Goal: Information Seeking & Learning: Learn about a topic

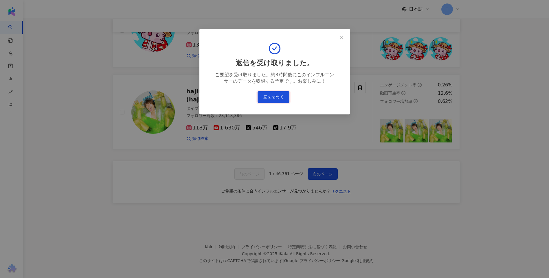
click at [264, 102] on button "窓を閉めて" at bounding box center [273, 97] width 32 height 12
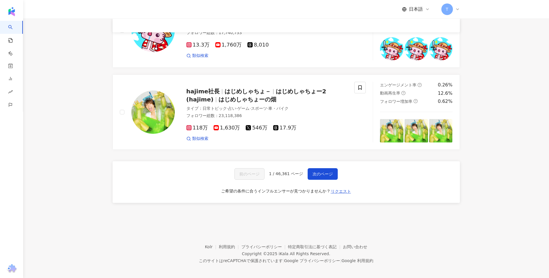
click at [150, 175] on div "前のページ 1 / 46,361 ページ 次のページ ご希望の条件に合うインフルエンサーが見つかりませんか？ リクエスト" at bounding box center [286, 182] width 347 height 42
click at [343, 193] on span "リクエスト" at bounding box center [341, 191] width 20 height 5
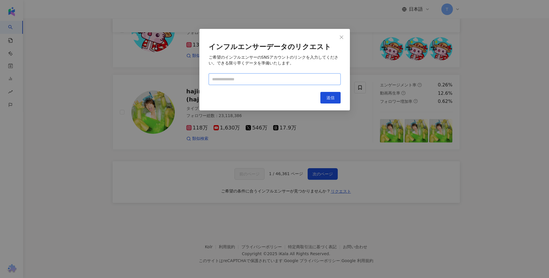
click at [273, 79] on input "text" at bounding box center [275, 79] width 132 height 12
paste input "**********"
type input "**********"
click at [330, 95] on button "送信" at bounding box center [330, 98] width 20 height 12
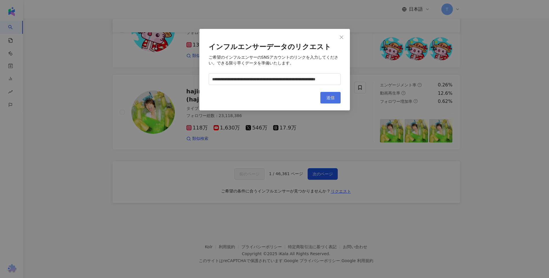
scroll to position [0, 0]
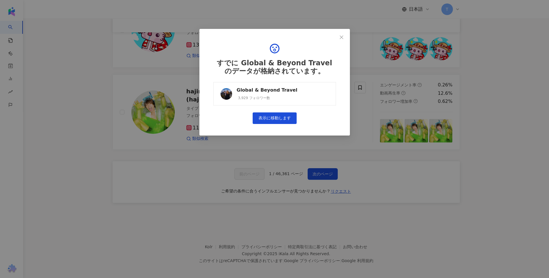
click at [330, 95] on link "Global & Beyond Travel 3,929 フォロワー数" at bounding box center [274, 93] width 123 height 23
click at [345, 38] on span "Close" at bounding box center [342, 37] width 12 height 5
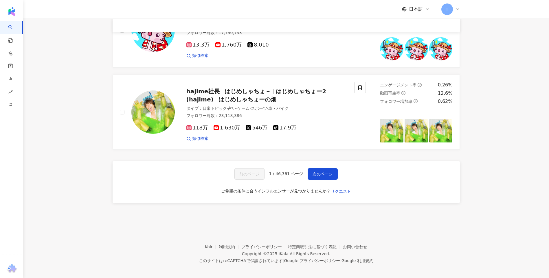
click at [343, 192] on span "リクエスト" at bounding box center [341, 191] width 20 height 5
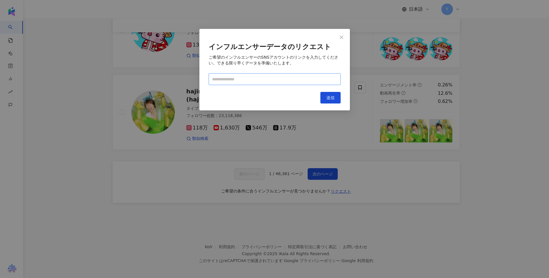
click at [263, 81] on input "text" at bounding box center [275, 79] width 132 height 12
paste input "**********"
type input "**********"
click at [319, 96] on div "キャンセル 送信" at bounding box center [275, 98] width 132 height 12
click at [328, 96] on span "送信" at bounding box center [330, 97] width 8 height 5
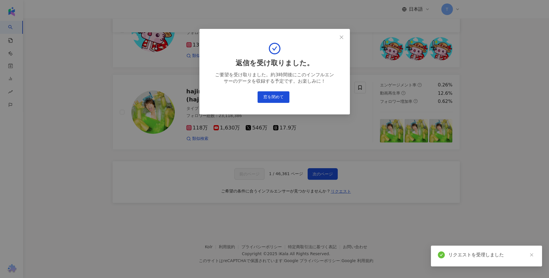
click at [298, 97] on div "返信を受け取りました。 ご要望を受け取りました。約3時間後にこのインフルエンサーのデータを収録する予定です。お楽しみに！ 窓を閉めて" at bounding box center [275, 72] width 132 height 69
click at [279, 96] on button "窓を閉めて" at bounding box center [273, 97] width 32 height 12
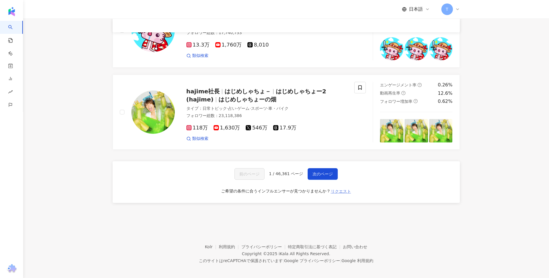
click at [341, 191] on span "リクエスト" at bounding box center [341, 191] width 20 height 5
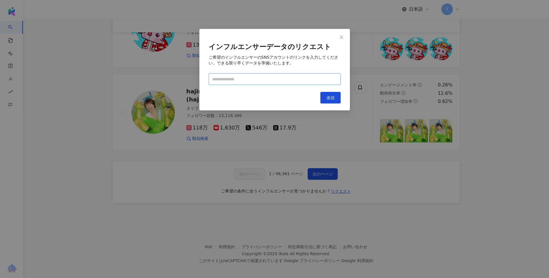
click at [256, 82] on input "text" at bounding box center [275, 79] width 132 height 12
paste input "**********"
type input "**********"
click at [322, 98] on button "送信" at bounding box center [330, 98] width 20 height 12
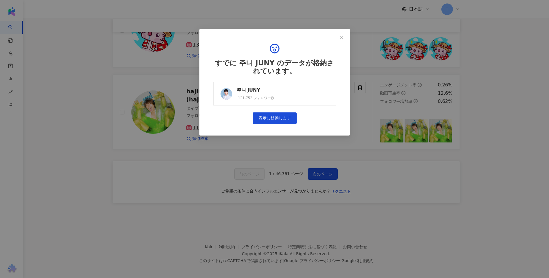
click at [321, 97] on link "주니 𝗝𝗨𝗡𝗬 121,752 フォロワー数" at bounding box center [274, 93] width 123 height 23
click at [349, 153] on div "すでに 주니 𝗝𝗨𝗡𝗬 のデータが格納されています。 주니 𝗝𝗨𝗡𝗬 121,752 フォロワー数 表示に移動します" at bounding box center [274, 139] width 549 height 278
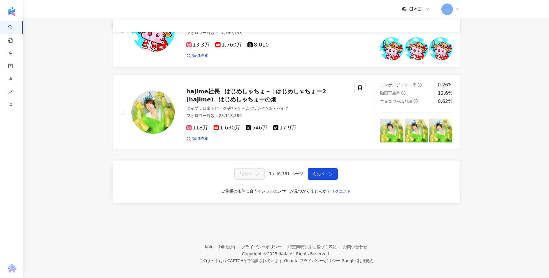
click at [339, 194] on button "リクエスト" at bounding box center [340, 191] width 21 height 9
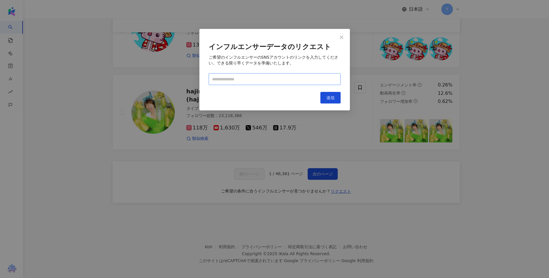
click at [220, 77] on input "text" at bounding box center [275, 79] width 132 height 12
paste input "**********"
type input "**********"
click at [334, 91] on div "**********" at bounding box center [274, 70] width 150 height 82
click at [331, 97] on span "送信" at bounding box center [330, 97] width 8 height 5
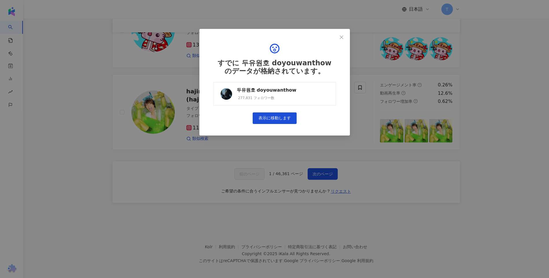
click at [276, 96] on div "277,831 フォロワー数" at bounding box center [267, 98] width 60 height 5
click at [373, 184] on div "すでに 두유원호 doyouwanthow のデータが格納されています。 두유원호 doyouwanthow 277,831 フォロワー数 表示に移動します" at bounding box center [274, 139] width 549 height 278
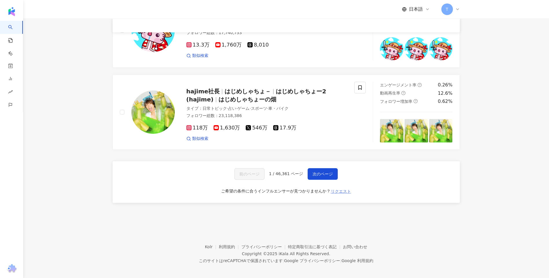
click at [336, 192] on span "リクエスト" at bounding box center [341, 191] width 20 height 5
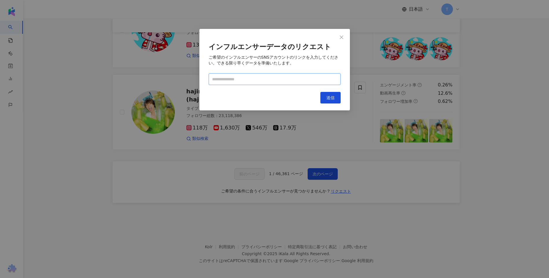
click at [248, 80] on input "text" at bounding box center [275, 79] width 132 height 12
paste input "**********"
type input "**********"
click at [333, 93] on button "送信" at bounding box center [330, 98] width 20 height 12
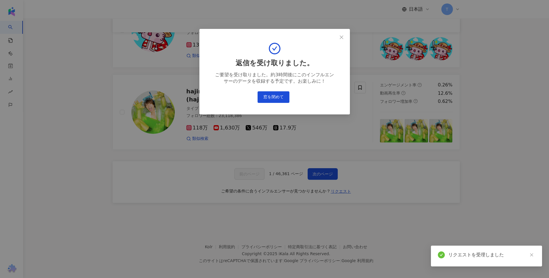
click at [264, 91] on div "返信を受け取りました。 ご要望を受け取りました。約3時間後にこのインフルエンサーのデータを収録する予定です。お楽しみに！ 窓を閉めて" at bounding box center [275, 72] width 132 height 69
drag, startPoint x: 272, startPoint y: 98, endPoint x: 270, endPoint y: 107, distance: 8.9
click at [272, 98] on button "窓を閉めて" at bounding box center [273, 97] width 32 height 12
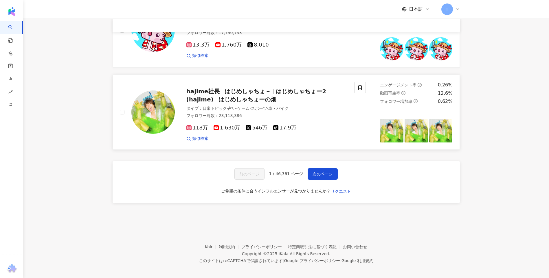
click at [341, 190] on span "リクエスト" at bounding box center [341, 191] width 20 height 5
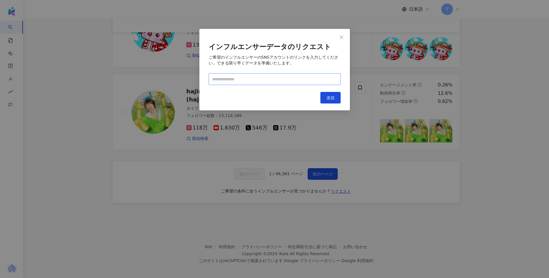
click at [260, 76] on input "text" at bounding box center [275, 79] width 132 height 12
drag, startPoint x: 259, startPoint y: 78, endPoint x: 264, endPoint y: 82, distance: 6.2
drag, startPoint x: 264, startPoint y: 82, endPoint x: 236, endPoint y: 82, distance: 28.1
click at [236, 82] on input "text" at bounding box center [275, 79] width 132 height 12
paste input "**********"
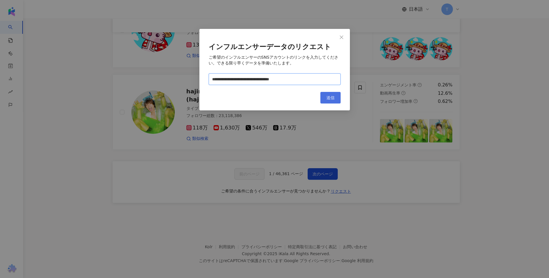
type input "**********"
click at [328, 100] on button "送信" at bounding box center [330, 98] width 20 height 12
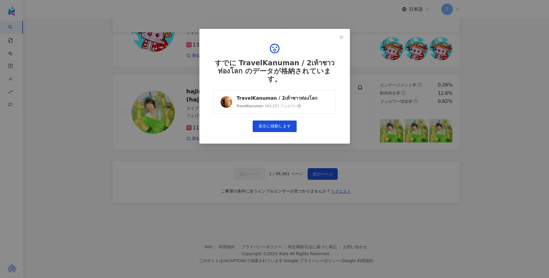
click at [279, 105] on div "563,257 フォロワー数" at bounding box center [283, 106] width 36 height 5
click at [350, 168] on div "すでに TravelKanuman / 2เท้าชาวท่องโลก のデータが格納されています。 TravelKanuman / 2เท้าชาวท่อง…" at bounding box center [274, 139] width 549 height 278
click at [341, 190] on div "すでに TravelKanuman / 2เท้าชาวท่องโลก のデータが格納されています。 TravelKanuman / 2เท้าชาวท่อง…" at bounding box center [274, 139] width 549 height 278
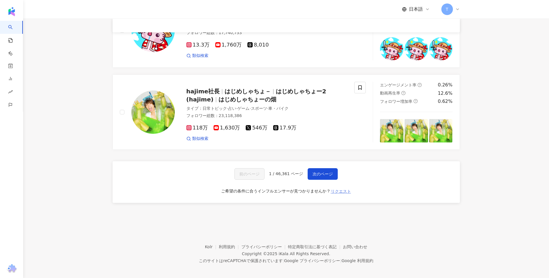
click at [347, 191] on span "リクエスト" at bounding box center [341, 191] width 20 height 5
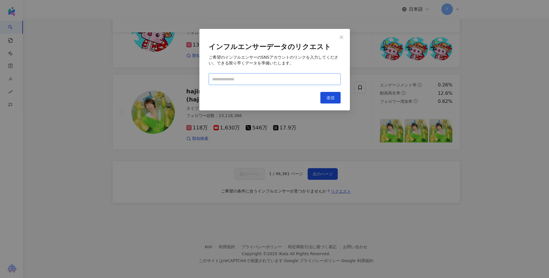
click at [269, 80] on input "text" at bounding box center [275, 79] width 132 height 12
paste input "**********"
type input "**********"
click at [348, 96] on div "**********" at bounding box center [274, 70] width 150 height 82
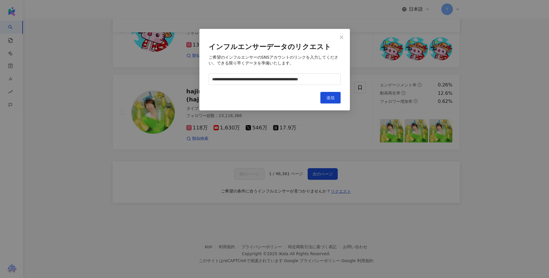
scroll to position [0, 0]
click at [333, 97] on span "送信" at bounding box center [330, 97] width 8 height 5
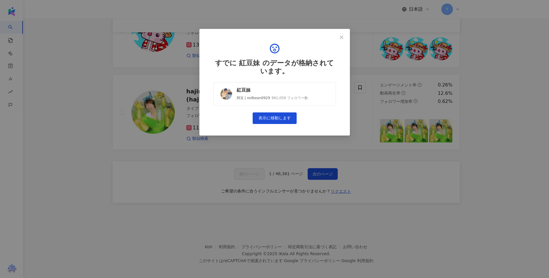
click at [275, 96] on div "961,059 フォロワー数" at bounding box center [289, 98] width 36 height 5
click at [382, 188] on div "すでに 紅豆妹 のデータが格納されています。 紅豆妹 阿豆 | redbean0929 961,059 フォロワー数 表示に移動します" at bounding box center [274, 139] width 549 height 278
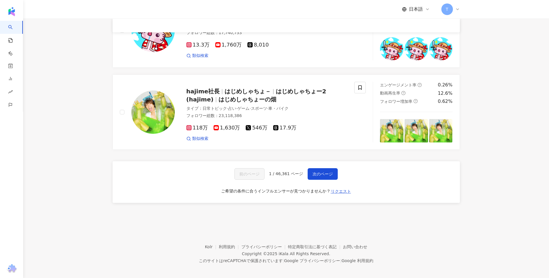
click at [351, 191] on div "前のページ 1 / 46,361 ページ 次のページ ご希望の条件に合うインフルエンサーが見つかりませんか？ リクエスト" at bounding box center [286, 182] width 347 height 42
click at [344, 192] on span "リクエスト" at bounding box center [341, 191] width 20 height 5
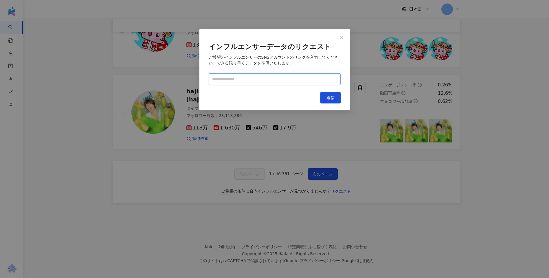
click at [274, 79] on input "text" at bounding box center [275, 79] width 132 height 12
paste input "**********"
type input "**********"
click at [325, 97] on button "送信" at bounding box center [330, 98] width 20 height 12
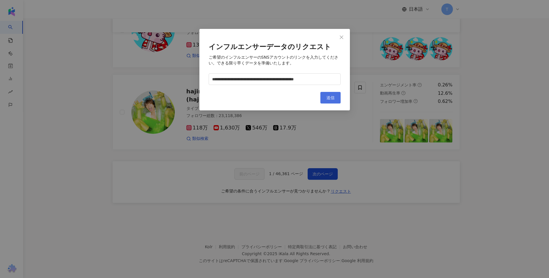
scroll to position [0, 0]
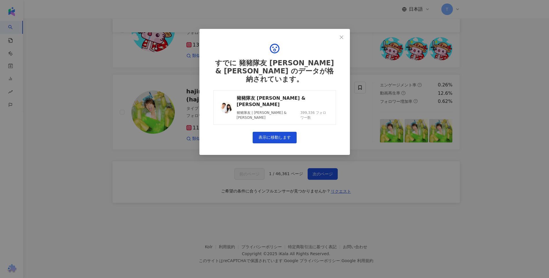
click at [328, 93] on link "豬豬隊友 Scott & Wendy 豬豬隊友 | Scott & Wendy 399,336 フォロワー数" at bounding box center [274, 107] width 123 height 35
click at [377, 150] on div "すでに 豬豬隊友 Scott & Wendy のデータが格納されています。 豬豬隊友 Scott & Wendy 豬豬隊友 | Scott & Wendy 3…" at bounding box center [274, 139] width 549 height 278
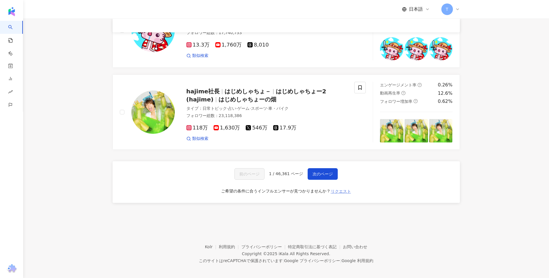
click at [343, 191] on span "リクエスト" at bounding box center [341, 191] width 20 height 5
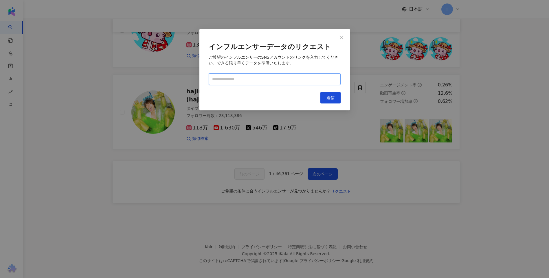
click at [276, 81] on input "text" at bounding box center [275, 79] width 132 height 12
paste input "**********"
type input "**********"
click at [331, 100] on span "送信" at bounding box center [330, 97] width 8 height 5
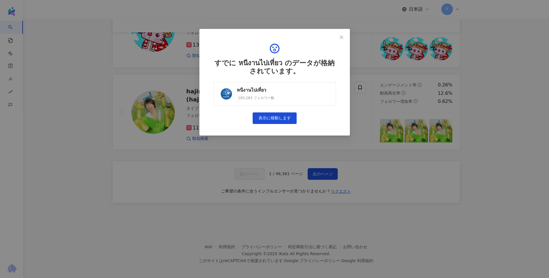
click at [291, 92] on link "หนีงานไปเที่ยว 183,283 フォロワー数" at bounding box center [274, 93] width 123 height 23
click at [325, 149] on div "すでに หนีงานไปเที่ยว のデータが格納されています。 หนีงานไปเที่ยว 183,283 フォロワー数 表示に移動します" at bounding box center [274, 139] width 549 height 278
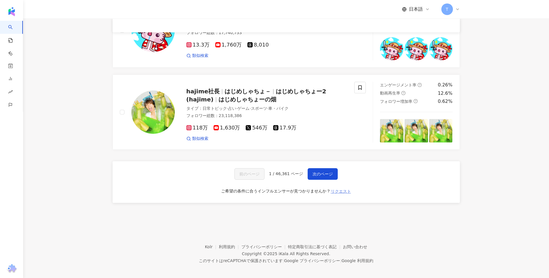
click at [338, 190] on span "リクエスト" at bounding box center [341, 191] width 20 height 5
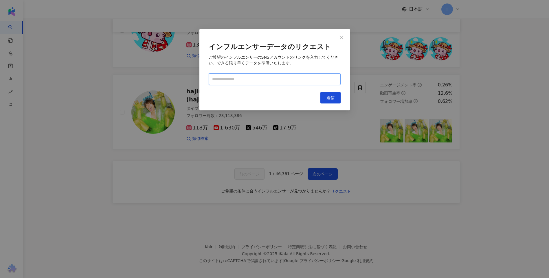
click at [279, 77] on input "text" at bounding box center [275, 79] width 132 height 12
paste input "**********"
type input "**********"
click at [329, 99] on span "送信" at bounding box center [330, 97] width 8 height 5
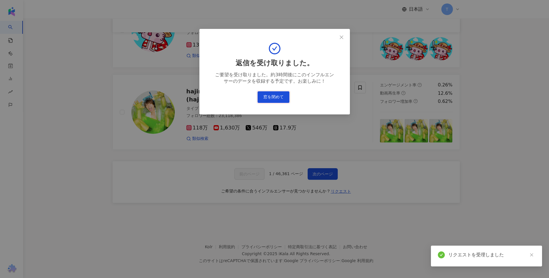
click at [270, 97] on button "窓を閉めて" at bounding box center [273, 97] width 32 height 12
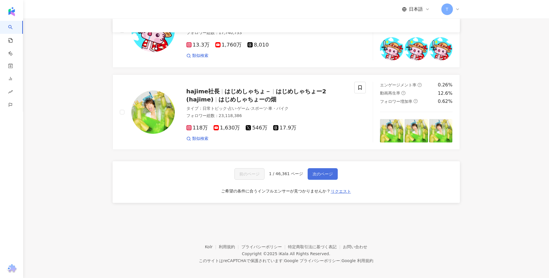
drag, startPoint x: 341, startPoint y: 193, endPoint x: 325, endPoint y: 170, distance: 28.9
click at [341, 193] on span "リクエスト" at bounding box center [341, 191] width 20 height 5
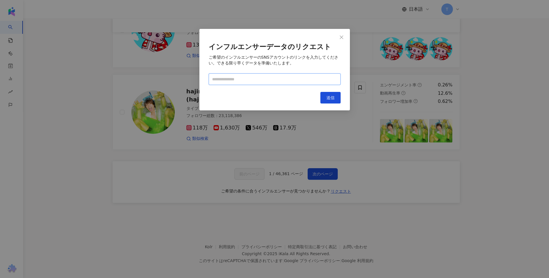
click at [235, 82] on input "text" at bounding box center [275, 79] width 132 height 12
paste input "**********"
type input "**********"
click at [336, 100] on button "送信" at bounding box center [330, 98] width 20 height 12
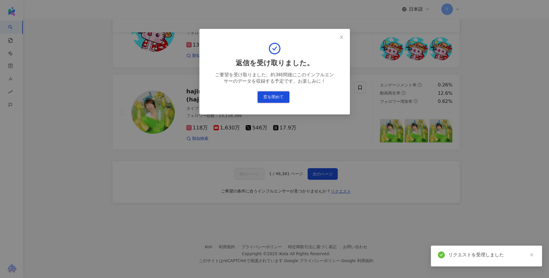
click at [279, 101] on button "窓を閉めて" at bounding box center [273, 97] width 32 height 12
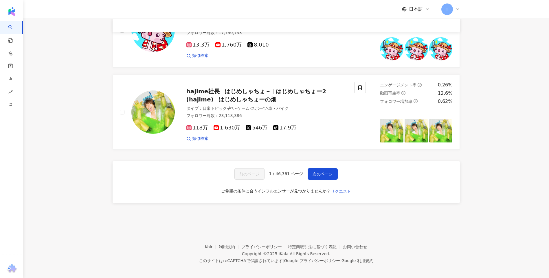
click at [341, 190] on span "リクエスト" at bounding box center [341, 191] width 20 height 5
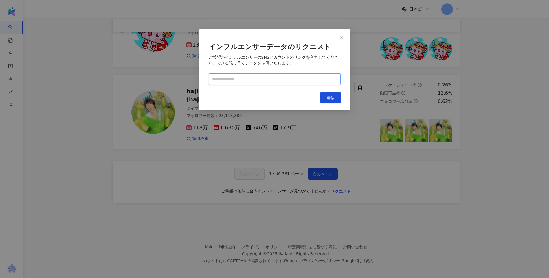
click at [284, 78] on input "text" at bounding box center [275, 79] width 132 height 12
paste input "**********"
type input "**********"
click at [323, 95] on button "送信" at bounding box center [330, 98] width 20 height 12
click at [330, 82] on input "**********" at bounding box center [275, 79] width 132 height 12
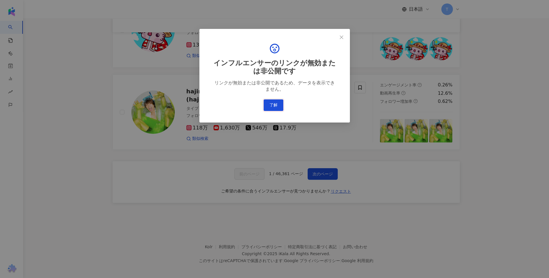
click at [279, 105] on button "了解" at bounding box center [274, 106] width 20 height 12
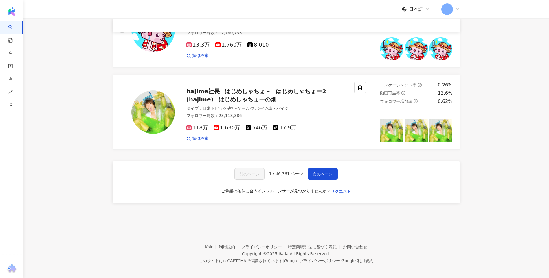
drag, startPoint x: 343, startPoint y: 192, endPoint x: 344, endPoint y: 169, distance: 22.3
click at [343, 192] on span "リクエスト" at bounding box center [341, 191] width 20 height 5
click at [338, 191] on span "リクエスト" at bounding box center [341, 191] width 20 height 5
click at [344, 218] on footer "Kolr 利用規約 プライバシーポリシー 特定商取引法に基づく表記 お問い合わせ Copyright © 2025 iKala All Rights Rese…" at bounding box center [286, 250] width 526 height 64
drag, startPoint x: 344, startPoint y: 190, endPoint x: 275, endPoint y: 99, distance: 115.0
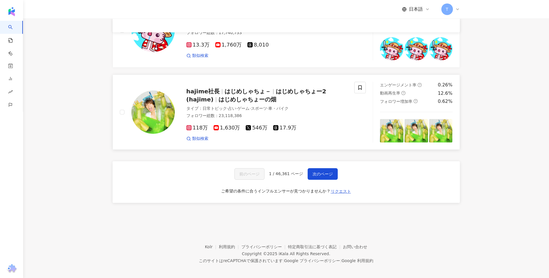
click at [344, 190] on span "リクエスト" at bounding box center [341, 191] width 20 height 5
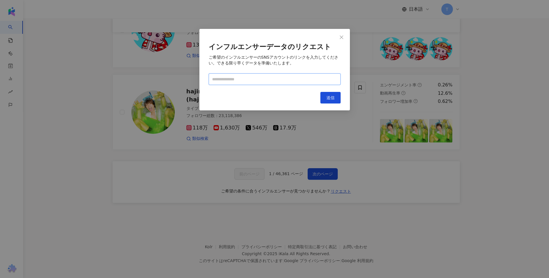
click at [269, 80] on input "text" at bounding box center [275, 79] width 132 height 12
paste input "**********"
type input "**********"
click at [330, 98] on span "送信" at bounding box center [330, 97] width 8 height 5
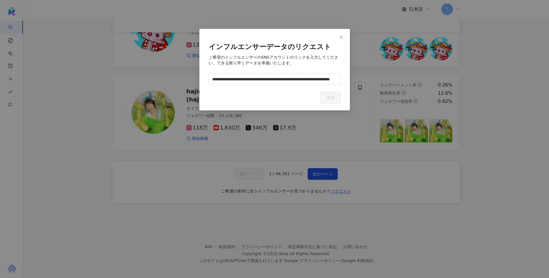
scroll to position [0, 0]
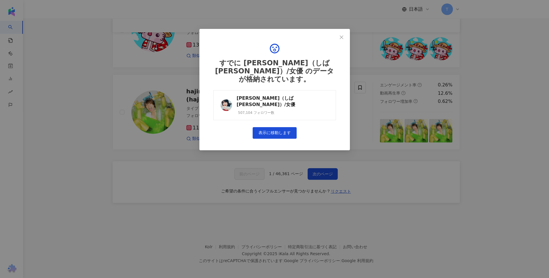
click at [330, 98] on link "柴崎七虹（しばさき ななこ）/女優 507,104 フォロワー数" at bounding box center [274, 105] width 123 height 30
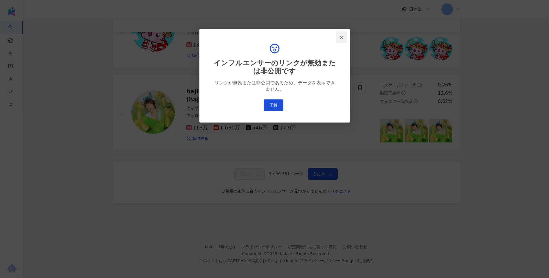
click at [341, 33] on button "Close" at bounding box center [342, 38] width 12 height 12
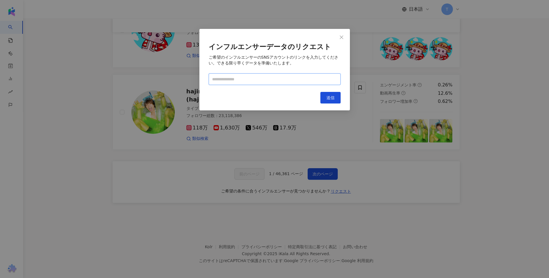
click at [283, 77] on input "text" at bounding box center [275, 79] width 132 height 12
paste input "**********"
type input "**********"
click at [326, 100] on span "送信" at bounding box center [330, 97] width 8 height 5
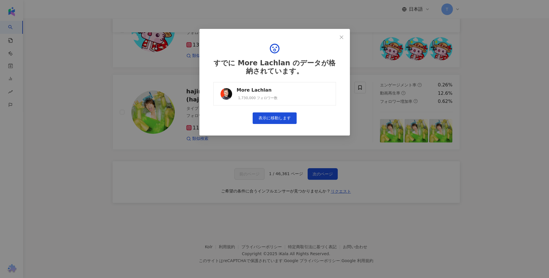
click at [289, 91] on link "More Lachlan 1,730,000 フォロワー数" at bounding box center [274, 93] width 123 height 23
click at [373, 159] on div "すでに More Lachlan のデータが格納されています。 More Lachlan 1,730,000 フォロワー数 表示に移動します" at bounding box center [274, 139] width 549 height 278
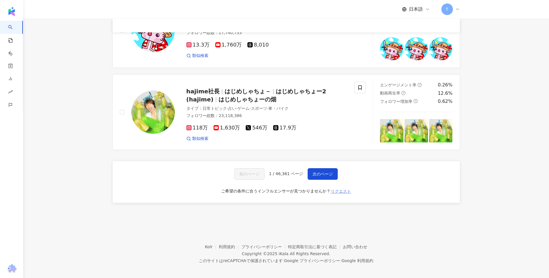
click at [340, 193] on span "リクエスト" at bounding box center [341, 191] width 20 height 5
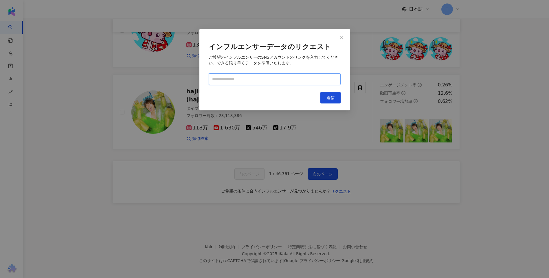
click at [259, 78] on input "text" at bounding box center [275, 79] width 132 height 12
paste input "**********"
click at [299, 81] on input "text" at bounding box center [275, 79] width 132 height 12
drag, startPoint x: 298, startPoint y: 80, endPoint x: 290, endPoint y: 80, distance: 7.8
click at [290, 80] on input "**********" at bounding box center [275, 79] width 132 height 12
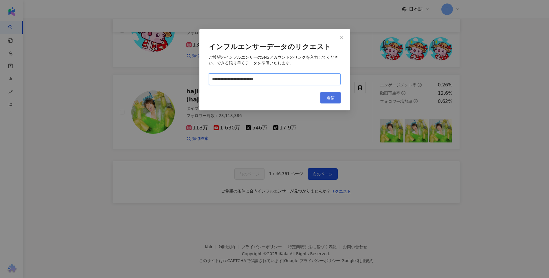
type input "**********"
click at [326, 97] on span "送信" at bounding box center [330, 97] width 8 height 5
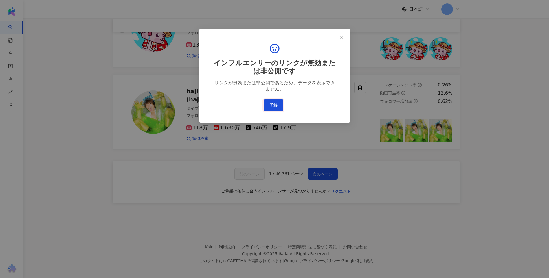
click at [275, 103] on button "了解" at bounding box center [274, 106] width 20 height 12
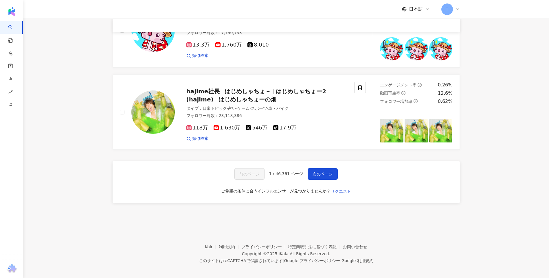
click at [339, 194] on span "リクエスト" at bounding box center [341, 191] width 20 height 5
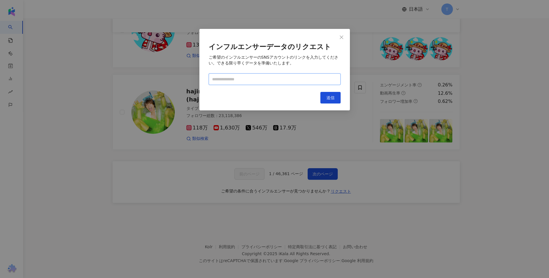
click at [277, 80] on input "text" at bounding box center [275, 79] width 132 height 12
paste input "**********"
type input "**********"
click at [324, 96] on button "送信" at bounding box center [330, 98] width 20 height 12
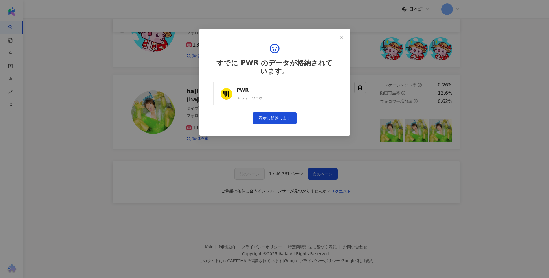
click at [324, 96] on link "PWR 0 フォロワー数" at bounding box center [274, 93] width 123 height 23
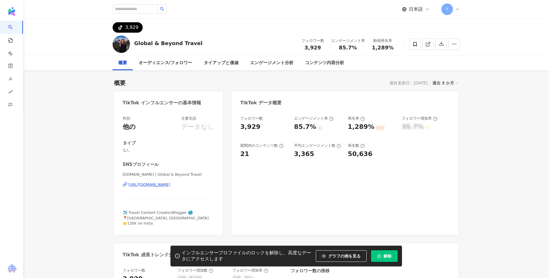
click at [385, 255] on span "解除" at bounding box center [387, 256] width 8 height 5
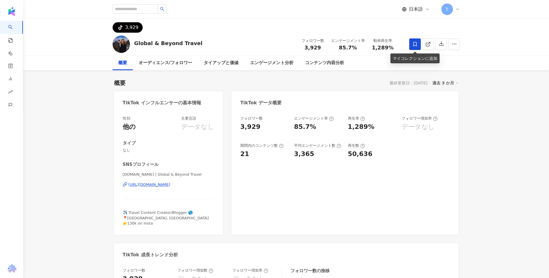
click at [416, 48] on span at bounding box center [415, 44] width 12 height 12
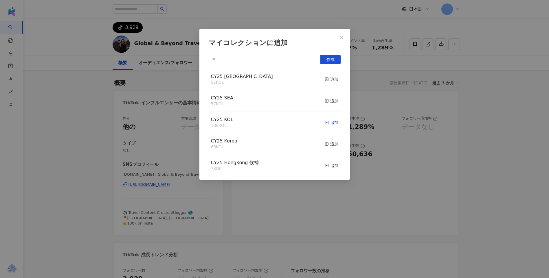
click at [325, 124] on div "追加" at bounding box center [332, 122] width 14 height 6
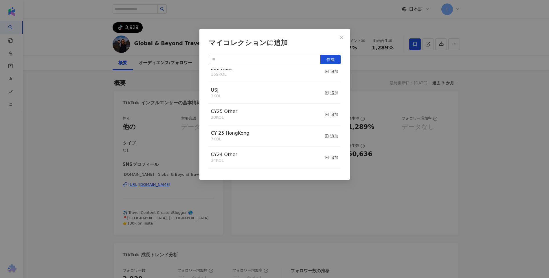
scroll to position [203, 0]
click at [325, 117] on div "追加" at bounding box center [332, 114] width 14 height 6
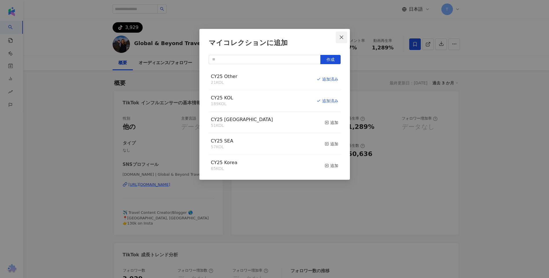
click at [343, 37] on icon "close" at bounding box center [341, 37] width 5 height 5
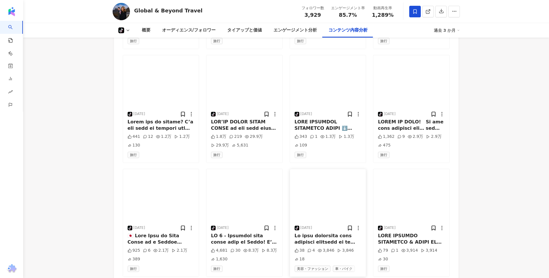
scroll to position [1302, 0]
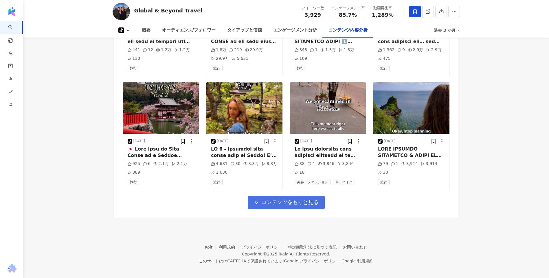
click at [284, 202] on span "コンテンツをもっと見る" at bounding box center [289, 202] width 57 height 6
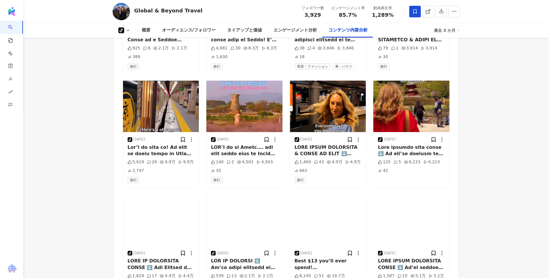
scroll to position [1591, 0]
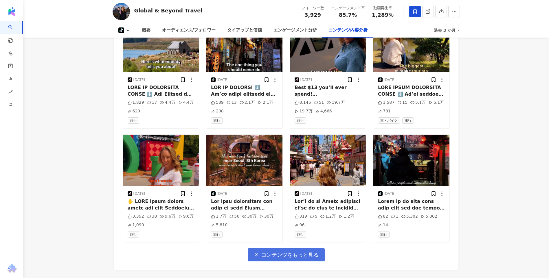
click at [269, 251] on button "コンテンツをもっと見る" at bounding box center [286, 255] width 77 height 13
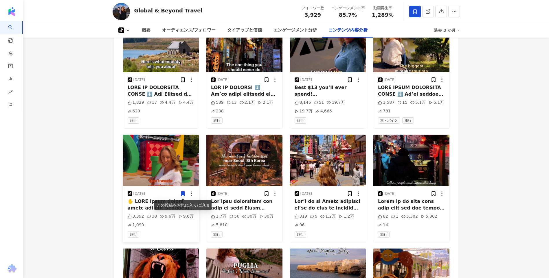
click at [181, 193] on icon at bounding box center [183, 194] width 6 height 6
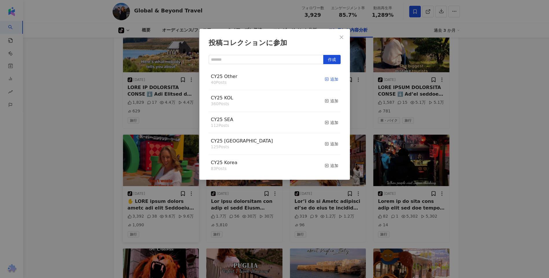
click at [332, 80] on div "追加" at bounding box center [332, 79] width 14 height 6
click at [329, 102] on div "追加" at bounding box center [332, 101] width 14 height 6
click at [525, 136] on div "投稿コレクションに参加 作成 CY25 KOL 361 Posts 追加済み CY25 Other 41 Posts 追加済み CY25 SEA 112 Po…" at bounding box center [274, 139] width 549 height 278
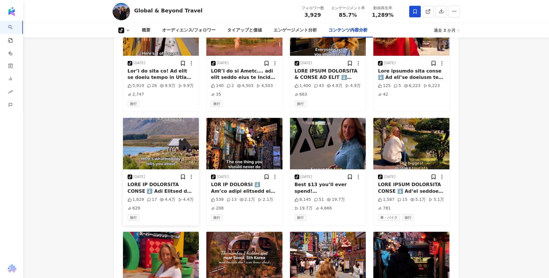
scroll to position [1533, 0]
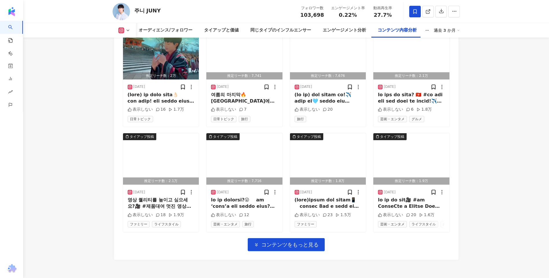
scroll to position [2031, 0]
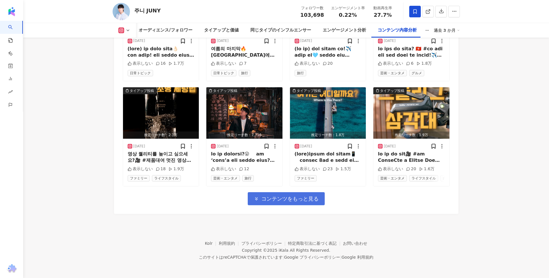
click at [304, 200] on span "コンテンツをもっと見る" at bounding box center [289, 199] width 57 height 6
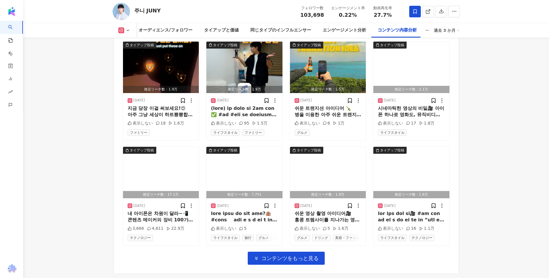
scroll to position [2320, 0]
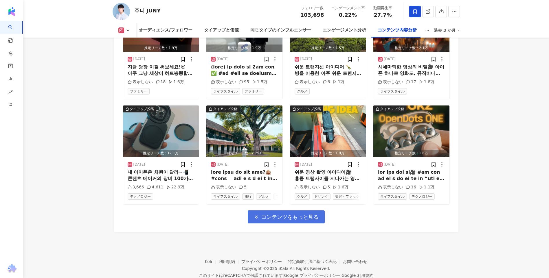
click at [277, 220] on span "コンテンツをもっと見る" at bounding box center [289, 217] width 57 height 6
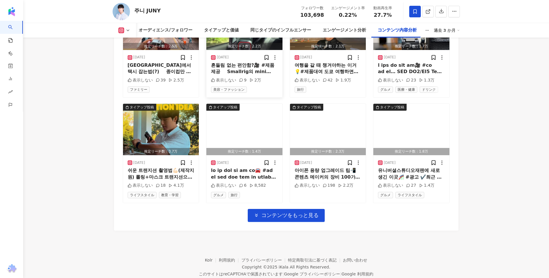
scroll to position [2639, 0]
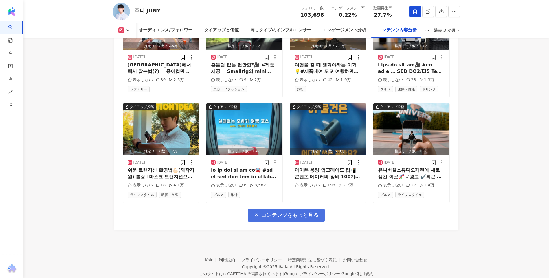
click at [283, 218] on span "コンテンツをもっと見る" at bounding box center [289, 215] width 57 height 6
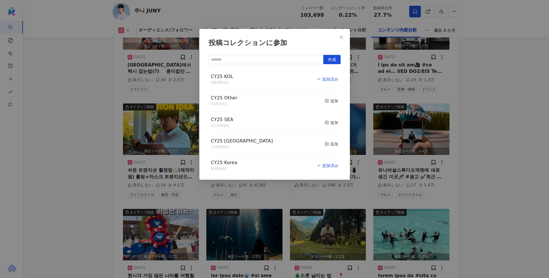
click at [471, 157] on div "投稿コレクションに参加 作成 CY25 KOL 361 Posts 追加済み CY25 Other 41 Posts 追加 CY25 SEA 112 Post…" at bounding box center [274, 139] width 549 height 278
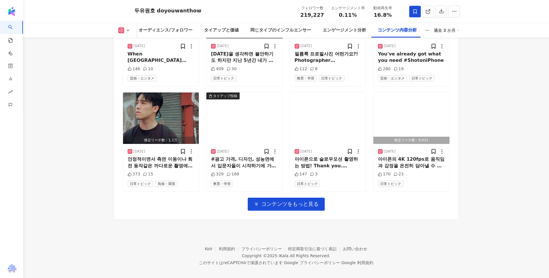
scroll to position [2013, 0]
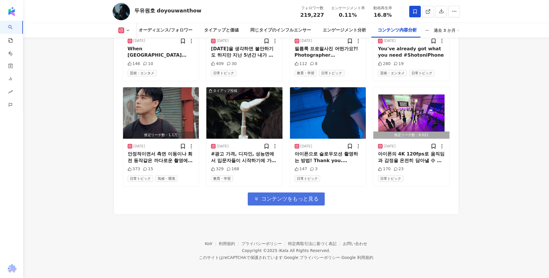
click at [290, 193] on button "コンテンツをもっと見る" at bounding box center [286, 199] width 77 height 13
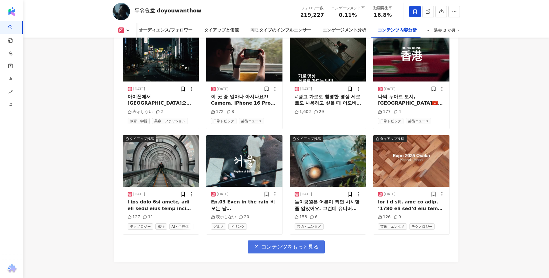
scroll to position [2334, 0]
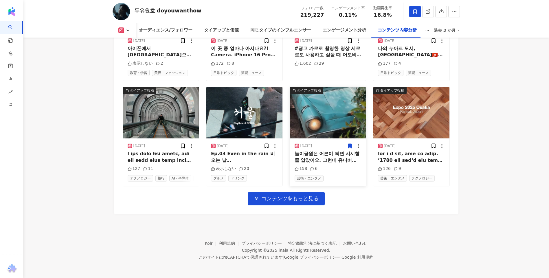
click at [350, 144] on icon at bounding box center [349, 146] width 3 height 4
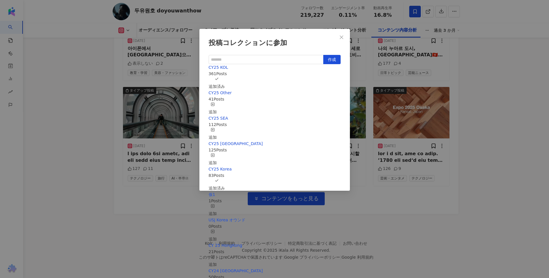
click at [497, 157] on div "投稿コレクションに参加 作成 CY25 KOL 361 Posts 追加済み CY25 Other 41 Posts 追加 CY25 SEA 112 Post…" at bounding box center [274, 139] width 549 height 278
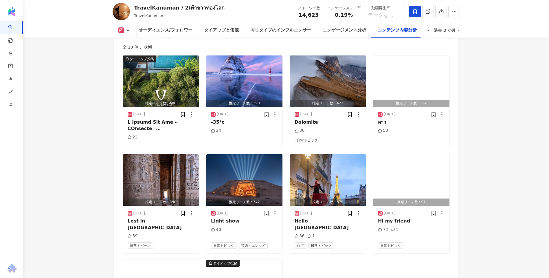
scroll to position [1598, 0]
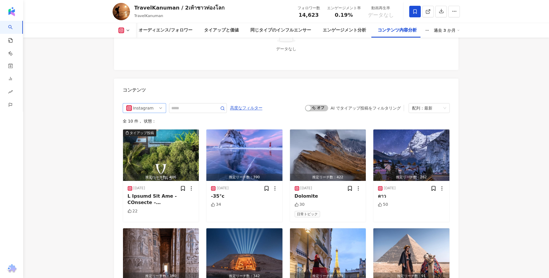
click at [148, 110] on div "Instagram" at bounding box center [142, 108] width 19 height 9
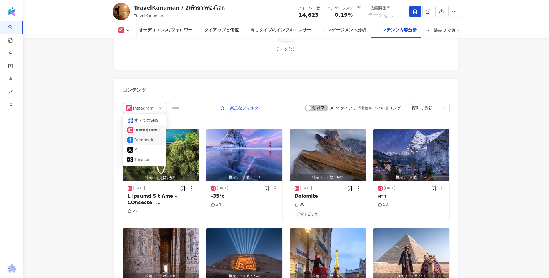
click at [149, 141] on div "Facebook" at bounding box center [143, 140] width 19 height 6
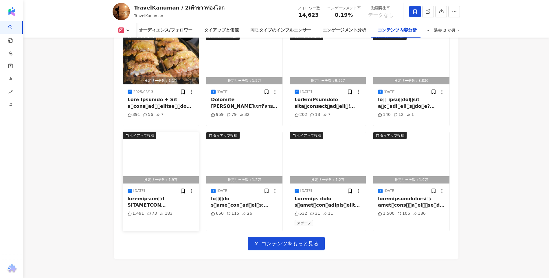
scroll to position [1845, 0]
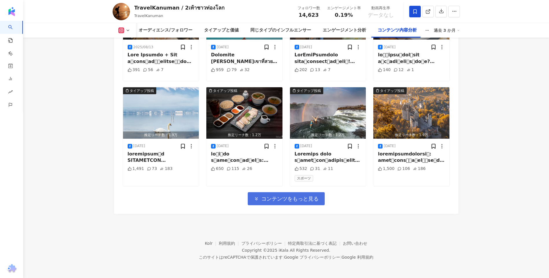
click at [291, 197] on span "コンテンツをもっと見る" at bounding box center [289, 199] width 57 height 6
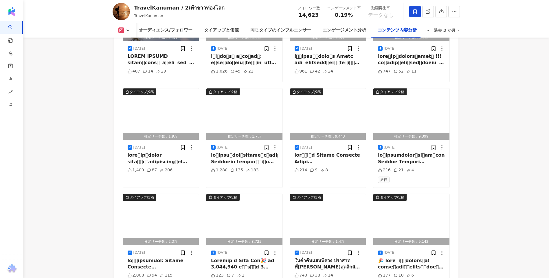
scroll to position [2149, 0]
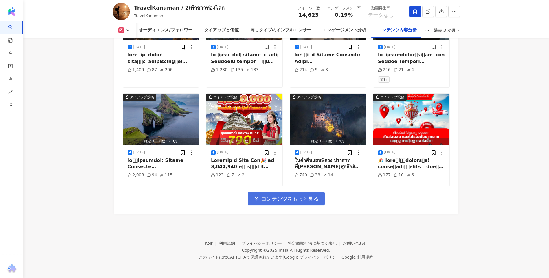
click at [285, 198] on span "コンテンツをもっと見る" at bounding box center [289, 199] width 57 height 6
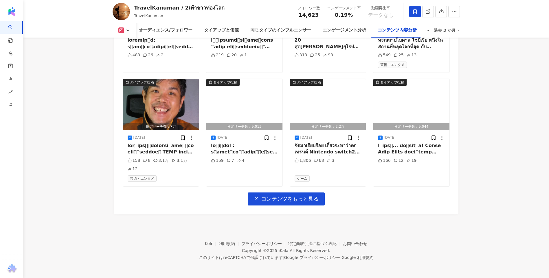
scroll to position [2467, 0]
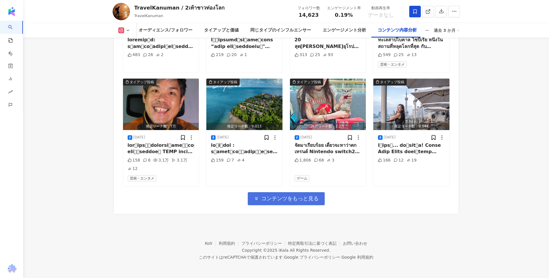
click at [279, 203] on button "コンテンツをもっと見る" at bounding box center [286, 198] width 77 height 13
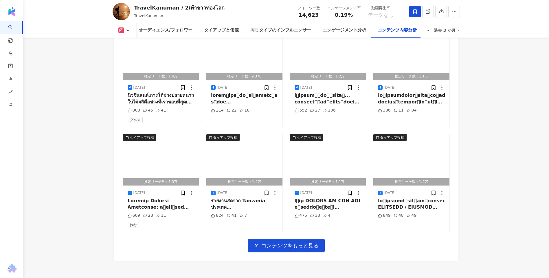
scroll to position [2757, 0]
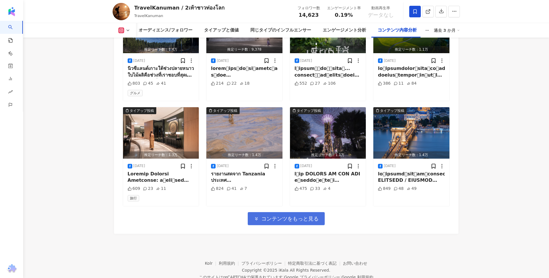
click at [284, 220] on span "コンテンツをもっと見る" at bounding box center [289, 219] width 57 height 6
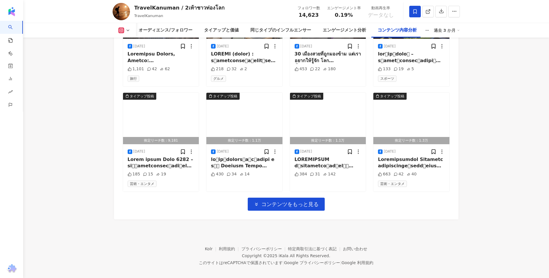
scroll to position [3093, 0]
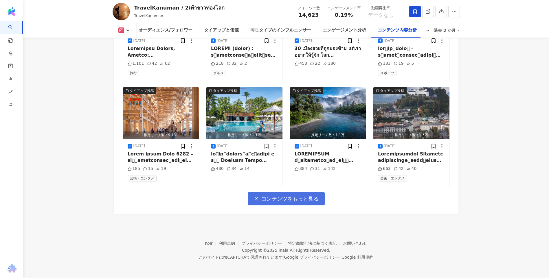
click at [289, 199] on span "コンテンツをもっと見る" at bounding box center [289, 199] width 57 height 6
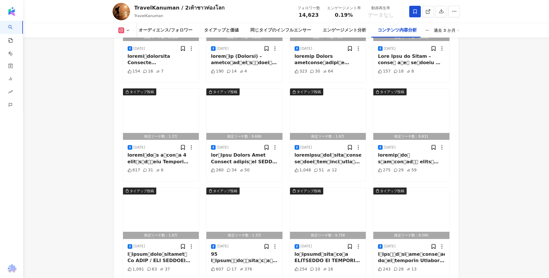
scroll to position [3180, 0]
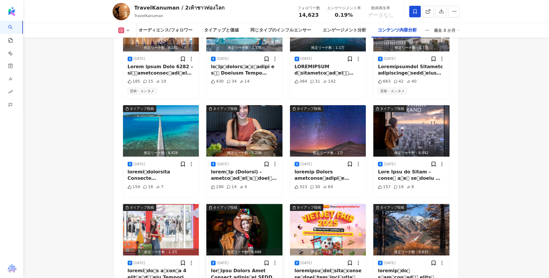
click at [252, 231] on img "button" at bounding box center [244, 229] width 76 height 51
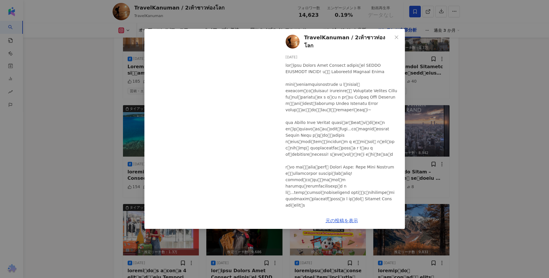
click at [457, 113] on div "TravelKanuman / 2เท้าชาวท่องโลก 2025/05/15 260 34 50 元の投稿を表示" at bounding box center [274, 139] width 549 height 278
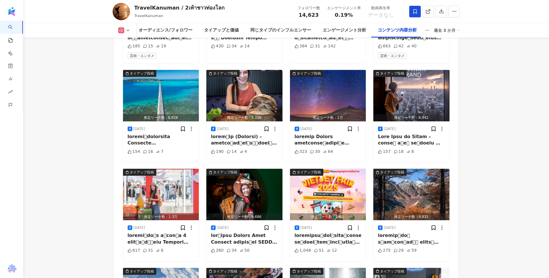
scroll to position [3296, 0]
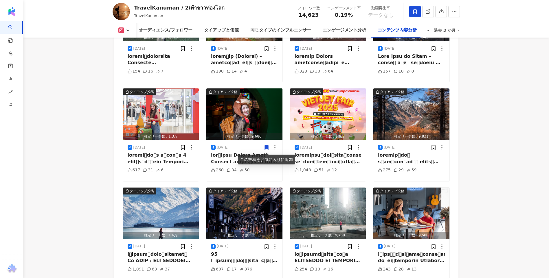
click at [268, 148] on icon at bounding box center [266, 148] width 3 height 4
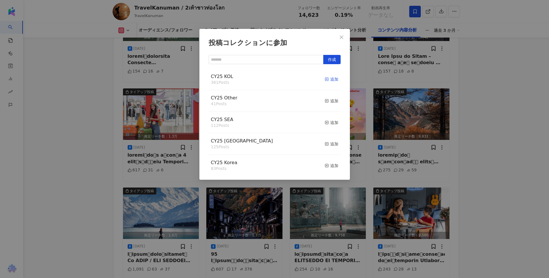
click at [332, 80] on div "追加" at bounding box center [332, 79] width 14 height 6
click at [331, 126] on div "追加" at bounding box center [332, 122] width 14 height 6
click at [471, 132] on div "投稿コレクションに参加 作成 CY25 SEA 113 Posts 追加済み CY25 KOL 362 Posts 追加済み CY25 Other 41 Po…" at bounding box center [274, 139] width 549 height 278
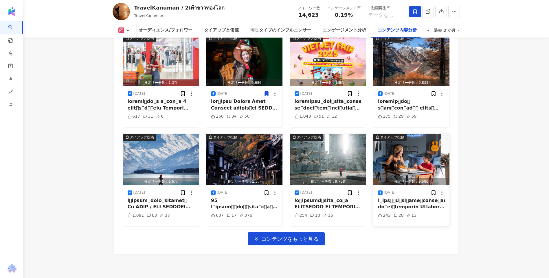
scroll to position [3391, 0]
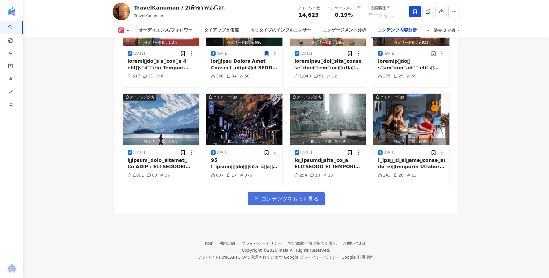
click at [260, 194] on button "コンテンツをもっと見る" at bounding box center [286, 198] width 77 height 13
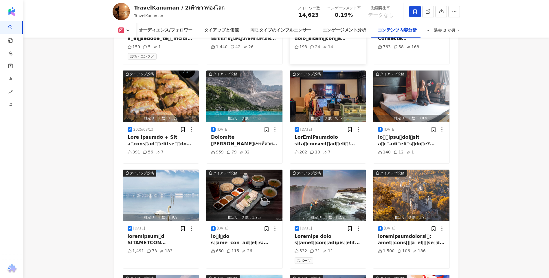
scroll to position [1589, 0]
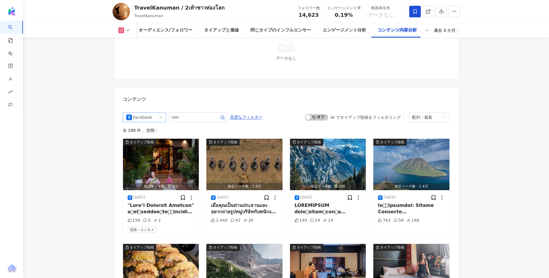
click at [147, 116] on div "Facebook" at bounding box center [142, 117] width 19 height 9
click at [150, 137] on div "Instagram" at bounding box center [143, 139] width 19 height 6
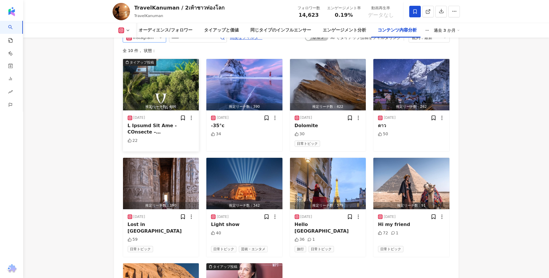
scroll to position [1582, 0]
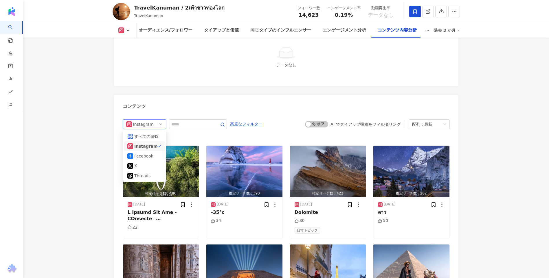
click at [137, 127] on div "Instagram" at bounding box center [142, 124] width 19 height 9
click at [145, 168] on div "X" at bounding box center [143, 166] width 19 height 6
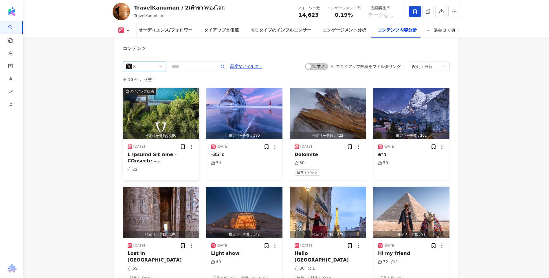
scroll to position [1563, 0]
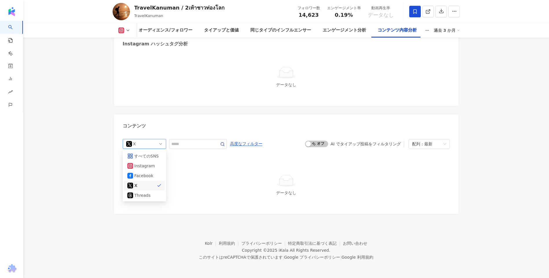
click at [154, 143] on span "X" at bounding box center [144, 143] width 36 height 9
click at [150, 188] on div "X" at bounding box center [143, 186] width 19 height 6
click at [148, 194] on div "データなし" at bounding box center [286, 193] width 322 height 6
click at [154, 147] on span "X" at bounding box center [144, 143] width 36 height 9
click at [145, 195] on div "Threads" at bounding box center [143, 195] width 19 height 6
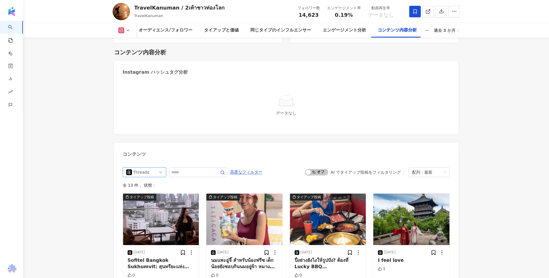
scroll to position [1736, 0]
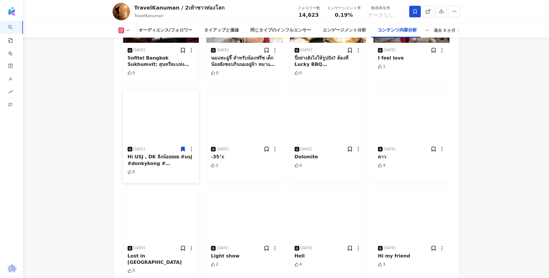
click at [185, 148] on icon at bounding box center [182, 149] width 3 height 4
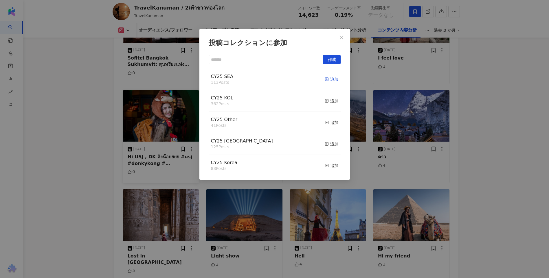
click at [330, 80] on div "追加" at bounding box center [332, 79] width 14 height 6
click at [329, 104] on div "追加" at bounding box center [332, 101] width 14 height 6
click at [480, 125] on div "投稿コレクションに参加 作成 CY25 KOL 363 Posts 追加済み CY25 SEA 114 Posts 追加済み CY25 Other 41 Po…" at bounding box center [274, 139] width 549 height 278
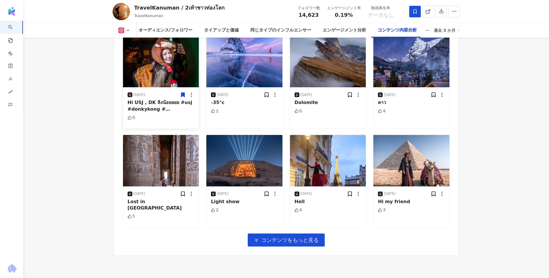
scroll to position [1826, 0]
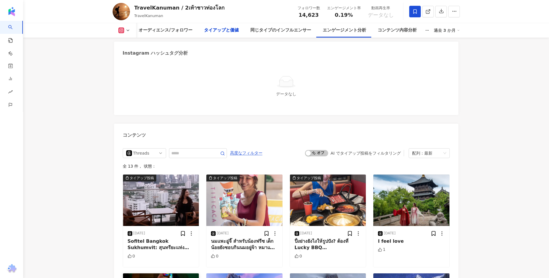
drag, startPoint x: 78, startPoint y: 112, endPoint x: 71, endPoint y: -12, distance: 124.1
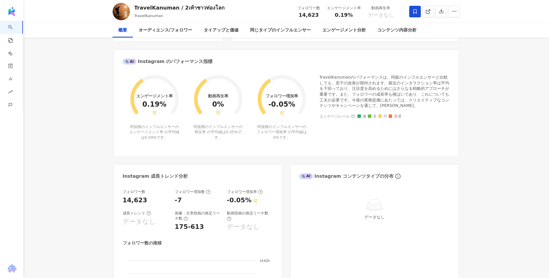
scroll to position [0, 0]
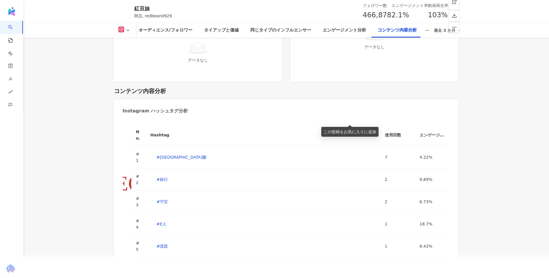
scroll to position [1562, 0]
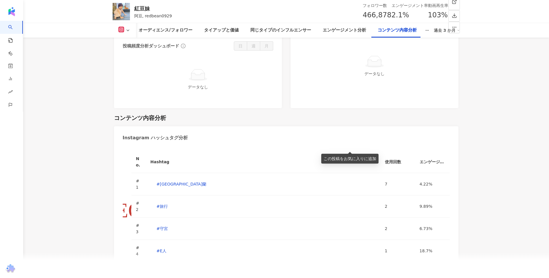
click at [78, 156] on main "46.7[PERSON_NAME]24.4[PERSON_NAME]7.3万 未公開 紅豆妹 阿豆, redbean0929 フォロワー数 466,878 エ…" at bounding box center [286, 91] width 526 height 3395
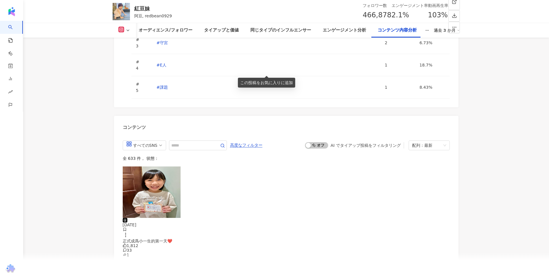
scroll to position [1841, 0]
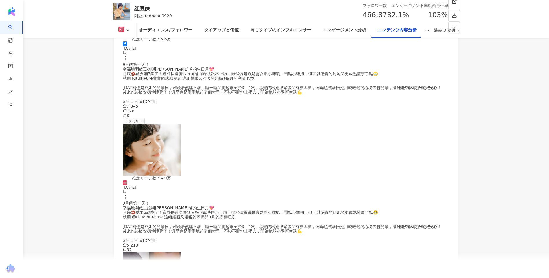
scroll to position [2131, 0]
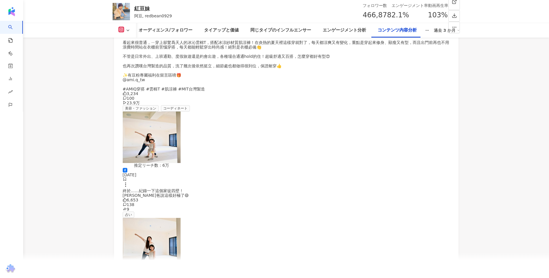
scroll to position [2474, 0]
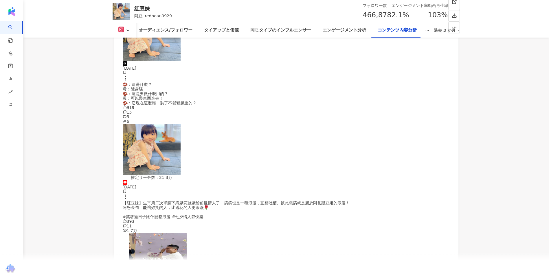
scroll to position [2795, 0]
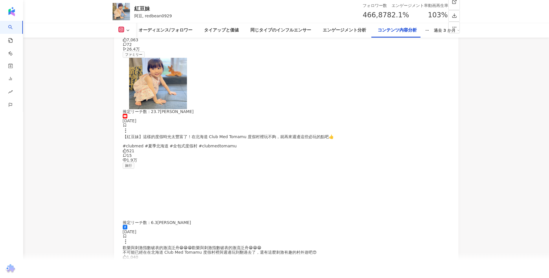
scroll to position [3111, 0]
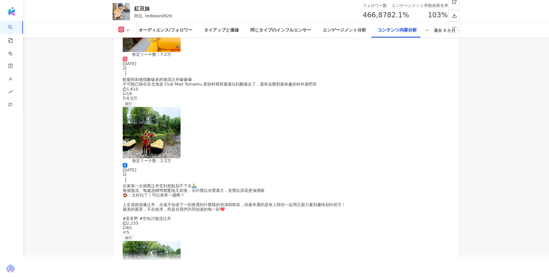
scroll to position [3431, 0]
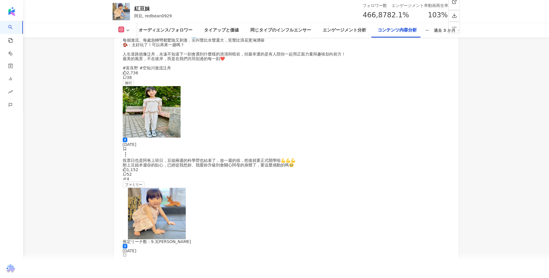
scroll to position [3748, 0]
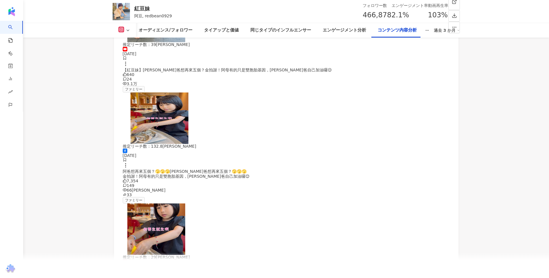
scroll to position [4068, 0]
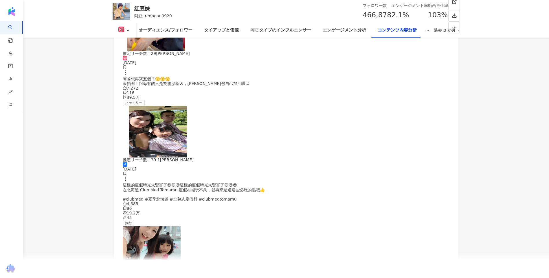
scroll to position [4384, 0]
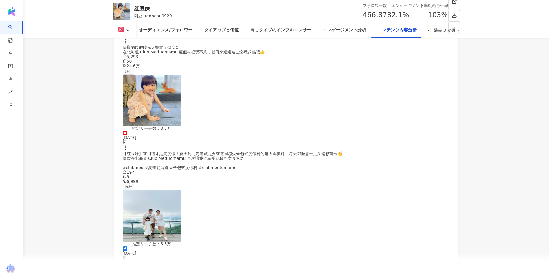
scroll to position [4701, 0]
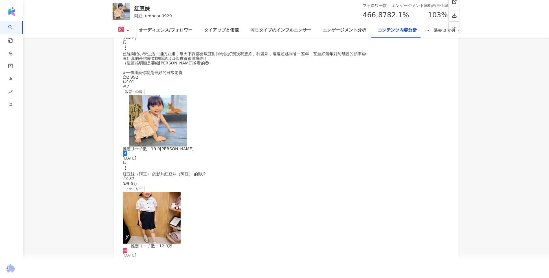
scroll to position [5017, 0]
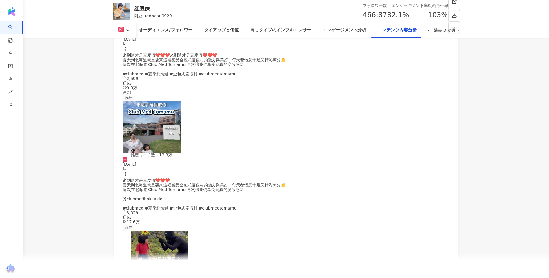
scroll to position [5333, 0]
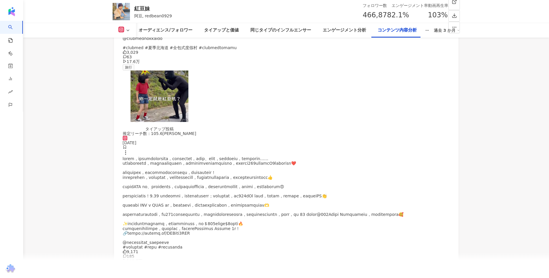
scroll to position [5623, 0]
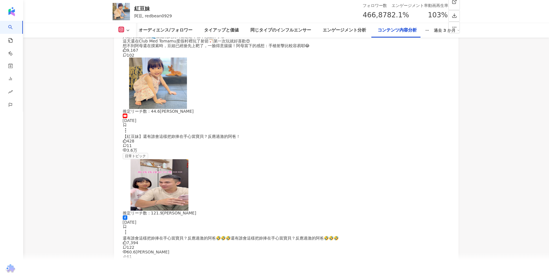
scroll to position [5966, 0]
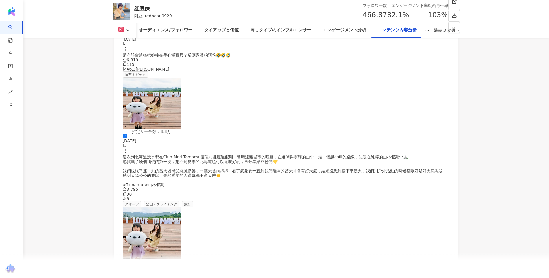
scroll to position [6282, 0]
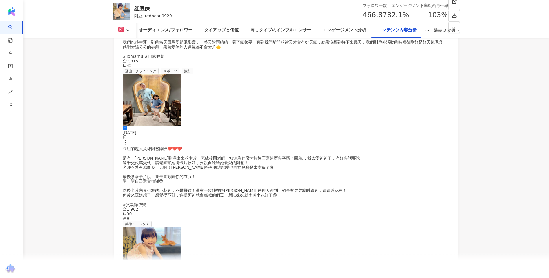
scroll to position [6542, 0]
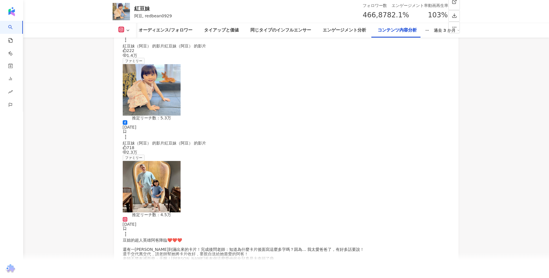
scroll to position [6918, 0]
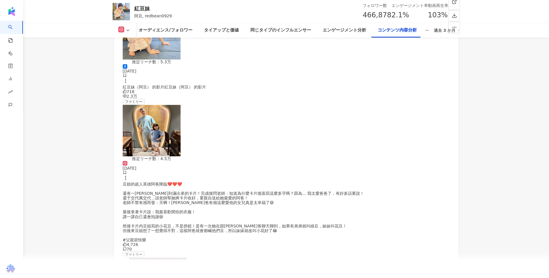
scroll to position [6859, 0]
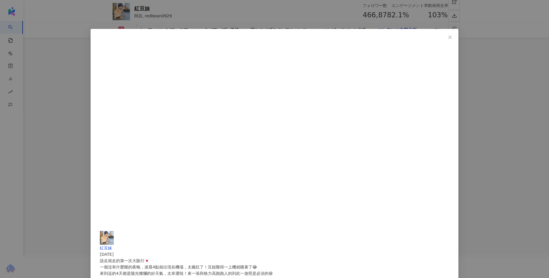
click at [458, 126] on div "紅豆妹 2025/04/27 說走就走的第一次大阪行🇯🇵 一個沒有什麼睡的夜晚，凌晨4點就出現在機場，太瘋狂了！豆姐難得一上機就睡著了😂 來到這的4天都是陽光…" at bounding box center [274, 139] width 549 height 278
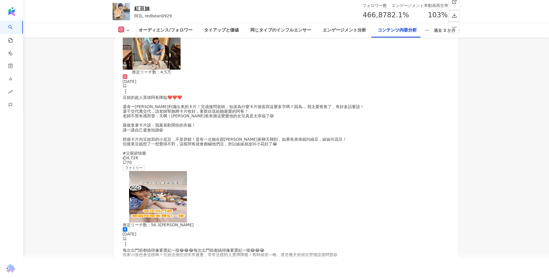
click at [396, 36] on div "コンテンツ内容分析" at bounding box center [397, 30] width 51 height 14
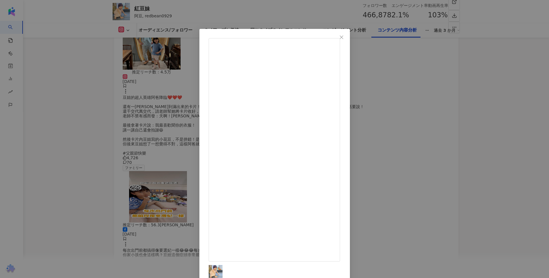
click at [491, 166] on div "紅豆妹 2025/04/29 再次驗證女兒比老公還管用😌😌😌 5,606 87 31.8万 元の投稿を表示" at bounding box center [274, 139] width 549 height 278
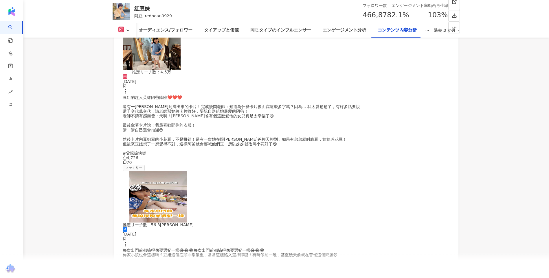
scroll to position [6743, 0]
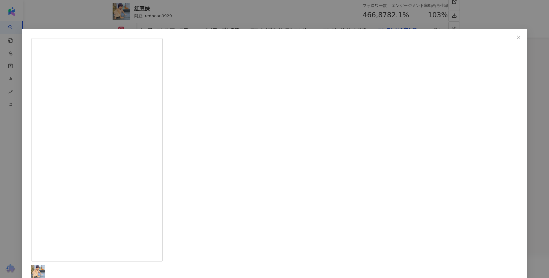
click at [501, 137] on div "紅豆妹 2025/04/30 笑聲就是最好的行程🤍 在天保山摩天輪上🎡，阿爸看著剛得到扭蛋的開心豆：我以後老了妳也會帶我去扭扭蛋嗎？ 🫘堅定的眼神：會啊！ 爸…" at bounding box center [274, 139] width 549 height 278
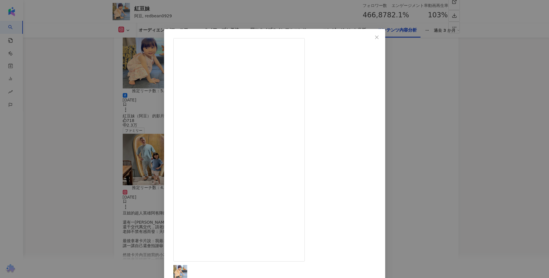
click at [494, 130] on div "紅豆妹 2025/05/02 默默地看著這樣的背影長大❤️❤️❤️ 生活中的每段片刻、每句對話、每個情緒、每次選擇，孩子都在悄悄地觀察、默默地紀錄，並一頁頁複…" at bounding box center [274, 139] width 549 height 278
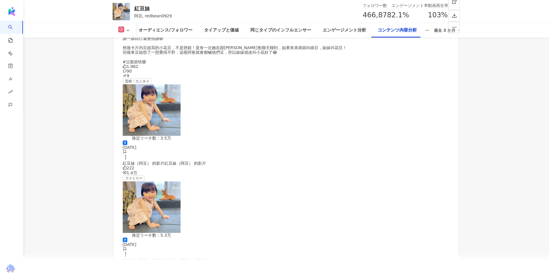
scroll to position [6541, 0]
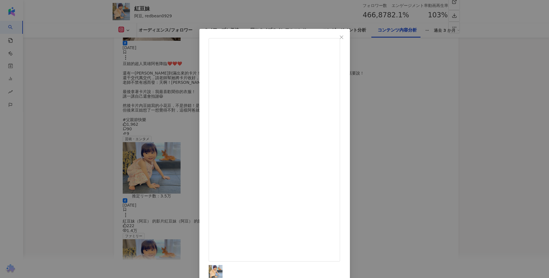
click at [430, 128] on div "紅豆妹 2025/05/04 到日本走到哪都想往回走🤣🤣🤣 ㄧ蛋還有一蛋多的扭蛋讓豆姐失心瘋，阿爸口袋破洞！ 話說原來日本的扭蛋已經有60年歷史了，持續進化中…" at bounding box center [274, 139] width 549 height 278
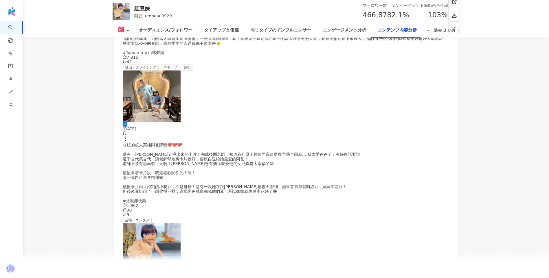
scroll to position [6454, 0]
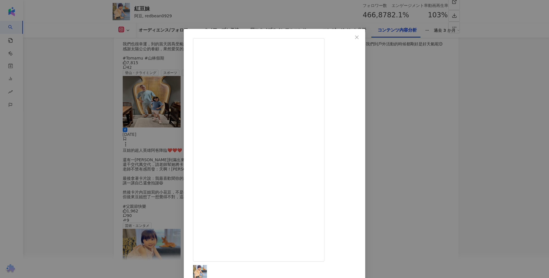
click at [435, 144] on div "紅豆妹 2025/05/06 這次的大阪行，我們也初闖了環球影城😍😍😍 根本是豆姐的極限挑戰，初體驗了幾個緊張又刺激的設施，又創造了全家ㄧ起尖叫的回憶💛 可以…" at bounding box center [274, 139] width 549 height 278
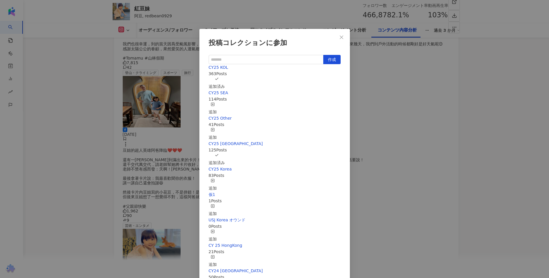
click at [482, 124] on div "投稿コレクションに参加 作成 CY25 KOL 363 Posts 追加済み CY25 SEA 114 Posts 追加 CY25 Other 41 Post…" at bounding box center [274, 139] width 549 height 278
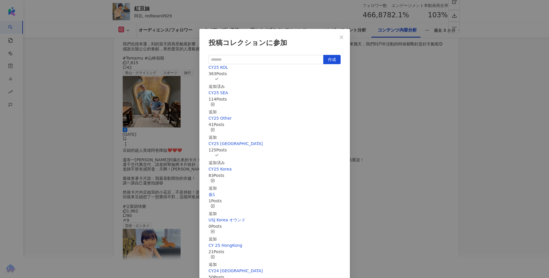
click at [469, 146] on div "投稿コレクションに参加 作成 CY25 KOL 363 Posts 追加済み CY25 SEA 114 Posts 追加 CY25 Other 41 Post…" at bounding box center [274, 139] width 549 height 278
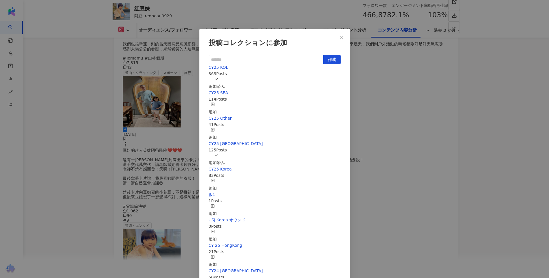
click at [487, 138] on div "投稿コレクションに参加 作成 CY25 KOL 363 Posts 追加済み CY25 SEA 114 Posts 追加 CY25 Other 41 Post…" at bounding box center [274, 139] width 549 height 278
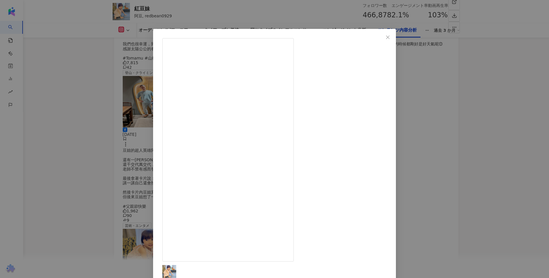
click at [58, 154] on div "紅豆妹 2025/05/07 第一次的日本環球影城就玩這麼刺激的斷軌雲霄飛車😁😁😁 咚奇剛的瘋狂礦車🎢在超逼真的黃金神殿裡，飆速穿梭於叢林間，阿爸阿母尖叫聲連…" at bounding box center [274, 139] width 549 height 278
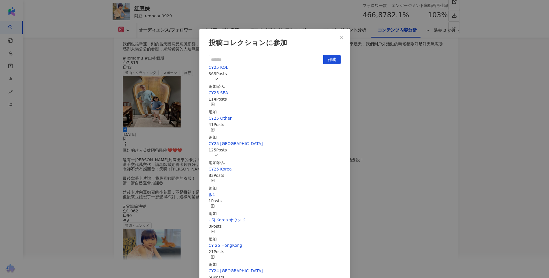
click at [513, 140] on div "投稿コレクションに参加 作成 CY25 KOL 363 Posts 追加済み CY25 SEA 114 Posts 追加 CY25 Other 41 Post…" at bounding box center [274, 139] width 549 height 278
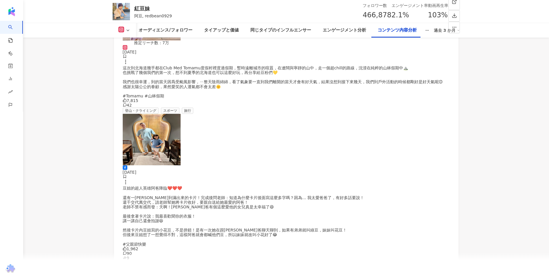
scroll to position [6396, 0]
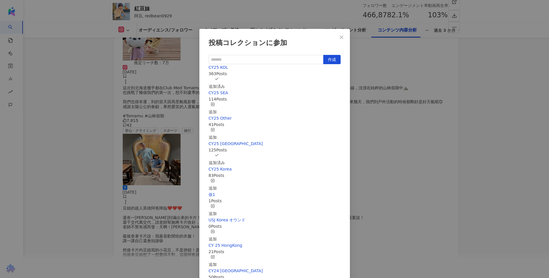
click at [488, 148] on div "投稿コレクションに参加 作成 CY25 KOL 363 Posts 追加済み CY25 SEA 114 Posts 追加 CY25 Other 41 Post…" at bounding box center [274, 139] width 549 height 278
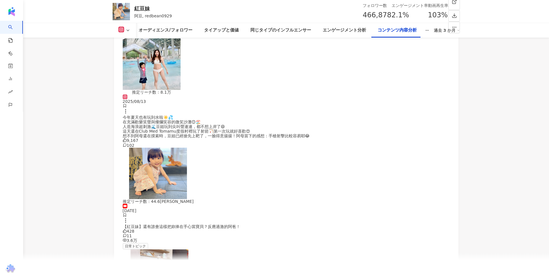
scroll to position [5673, 0]
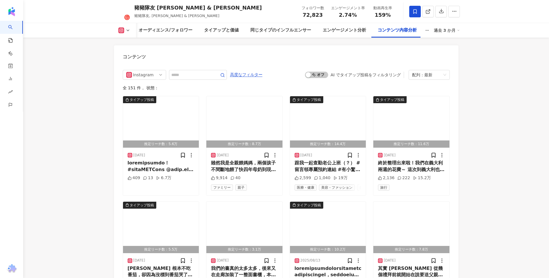
scroll to position [1671, 0]
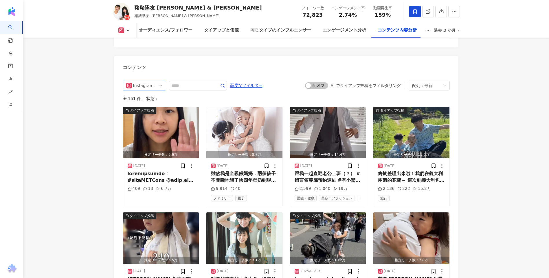
click at [159, 81] on span "Instagram" at bounding box center [144, 85] width 36 height 9
click at [153, 95] on div "すべてのSNS" at bounding box center [143, 98] width 19 height 6
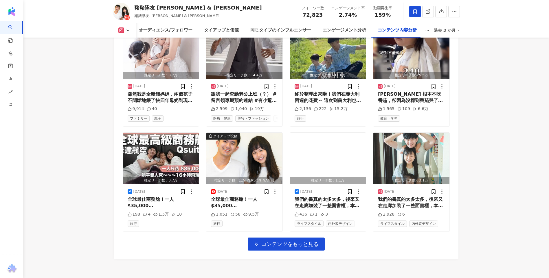
scroll to position [1856, 0]
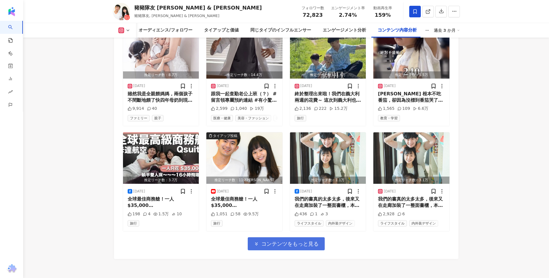
click at [299, 238] on button "コンテンツをもっと見る" at bounding box center [286, 244] width 77 height 13
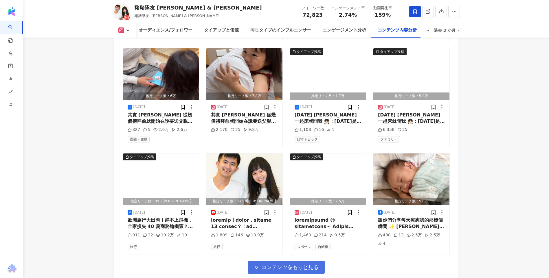
scroll to position [2176, 0]
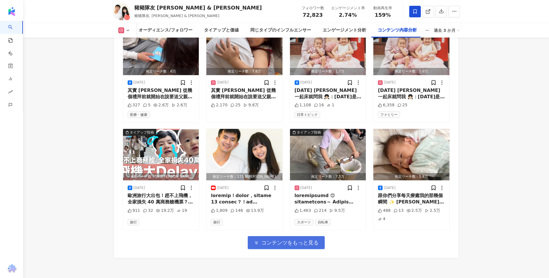
click at [297, 240] on span "コンテンツをもっと見る" at bounding box center [289, 243] width 57 height 6
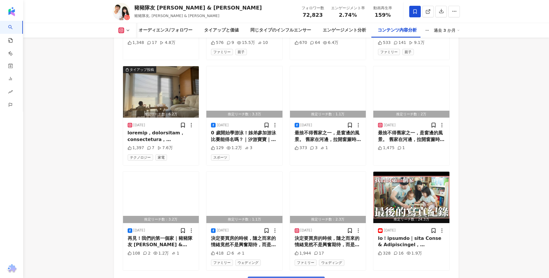
scroll to position [2515, 0]
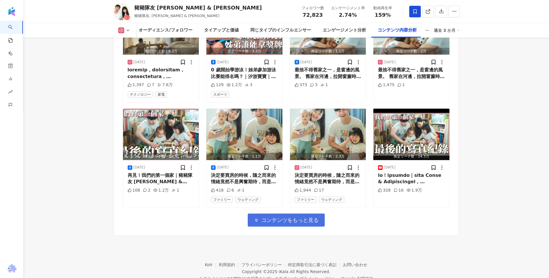
click at [290, 217] on span "コンテンツをもっと見る" at bounding box center [289, 220] width 57 height 6
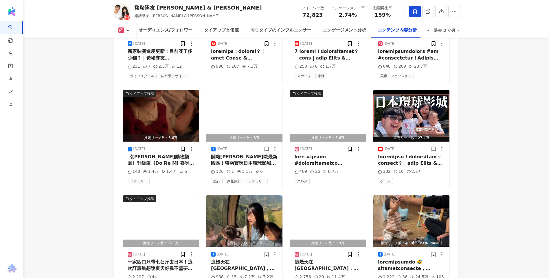
scroll to position [2840, 0]
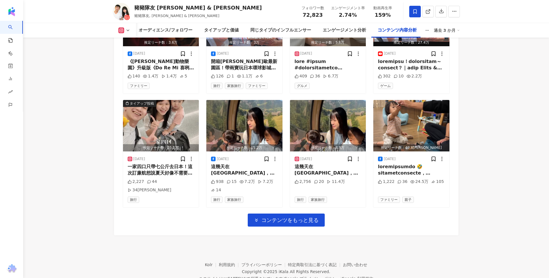
click at [292, 217] on span "コンテンツをもっと見る" at bounding box center [289, 220] width 57 height 6
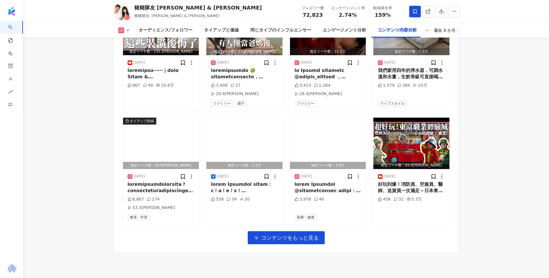
scroll to position [3165, 0]
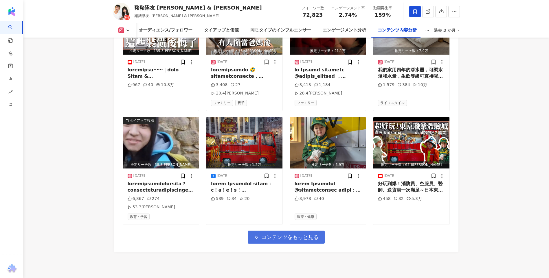
click at [289, 234] on span "コンテンツをもっと見る" at bounding box center [289, 237] width 57 height 6
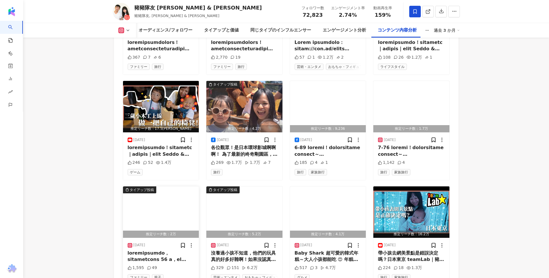
scroll to position [3489, 0]
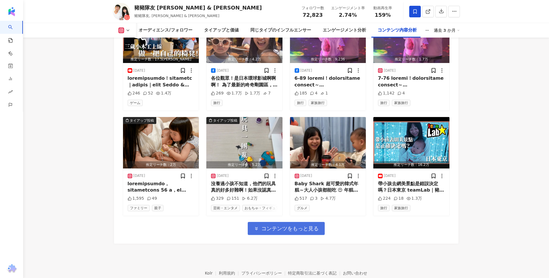
click at [289, 226] on span "コンテンツをもっと見る" at bounding box center [289, 229] width 57 height 6
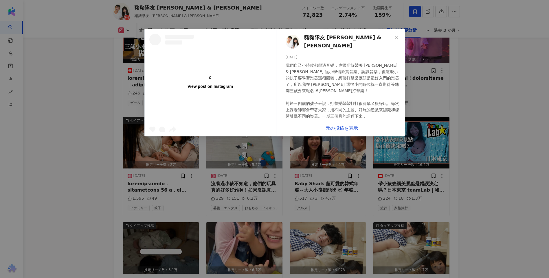
click at [497, 141] on div "View post on Instagram 豬豬隊友 [PERSON_NAME] & [PERSON_NAME] [DATE] 1,206 5 8.3万 元…" at bounding box center [274, 139] width 549 height 278
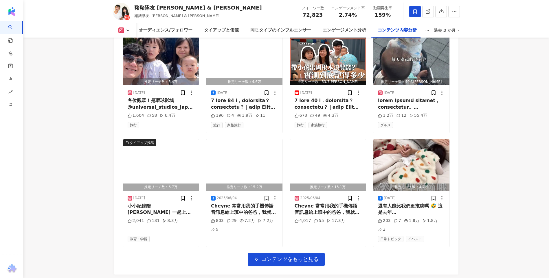
scroll to position [3814, 0]
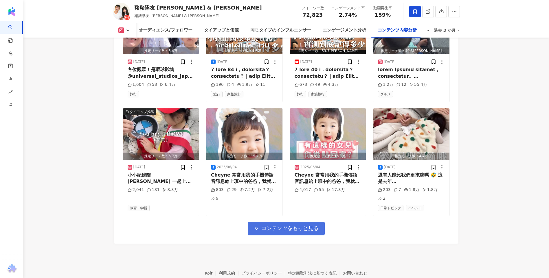
click at [292, 225] on span "コンテンツをもっと見る" at bounding box center [289, 228] width 57 height 6
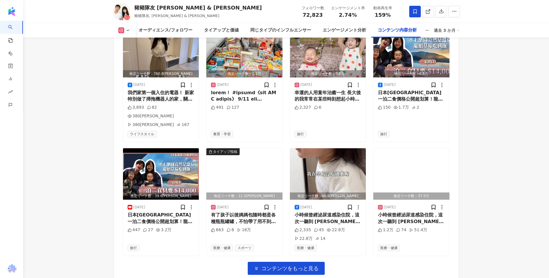
scroll to position [4152, 0]
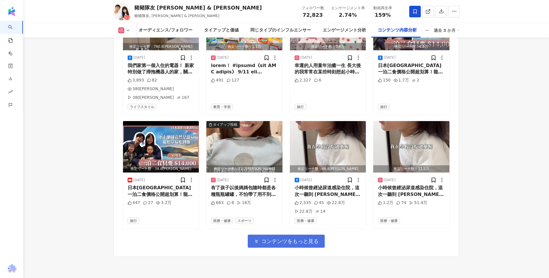
click at [279, 238] on span "コンテンツをもっと見る" at bounding box center [289, 241] width 57 height 6
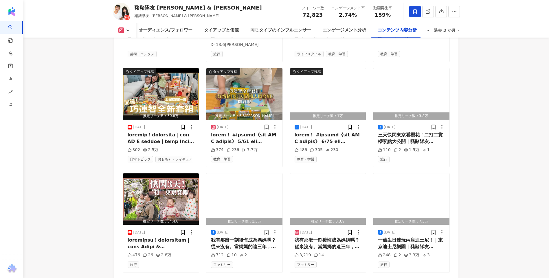
scroll to position [4473, 0]
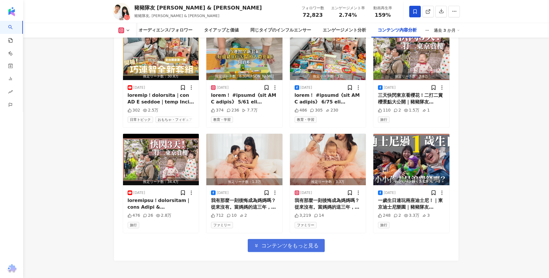
click at [284, 243] on span "コンテンツをもっと見る" at bounding box center [289, 246] width 57 height 6
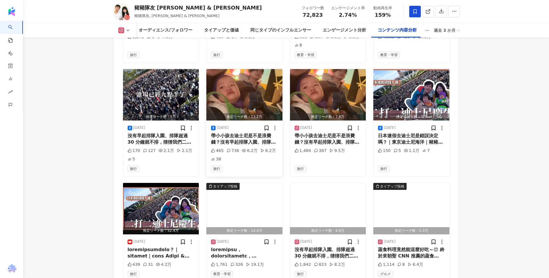
scroll to position [4791, 0]
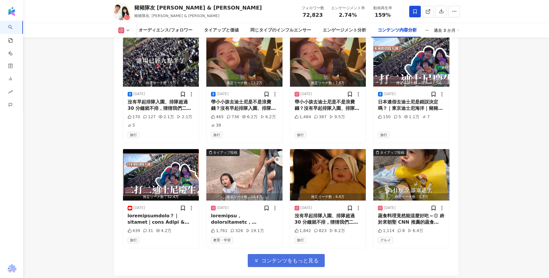
click at [290, 258] on span "コンテンツをもっと見る" at bounding box center [289, 261] width 57 height 6
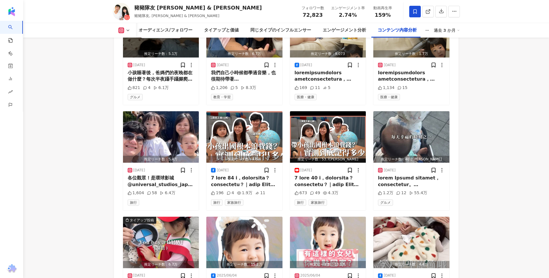
scroll to position [3749, 0]
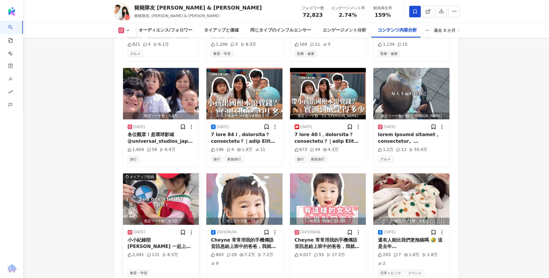
click at [160, 174] on img "button" at bounding box center [161, 199] width 76 height 51
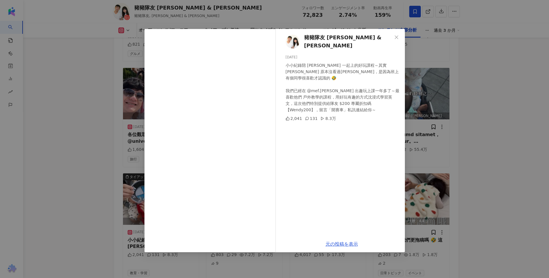
click at [455, 119] on div "豬豬隊友 Scott & Wendy 2025/06/06 小小紀錄陪 Cheyne 一起上的好玩課程～其實 Cheyne 原本沒看過瑪利歐，是因為班上有個同…" at bounding box center [274, 139] width 549 height 278
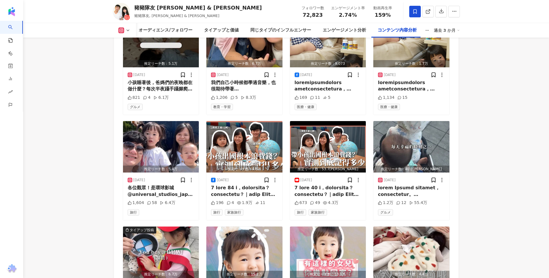
scroll to position [3634, 0]
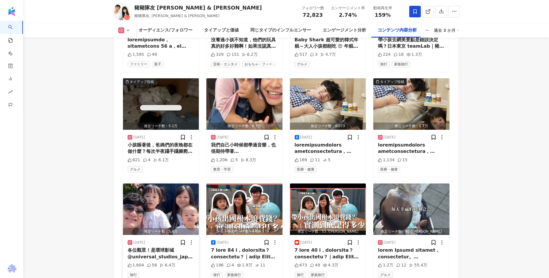
click at [166, 184] on img "button" at bounding box center [161, 209] width 76 height 51
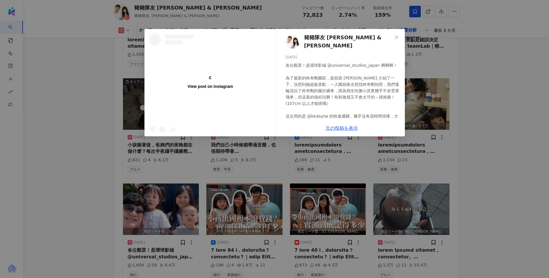
click at [95, 181] on div "View post on Instagram 豬豬隊友 Scott & Wendy 2025/06/10 各位觀眾！是環球影城 @universal_stud…" at bounding box center [274, 139] width 549 height 278
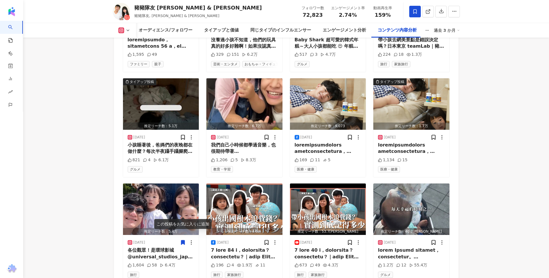
click at [185, 240] on icon at bounding box center [183, 243] width 6 height 6
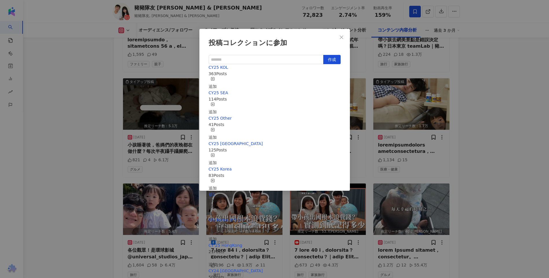
click at [215, 79] on icon "button" at bounding box center [213, 79] width 4 height 4
click at [217, 153] on div "追加" at bounding box center [213, 159] width 8 height 13
click at [93, 118] on div "投稿コレクションに参加 作成 CY25 Taiwan 126 Posts 追加済み CY25 KOL 364 Posts 追加済み CY25 SEA 114 …" at bounding box center [274, 139] width 549 height 278
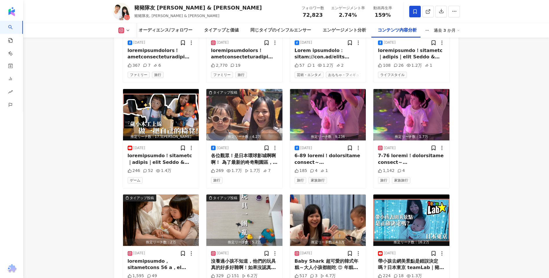
scroll to position [3344, 0]
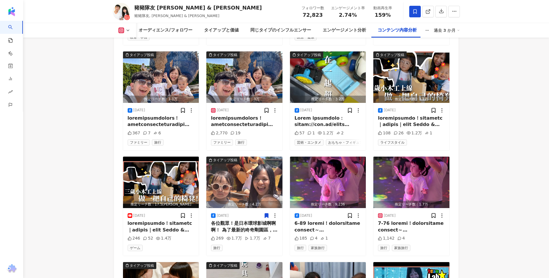
click at [265, 214] on icon at bounding box center [266, 216] width 3 height 4
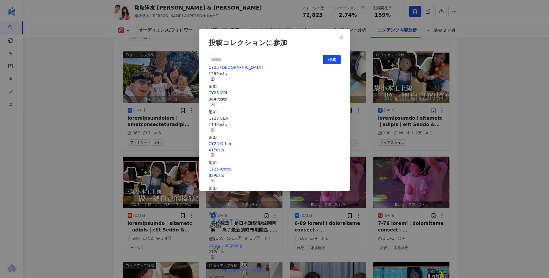
click at [217, 79] on div "追加" at bounding box center [213, 83] width 8 height 13
click at [217, 102] on div "追加" at bounding box center [213, 108] width 8 height 13
click at [493, 132] on div "投稿コレクションに参加 作成 CY25 KOL 365 Posts 追加済み CY25 Taiwan 127 Posts 追加済み CY25 SEA 114 …" at bounding box center [274, 139] width 549 height 278
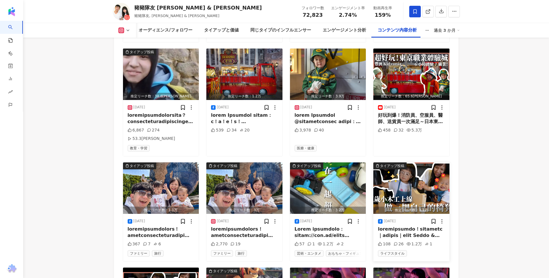
scroll to position [3200, 0]
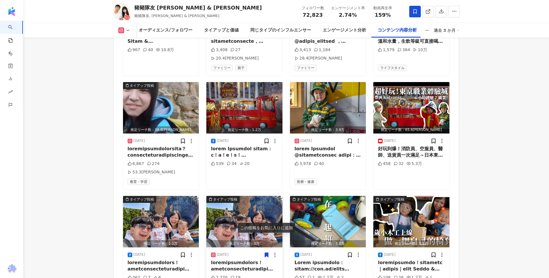
click at [267, 253] on icon at bounding box center [266, 255] width 3 height 4
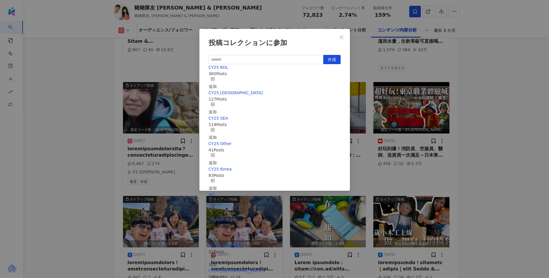
click at [217, 82] on div "追加" at bounding box center [213, 83] width 8 height 13
click at [217, 102] on div "追加" at bounding box center [213, 108] width 8 height 13
click at [480, 106] on div "投稿コレクションに参加 作成 CY25 Taiwan 128 Posts 追加済み CY25 KOL 366 Posts 追加済み CY25 SEA 114 …" at bounding box center [274, 139] width 549 height 278
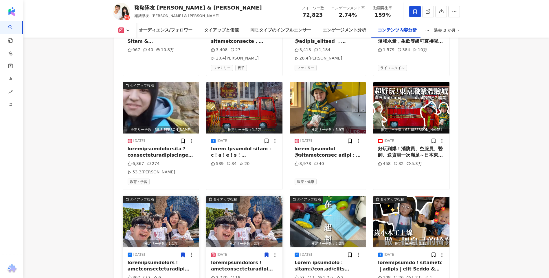
click at [181, 253] on icon at bounding box center [182, 255] width 3 height 4
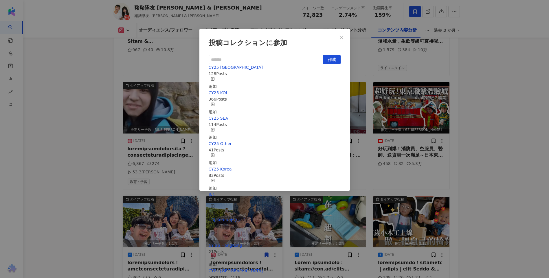
click at [217, 78] on div "追加" at bounding box center [213, 83] width 8 height 13
click at [217, 103] on div "追加" at bounding box center [213, 108] width 8 height 13
click at [481, 110] on div "投稿コレクションに参加 作成 CY25 KOL 367 Posts 追加済み CY25 Taiwan 129 Posts 追加済み CY25 SEA 114 …" at bounding box center [274, 139] width 549 height 278
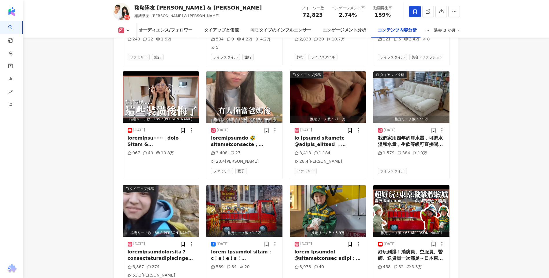
scroll to position [3084, 0]
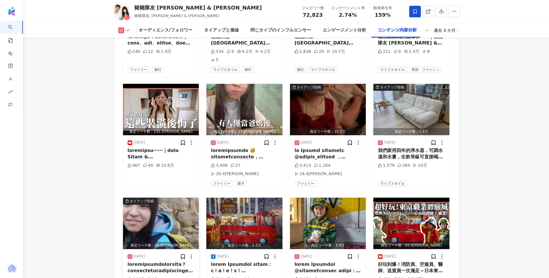
click at [169, 198] on img "button" at bounding box center [161, 223] width 76 height 51
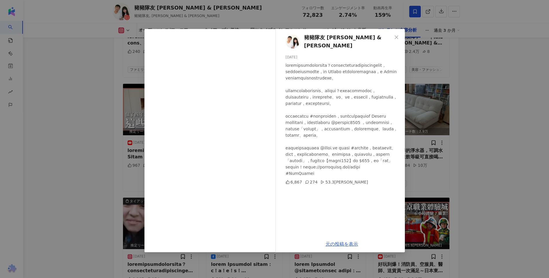
click at [490, 127] on div "豬豬隊友 Scott & Wendy 2025/06/27 6,867 274 53.3万 元の投稿を表示" at bounding box center [274, 139] width 549 height 278
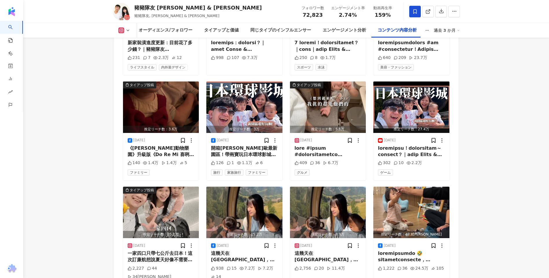
scroll to position [2708, 0]
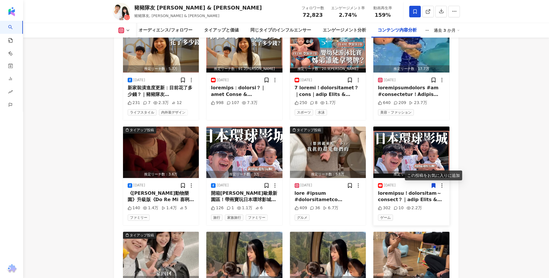
click at [431, 183] on icon at bounding box center [434, 186] width 6 height 6
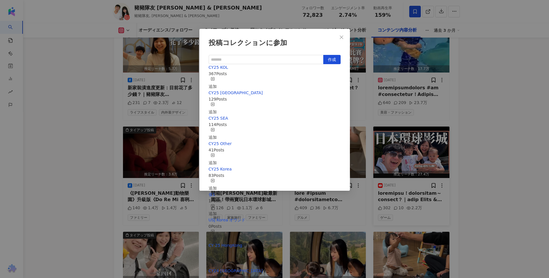
click at [214, 80] on rect "button" at bounding box center [212, 78] width 3 height 3
click at [217, 102] on div "追加" at bounding box center [213, 108] width 8 height 13
click at [490, 121] on div "投稿コレクションに参加 作成 CY25 Taiwan 130 Posts 追加済み CY25 KOL 368 Posts お気に入りを解除する CY25 SE…" at bounding box center [274, 139] width 549 height 278
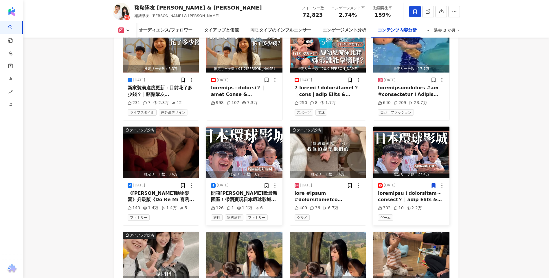
click at [265, 183] on icon at bounding box center [266, 185] width 3 height 4
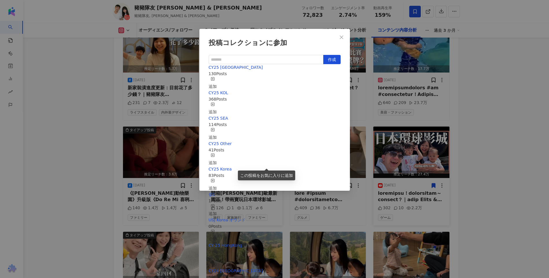
click at [217, 78] on div "追加" at bounding box center [213, 83] width 8 height 13
click at [217, 102] on div "追加" at bounding box center [213, 108] width 8 height 13
click at [473, 90] on div "投稿コレクションに参加 作成 CY25 KOL 369 Posts 追加済み CY25 Taiwan 131 Posts 追加済み CY25 SEA 114 …" at bounding box center [274, 139] width 549 height 278
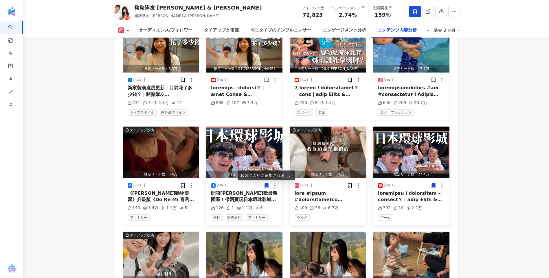
click at [333, 127] on img "button" at bounding box center [328, 152] width 76 height 51
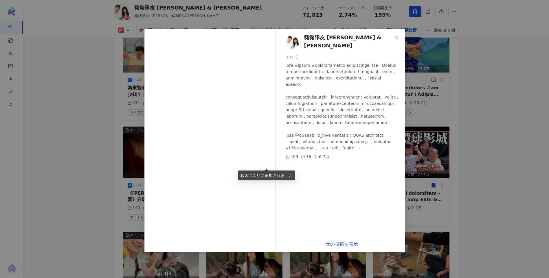
click at [462, 125] on div "豬豬隊友 Scott & Wendy 2025/07/09 409 36 6.7万 元の投稿を表示" at bounding box center [274, 139] width 549 height 278
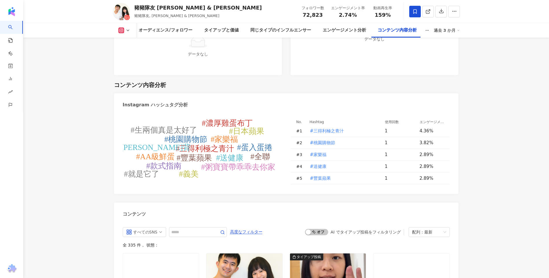
scroll to position [1522, 0]
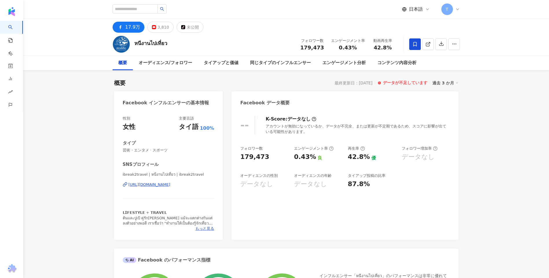
click at [415, 45] on icon at bounding box center [414, 44] width 5 height 5
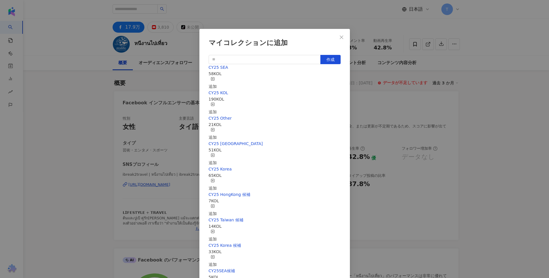
click at [217, 80] on div "追加" at bounding box center [213, 83] width 8 height 13
click at [217, 102] on div "追加" at bounding box center [213, 108] width 8 height 13
click at [468, 125] on div "マイコレクションに追加 作成 CY25 KOL 191 KOL 追加済み CY25 SEA 59 KOL 追加済み CY25 Other 21 KOL 追加 …" at bounding box center [274, 139] width 549 height 278
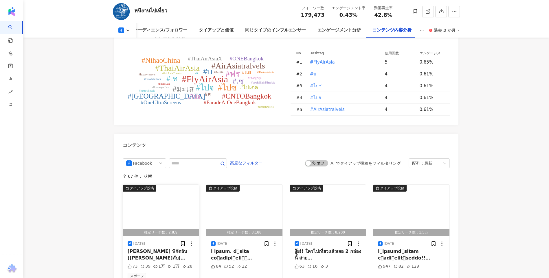
scroll to position [1215, 0]
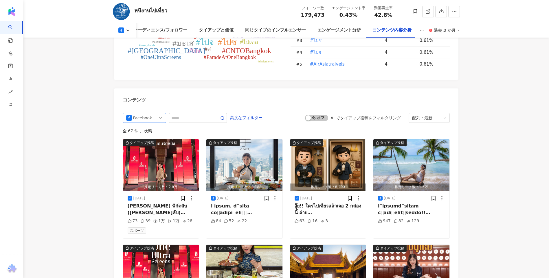
click at [140, 113] on div "Facebook" at bounding box center [144, 118] width 43 height 10
click at [144, 132] on div "すべてのSNS" at bounding box center [143, 130] width 19 height 6
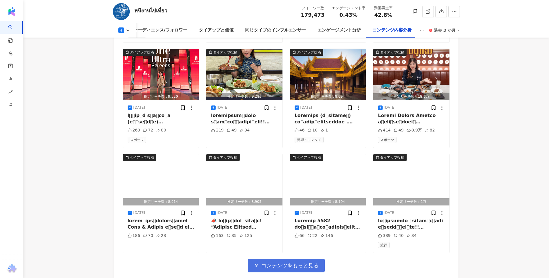
scroll to position [1440, 0]
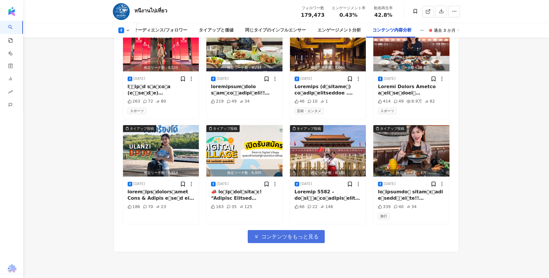
click at [277, 236] on span "コンテンツをもっと見る" at bounding box center [289, 237] width 57 height 6
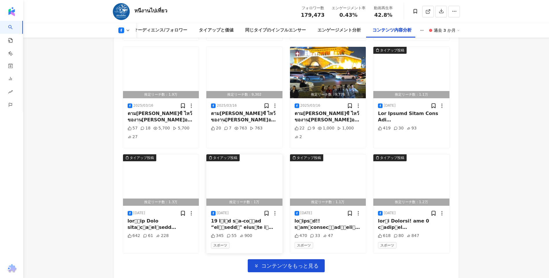
scroll to position [1758, 0]
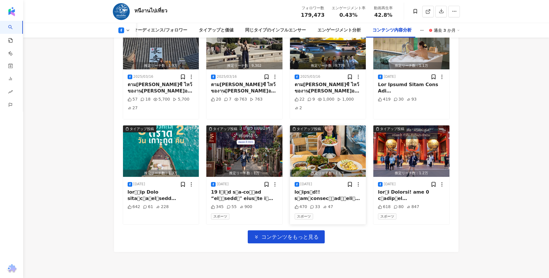
drag, startPoint x: 298, startPoint y: 236, endPoint x: 315, endPoint y: 213, distance: 28.7
click at [298, 236] on span "コンテンツをもっと見る" at bounding box center [289, 237] width 57 height 6
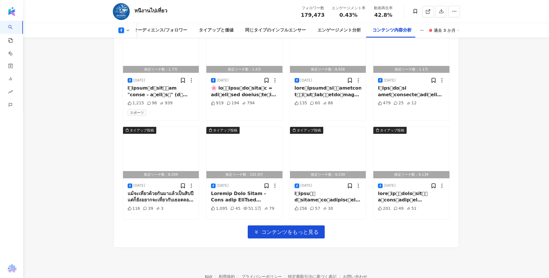
scroll to position [2077, 0]
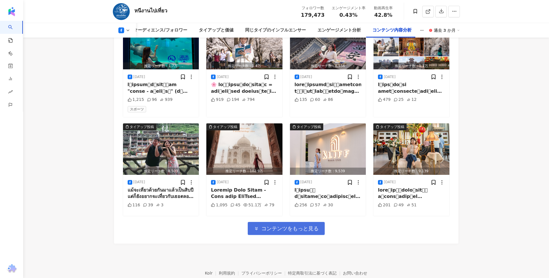
click at [284, 232] on span "コンテンツをもっと見る" at bounding box center [289, 229] width 57 height 6
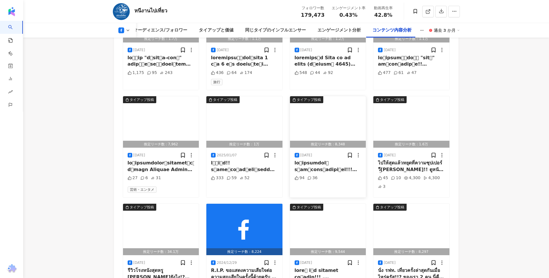
scroll to position [2419, 0]
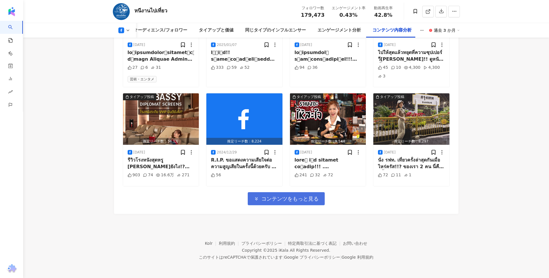
click at [279, 199] on span "コンテンツをもっと見る" at bounding box center [289, 199] width 57 height 6
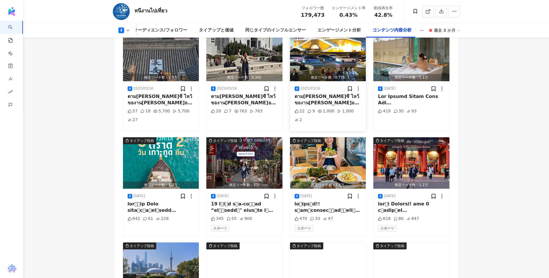
scroll to position [1204, 0]
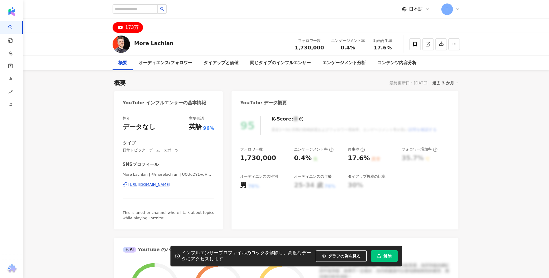
click at [384, 258] on span "解除" at bounding box center [387, 256] width 8 height 5
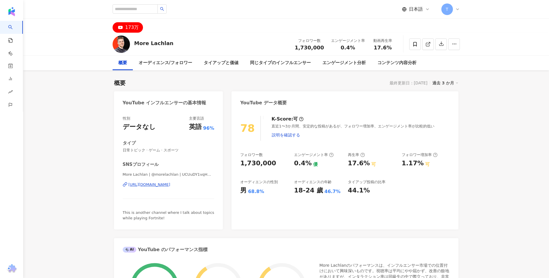
click at [229, 36] on div "More Lachlan フォロワー数 1,730,000 エンゲージメント率 0.4% 動画再生率 17.6%" at bounding box center [286, 44] width 370 height 23
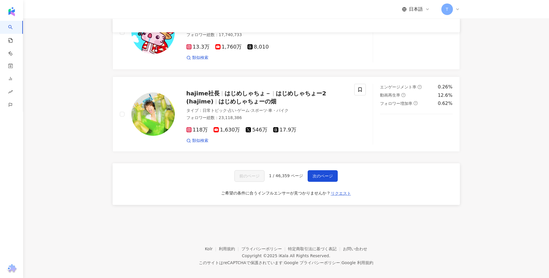
scroll to position [914, 0]
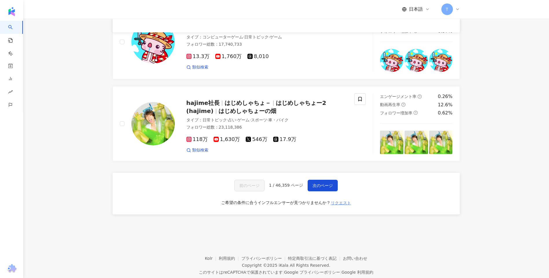
click at [334, 205] on span "リクエスト" at bounding box center [341, 203] width 20 height 5
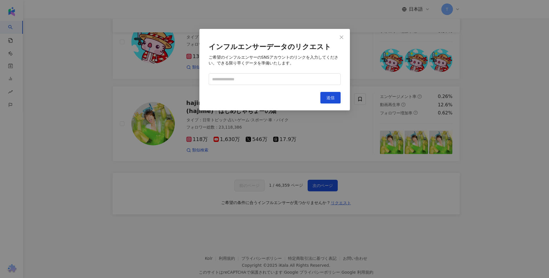
click at [273, 70] on form "インフルエンサーデータのリクエスト ご希望のインフルエンサーのSNSアカウントのリンクを入力してください。できる限り早くデータを準備いたします。" at bounding box center [275, 64] width 132 height 42
click at [271, 77] on input "text" at bounding box center [275, 79] width 132 height 12
paste input "**********"
type input "**********"
click at [333, 96] on button "送信" at bounding box center [330, 98] width 20 height 12
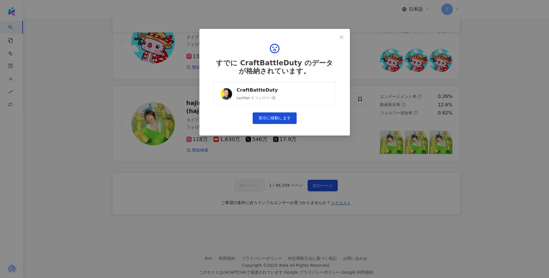
click at [283, 91] on link "CraftBattleDuty Lachlan 0 フォロワー数" at bounding box center [274, 93] width 123 height 23
click at [342, 37] on icon "close" at bounding box center [341, 37] width 5 height 5
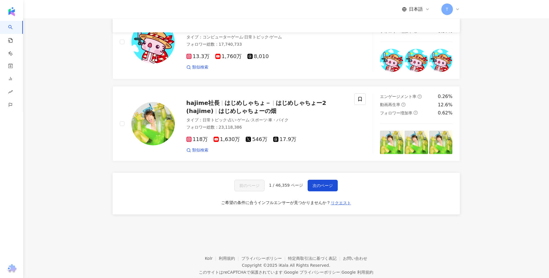
drag, startPoint x: 338, startPoint y: 202, endPoint x: 323, endPoint y: 178, distance: 28.3
click at [338, 202] on span "リクエスト" at bounding box center [341, 203] width 20 height 5
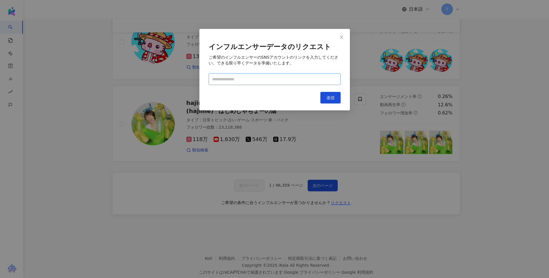
click at [245, 78] on input "text" at bounding box center [275, 79] width 132 height 12
paste input "**********"
type input "**********"
click at [331, 91] on div "**********" at bounding box center [274, 70] width 150 height 82
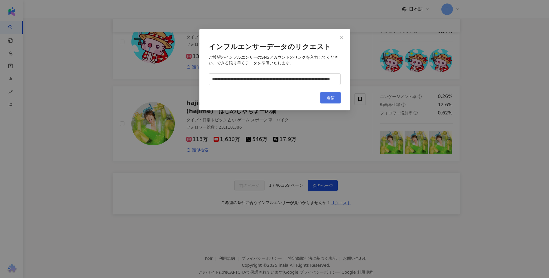
scroll to position [0, 0]
click at [330, 97] on span "送信" at bounding box center [330, 97] width 8 height 5
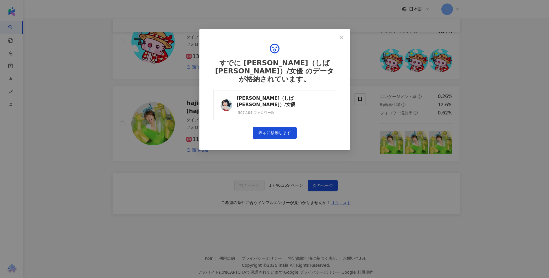
click at [330, 98] on link "[PERSON_NAME]（しば[PERSON_NAME]）/女優 507,104 フォロワー数" at bounding box center [274, 105] width 123 height 30
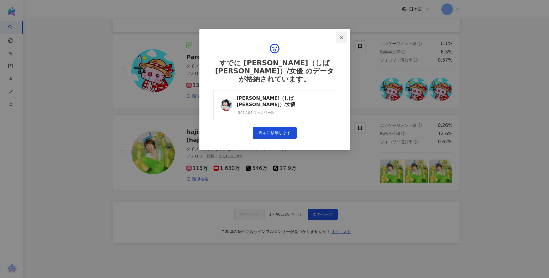
click at [342, 37] on icon "close" at bounding box center [341, 36] width 3 height 3
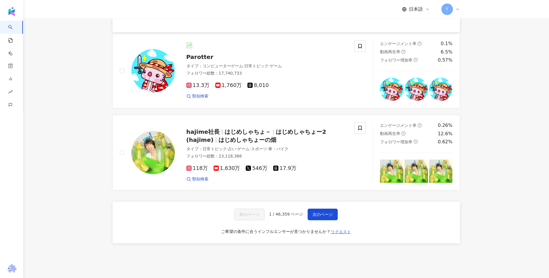
click at [343, 233] on span "リクエスト" at bounding box center [341, 232] width 20 height 5
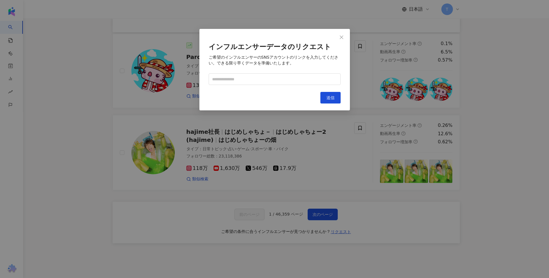
click at [262, 88] on div "インフルエンサーデータのリクエスト ご希望のインフルエンサーのSNSアカウントのリンクを入力してください。できる限り早くデータを準備いたします。 キャンセル …" at bounding box center [274, 70] width 150 height 82
click at [259, 79] on input "text" at bounding box center [275, 79] width 132 height 12
paste input "**********"
type input "**********"
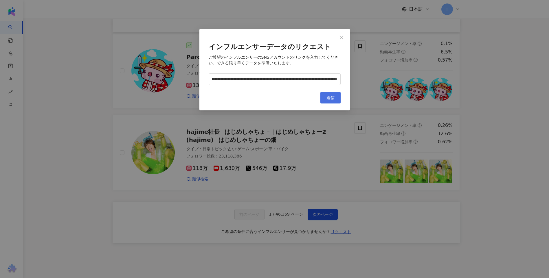
click at [334, 98] on span "送信" at bounding box center [330, 97] width 8 height 5
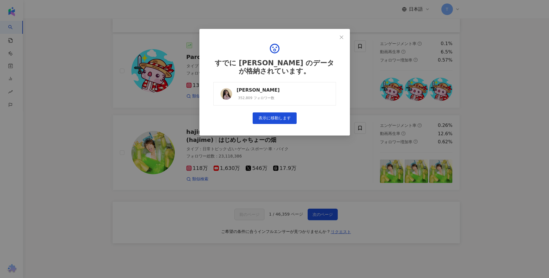
click at [285, 87] on link "[PERSON_NAME] 352,809 フォロワー数" at bounding box center [274, 93] width 123 height 23
drag, startPoint x: 345, startPoint y: 37, endPoint x: 363, endPoint y: 99, distance: 64.2
click at [345, 37] on span "Close" at bounding box center [342, 37] width 12 height 5
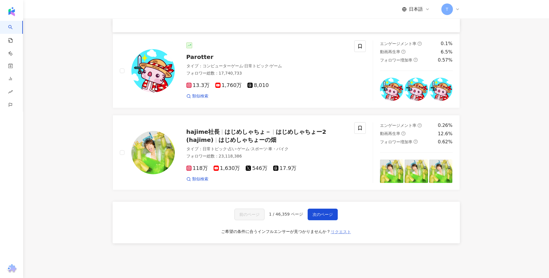
click at [346, 231] on span "リクエスト" at bounding box center [341, 232] width 20 height 5
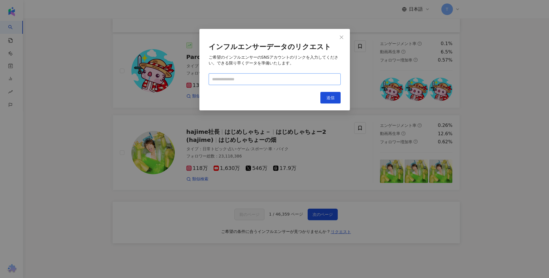
click at [267, 83] on input "text" at bounding box center [275, 79] width 132 height 12
paste input "**********"
type input "**********"
click at [328, 95] on button "送信" at bounding box center [330, 98] width 20 height 12
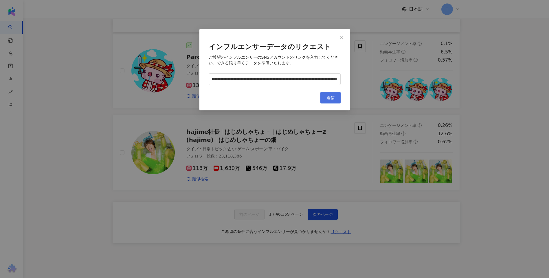
scroll to position [0, 0]
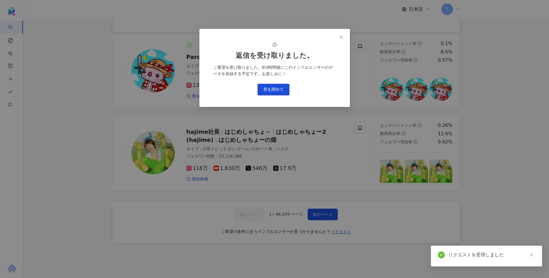
click at [283, 95] on button "窓を閉めて" at bounding box center [273, 90] width 32 height 12
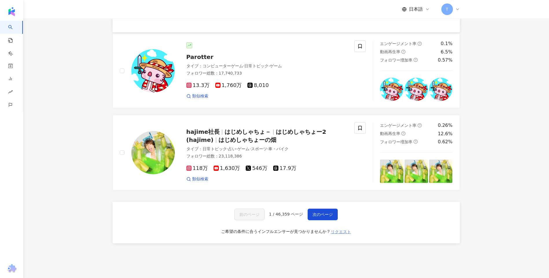
click at [345, 230] on span "リクエスト" at bounding box center [341, 232] width 20 height 5
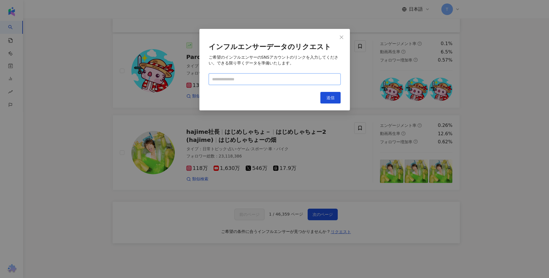
paste input "**********"
type input "**********"
click at [332, 102] on button "送信" at bounding box center [330, 98] width 20 height 12
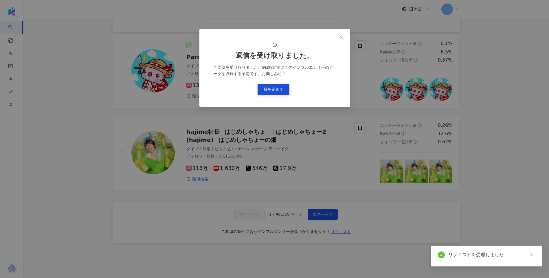
click at [282, 95] on button "窓を閉めて" at bounding box center [273, 90] width 32 height 12
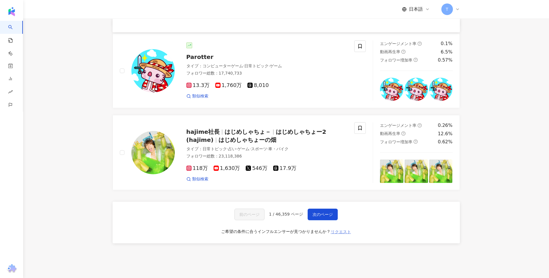
click at [342, 234] on span "リクエスト" at bounding box center [341, 232] width 20 height 5
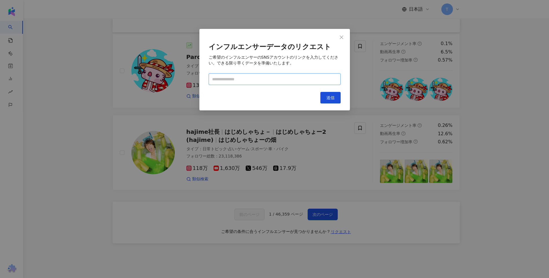
click at [268, 81] on input "text" at bounding box center [275, 79] width 132 height 12
paste input "**********"
type input "**********"
click at [333, 98] on span "送信" at bounding box center [330, 97] width 8 height 5
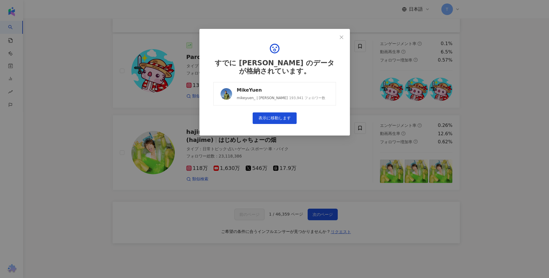
click at [303, 89] on link "[PERSON_NAME] mikeyuen_ | [PERSON_NAME] 193,941 フォロワー数" at bounding box center [274, 93] width 123 height 23
click at [340, 38] on icon "close" at bounding box center [341, 37] width 5 height 5
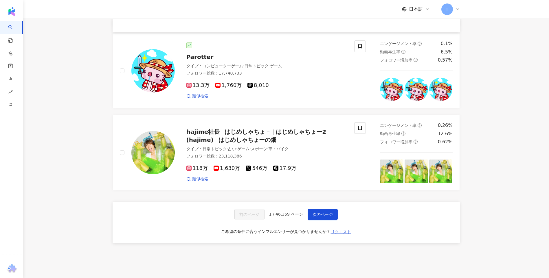
click at [345, 228] on button "リクエスト" at bounding box center [340, 231] width 21 height 9
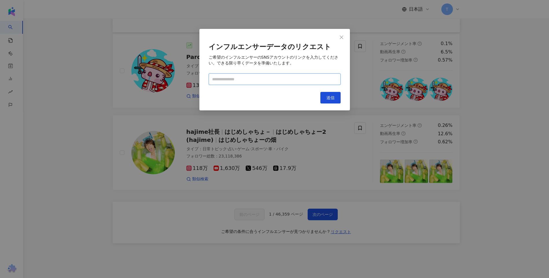
click at [259, 74] on input "text" at bounding box center [275, 79] width 132 height 12
paste input "**********"
type input "**********"
click at [332, 103] on button "送信" at bounding box center [330, 98] width 20 height 12
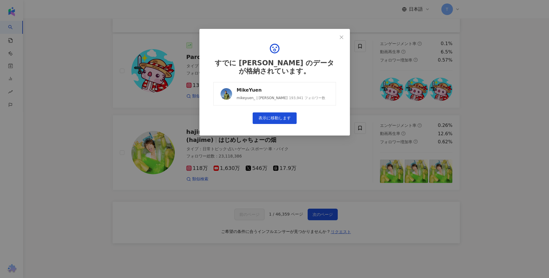
click at [323, 102] on link "[PERSON_NAME] mikeyuen_ | [PERSON_NAME] 193,941 フォロワー数" at bounding box center [274, 93] width 123 height 23
drag, startPoint x: 340, startPoint y: 37, endPoint x: 341, endPoint y: 44, distance: 7.4
click at [340, 37] on icon "close" at bounding box center [341, 37] width 5 height 5
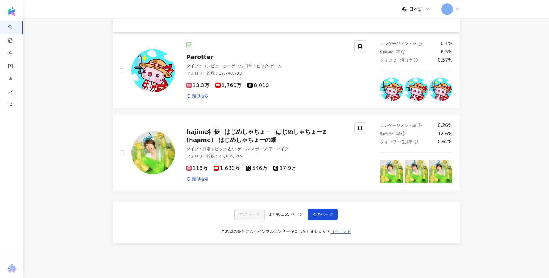
click at [343, 232] on span "リクエスト" at bounding box center [341, 232] width 20 height 5
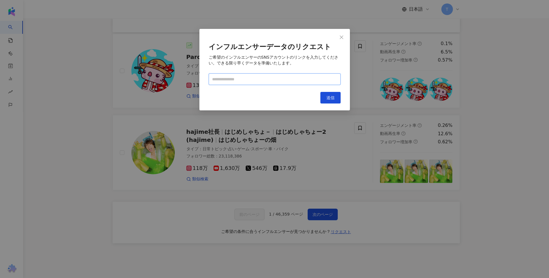
click at [278, 80] on input "text" at bounding box center [275, 79] width 132 height 12
paste input "**********"
type input "**********"
click at [329, 100] on span "送信" at bounding box center [330, 97] width 8 height 5
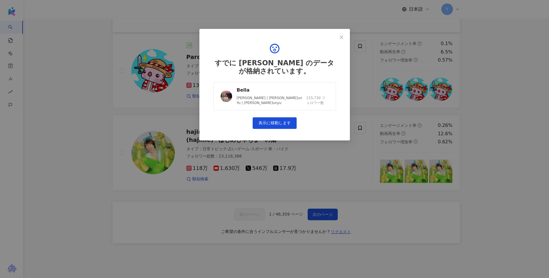
click at [278, 102] on div "[PERSON_NAME] | [PERSON_NAME]un Yu | [PERSON_NAME]unyu" at bounding box center [271, 101] width 68 height 10
click at [341, 35] on icon "close" at bounding box center [341, 37] width 5 height 5
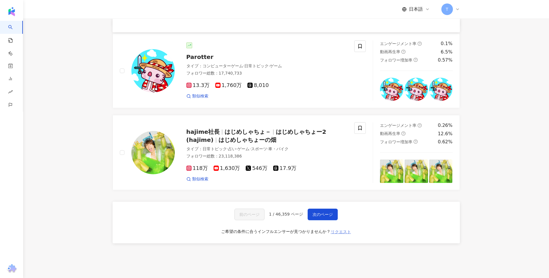
click at [340, 234] on span "リクエスト" at bounding box center [341, 232] width 20 height 5
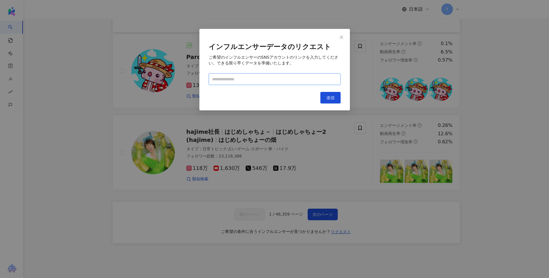
click at [271, 79] on input "text" at bounding box center [275, 79] width 132 height 12
paste input "**********"
type input "**********"
click at [325, 98] on button "送信" at bounding box center [330, 98] width 20 height 12
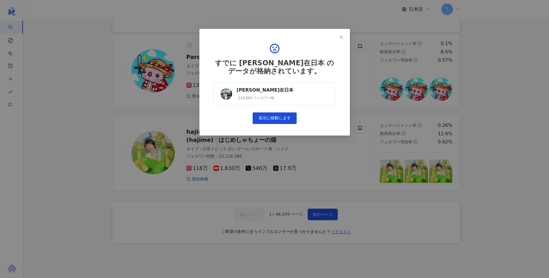
click at [317, 96] on link "[PERSON_NAME]在日本 316,860 フォロワー数" at bounding box center [274, 93] width 123 height 23
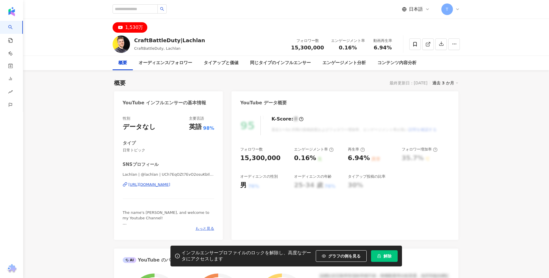
click at [382, 256] on button "解除" at bounding box center [384, 257] width 27 height 12
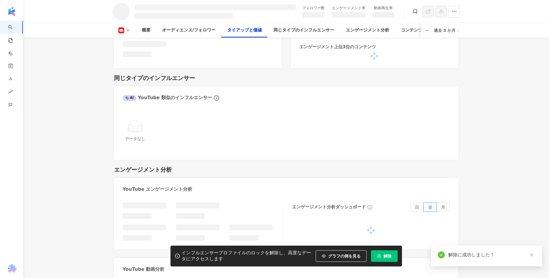
scroll to position [629, 0]
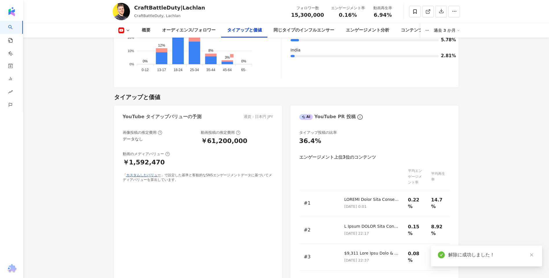
scroll to position [1774, 0]
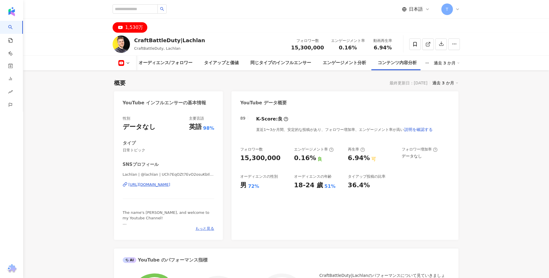
click at [168, 180] on div "Lachlan | @lachlan | UCh7EqOZt7EvO2osuKbIlpGg https://www.youtube.com/channel/U…" at bounding box center [169, 189] width 92 height 34
click at [167, 185] on div "https://www.youtube.com/channel/UCh7EqOZt7EvO2osuKbIlpGg" at bounding box center [149, 184] width 42 height 5
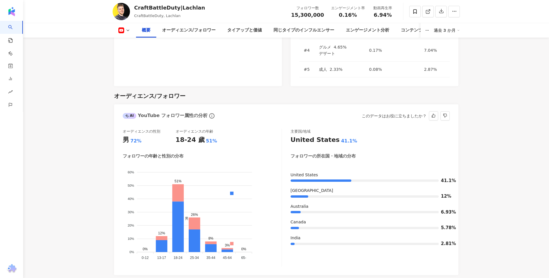
scroll to position [492, 0]
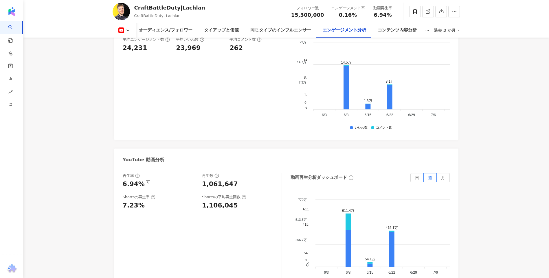
scroll to position [1070, 0]
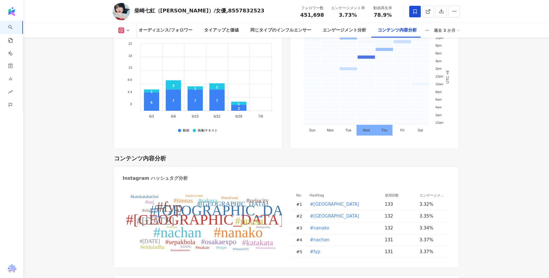
scroll to position [1938, 0]
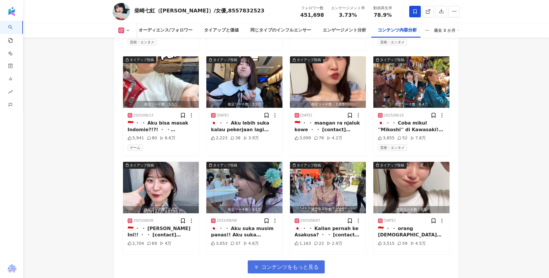
click at [293, 264] on span "コンテンツをもっと見る" at bounding box center [289, 267] width 57 height 6
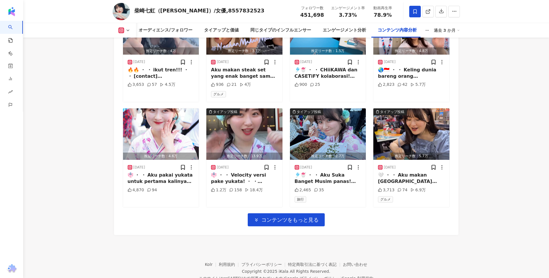
scroll to position [2301, 0]
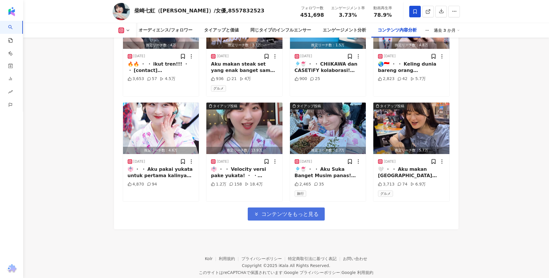
click at [281, 211] on span "コンテンツをもっと見る" at bounding box center [289, 214] width 57 height 6
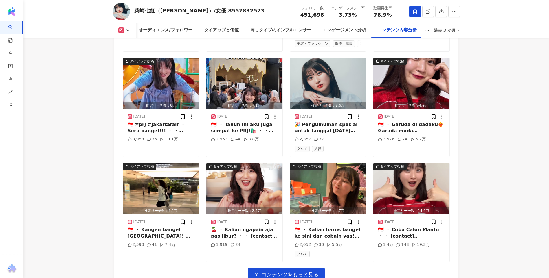
scroll to position [2591, 0]
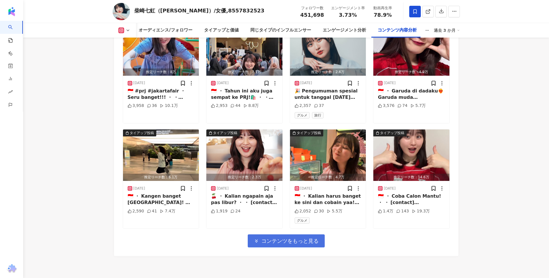
click at [270, 238] on span "コンテンツをもっと見る" at bounding box center [289, 241] width 57 height 6
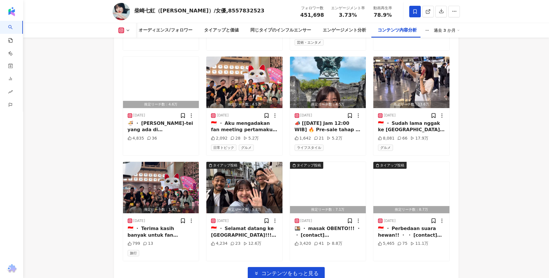
scroll to position [2938, 0]
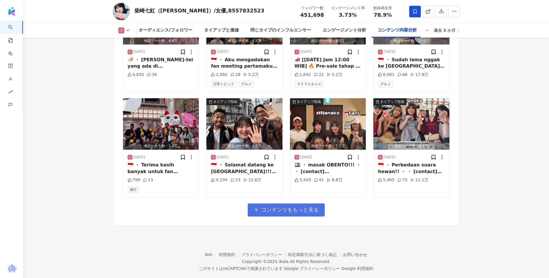
click at [290, 207] on span "コンテンツをもっと見る" at bounding box center [289, 210] width 57 height 6
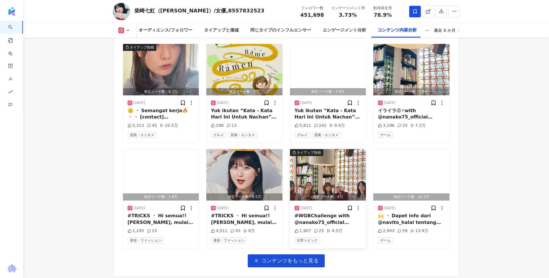
scroll to position [3254, 0]
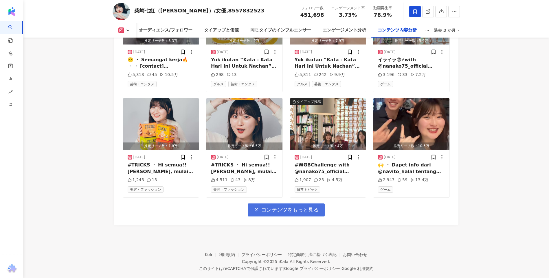
click at [286, 204] on button "コンテンツをもっと見る" at bounding box center [286, 210] width 77 height 13
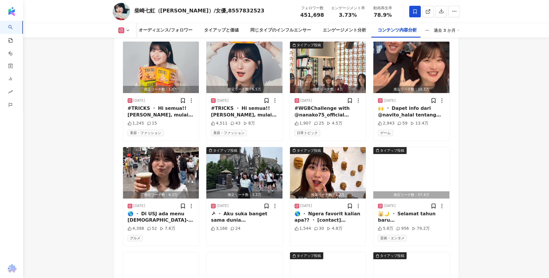
scroll to position [3341, 0]
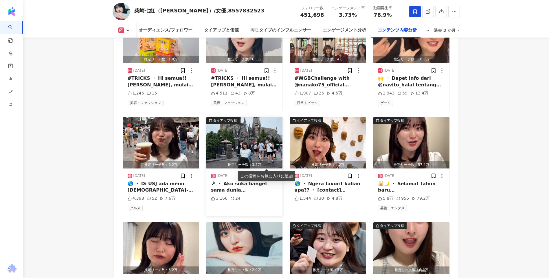
click at [268, 174] on icon at bounding box center [266, 176] width 3 height 4
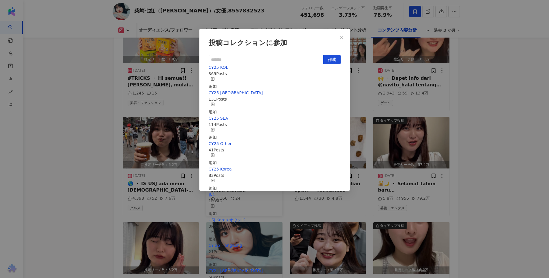
click at [217, 80] on div "追加" at bounding box center [213, 83] width 8 height 13
click at [215, 129] on span "button" at bounding box center [213, 131] width 4 height 5
click at [467, 137] on div "投稿コレクションに参加 作成 CY25 SEA 115 Posts 追加済み CY25 KOL 370 Posts 追加済み CY25 Taiwan 131 …" at bounding box center [274, 139] width 549 height 278
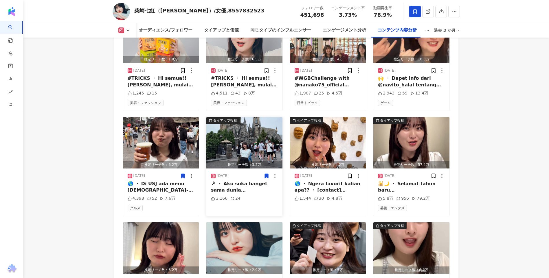
click at [182, 174] on icon at bounding box center [182, 176] width 3 height 4
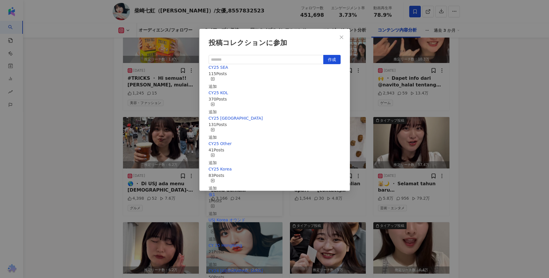
click at [217, 102] on div "追加" at bounding box center [213, 108] width 8 height 13
click at [249, 80] on div "お気に入りを解除する" at bounding box center [229, 83] width 41 height 13
click at [217, 80] on div "追加" at bounding box center [213, 83] width 8 height 13
click at [217, 102] on div "追加" at bounding box center [213, 108] width 8 height 13
click at [517, 147] on div "投稿コレクションに参加 作成 CY25 SEA 116 Posts 追加済み CY25 KOL 371 Posts 追加済み CY25 Taiwan 131 …" at bounding box center [274, 139] width 549 height 278
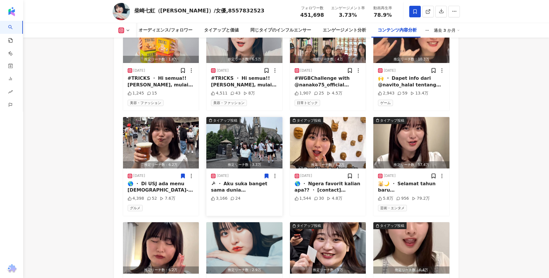
click at [238, 161] on div "推定リーチ数：3.3万" at bounding box center [244, 164] width 76 height 7
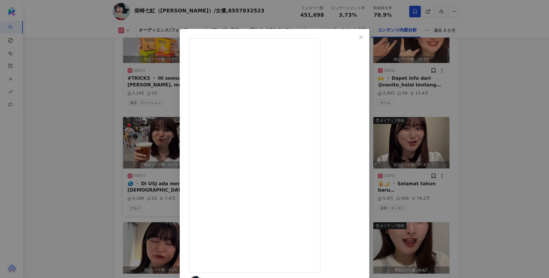
drag, startPoint x: 104, startPoint y: 140, endPoint x: 138, endPoint y: 138, distance: 33.4
click at [105, 140] on div "柴崎七虹（しばさき ななこ）/女優 2025/06/29 🪄︎︎ ・ Aku suka banget sama dunia Harry Potter ・ […" at bounding box center [274, 139] width 549 height 278
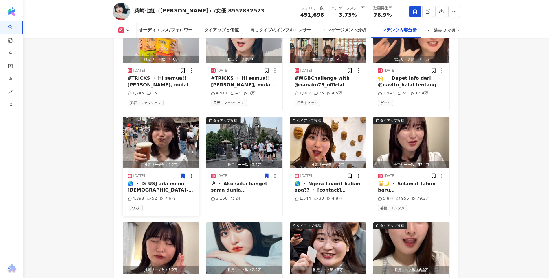
click at [138, 138] on img "button" at bounding box center [161, 142] width 76 height 51
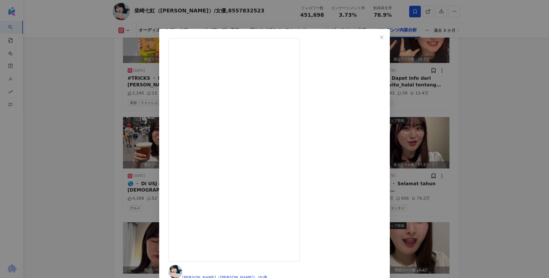
click at [106, 128] on div "柴崎七虹（しばさき ななこ）/女優 2025/06/29 🌎 ・ Di USJ ada menu Muslim-friendly, jadi tenang …" at bounding box center [274, 139] width 549 height 278
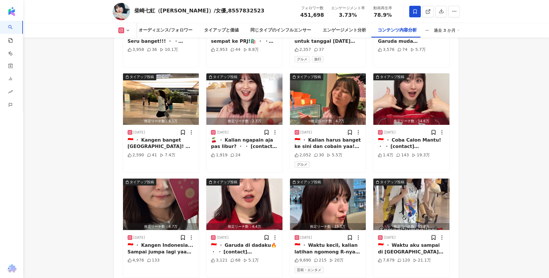
scroll to position [2820, 0]
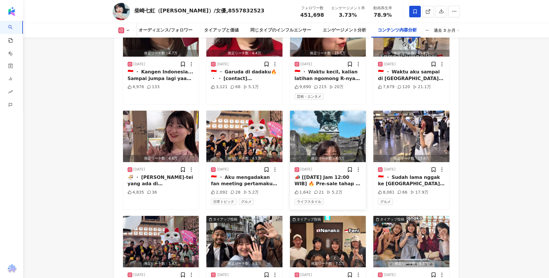
click at [323, 123] on img "button" at bounding box center [328, 136] width 76 height 51
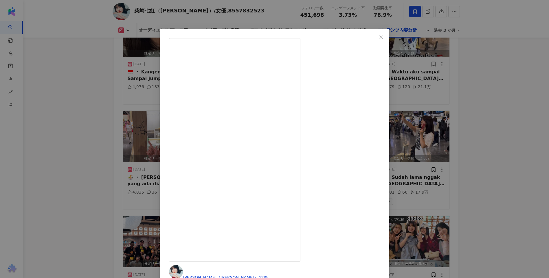
click at [466, 119] on div "柴崎七虹（しばさき ななこ）/女優 2025/07/13 📣 [12 Juli 2025 Jam 12:00 WIB] 🔥 Pre-sale tahap 1…" at bounding box center [274, 139] width 549 height 278
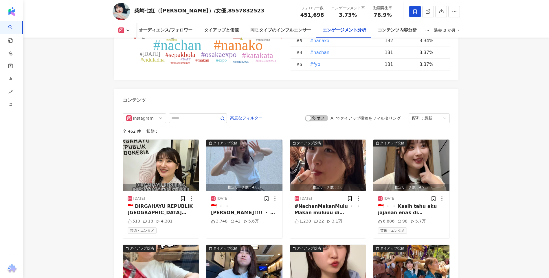
scroll to position [0, 0]
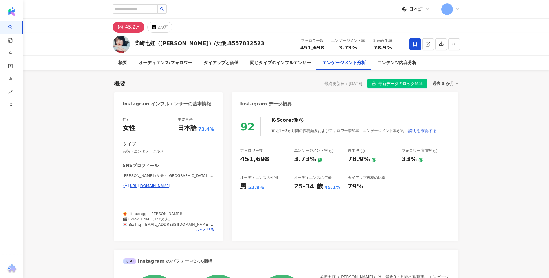
click at [417, 43] on span at bounding box center [415, 44] width 12 height 12
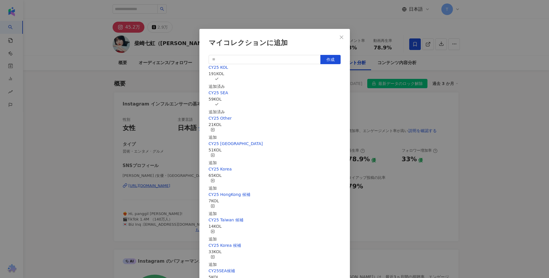
click at [495, 74] on div "マイコレクションに追加 作成 CY25 KOL 191 KOL 追加済み CY25 SEA 59 KOL 追加済み CY25 Other 21 KOL 追加 …" at bounding box center [274, 139] width 549 height 278
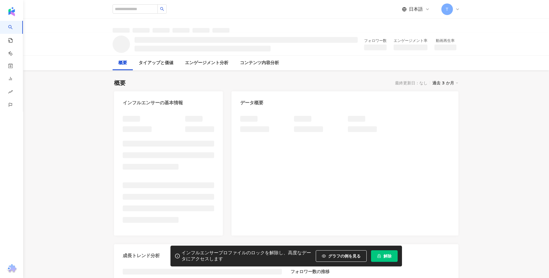
click at [391, 257] on button "解除" at bounding box center [384, 257] width 27 height 12
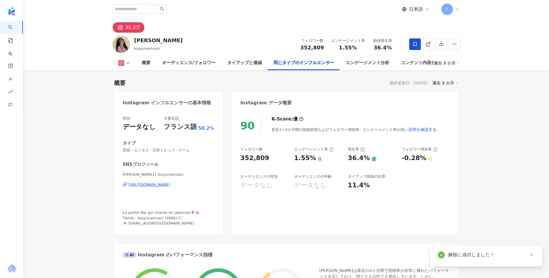
click at [415, 38] on span at bounding box center [415, 44] width 12 height 12
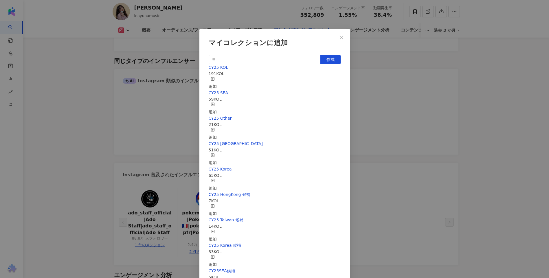
click at [217, 77] on div "追加" at bounding box center [213, 83] width 8 height 13
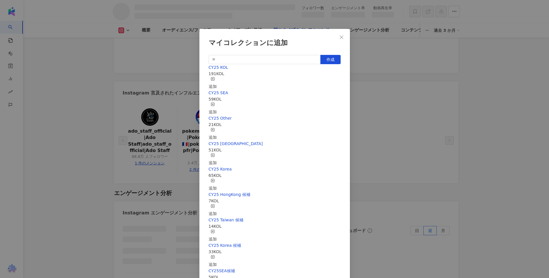
scroll to position [811, 0]
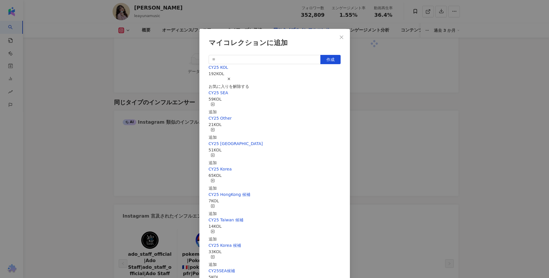
click at [217, 128] on div "追加" at bounding box center [213, 134] width 8 height 13
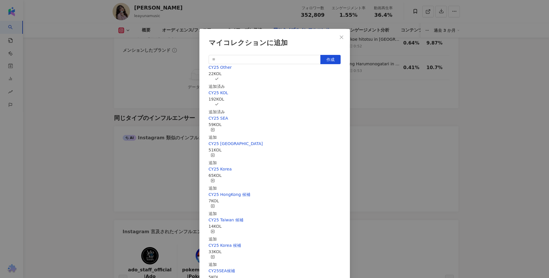
scroll to position [862, 0]
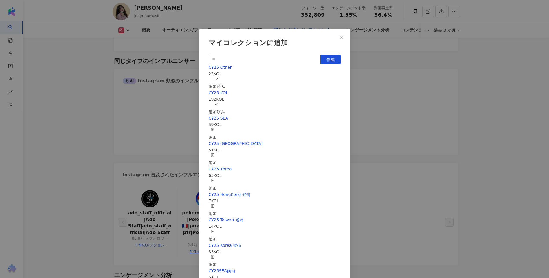
click at [479, 118] on div "マイコレクションに追加 作成 CY25 Other 22 KOL 追加済み CY25 KOL 192 KOL 追加済み CY25 SEA 59 KOL 追加 …" at bounding box center [274, 139] width 549 height 278
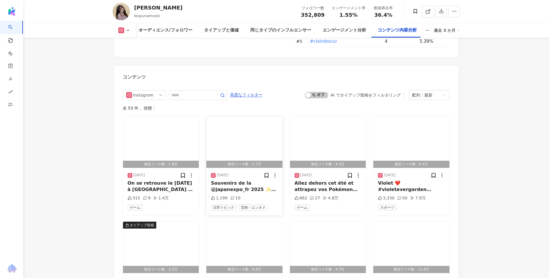
scroll to position [1730, 0]
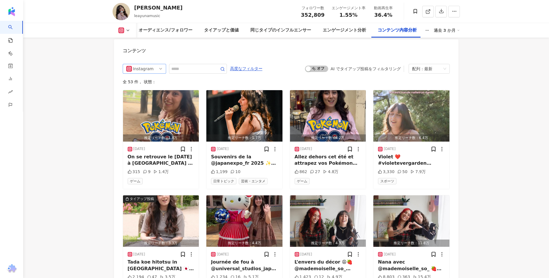
click at [146, 64] on div "Instagram" at bounding box center [142, 68] width 19 height 9
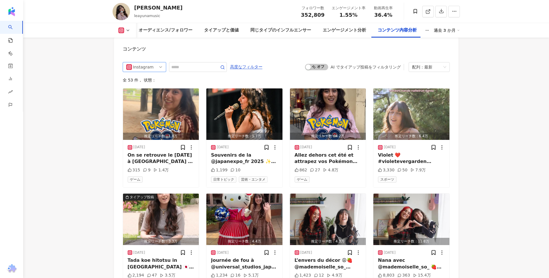
scroll to position [1874, 0]
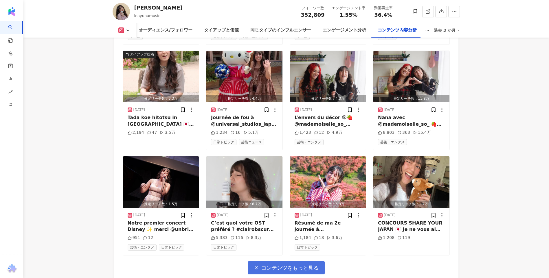
click at [296, 265] on span "コンテンツをもっと見る" at bounding box center [289, 268] width 57 height 6
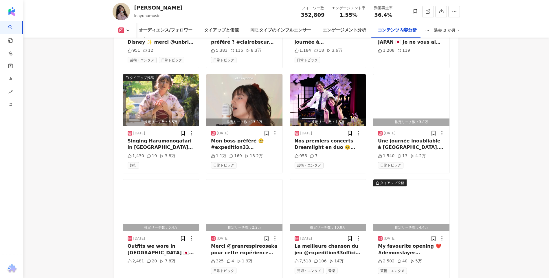
scroll to position [2192, 0]
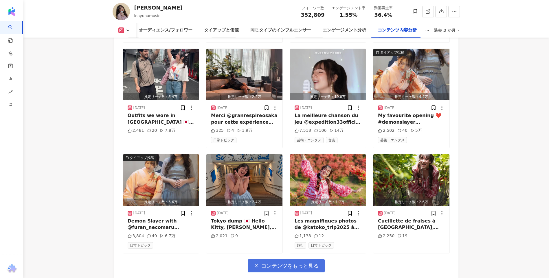
click at [286, 263] on button "コンテンツをもっと見る" at bounding box center [286, 266] width 77 height 13
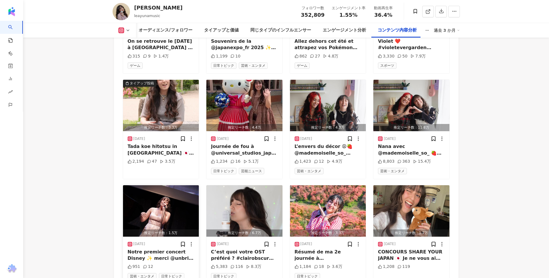
scroll to position [1816, 0]
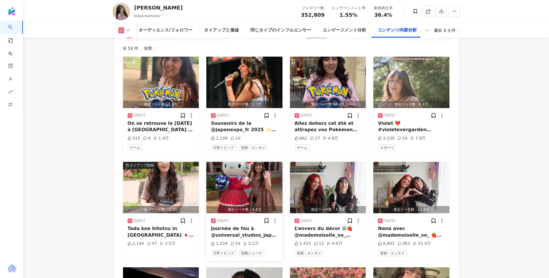
scroll to position [1730, 0]
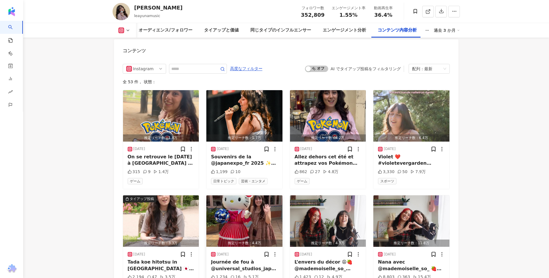
click at [247, 209] on img "button" at bounding box center [244, 221] width 76 height 51
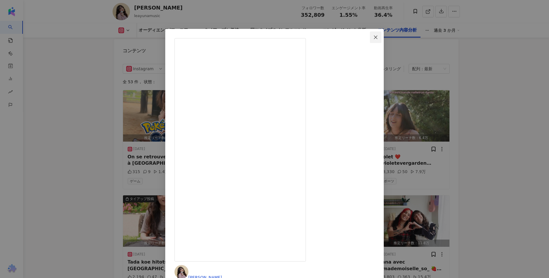
click at [381, 40] on button "Close" at bounding box center [376, 38] width 12 height 12
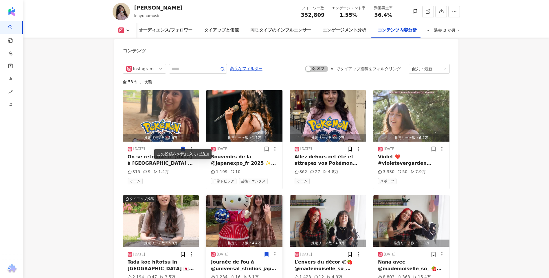
click at [266, 253] on icon at bounding box center [266, 255] width 3 height 4
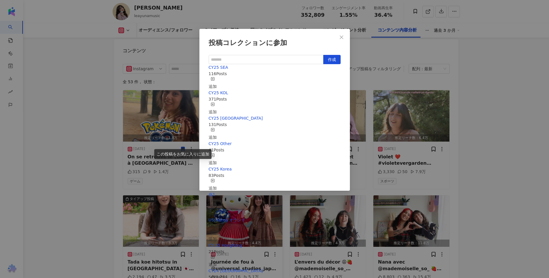
click at [217, 103] on div "追加" at bounding box center [213, 108] width 8 height 13
click at [215, 154] on span "button" at bounding box center [213, 156] width 4 height 5
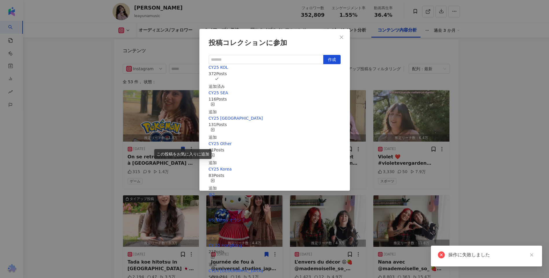
click at [217, 153] on div "追加" at bounding box center [213, 159] width 8 height 13
click at [474, 128] on div "投稿コレクションに参加 作成 CY25 Other 42 Posts 追加済み CY25 KOL 372 Posts 追加済み CY25 SEA 116 Po…" at bounding box center [274, 139] width 549 height 278
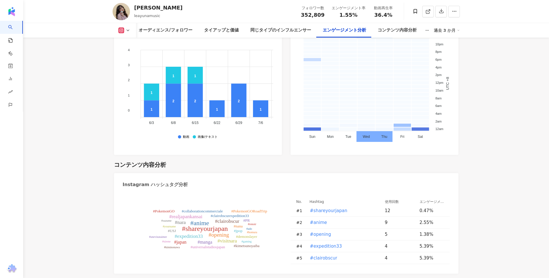
scroll to position [1313, 0]
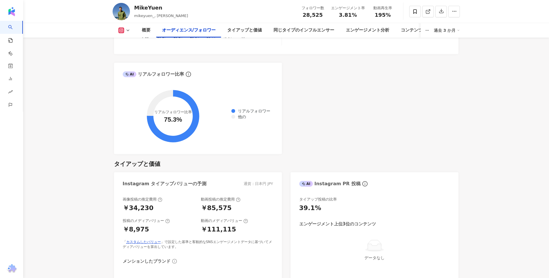
scroll to position [921, 0]
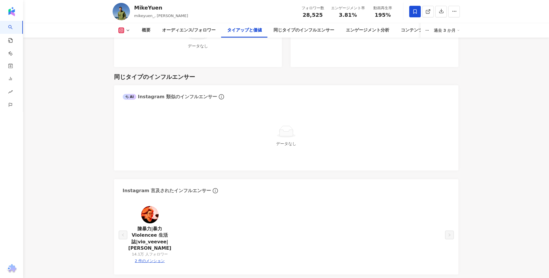
click at [415, 11] on icon at bounding box center [414, 11] width 5 height 5
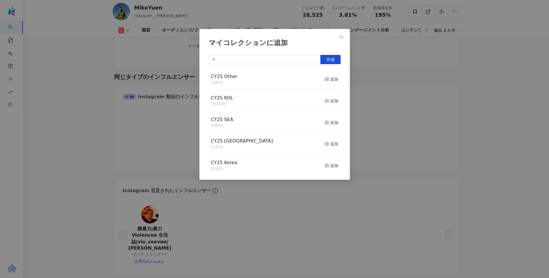
click at [444, 178] on div "マイコレクションに追加 作成 CY25 Other 22 KOL 追加 CY25 KOL 192 KOL 追加 CY25 SEA 59 KOL 追加 CY25…" at bounding box center [274, 139] width 549 height 278
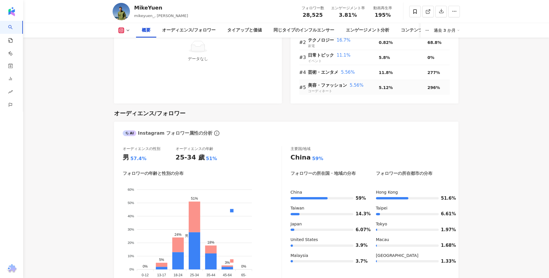
scroll to position [487, 0]
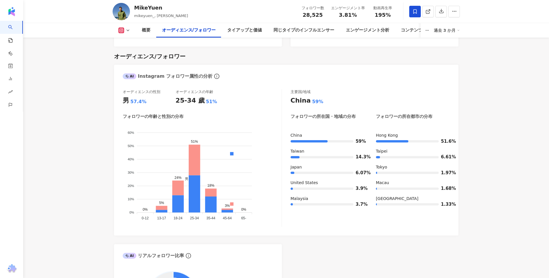
click at [415, 13] on icon at bounding box center [414, 11] width 3 height 4
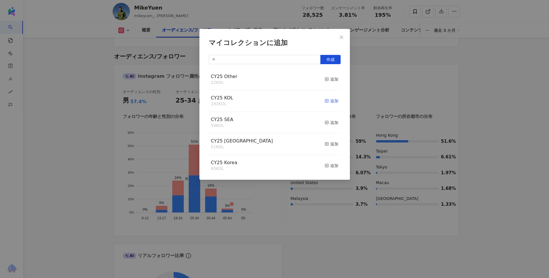
click at [327, 102] on div "追加" at bounding box center [332, 101] width 14 height 6
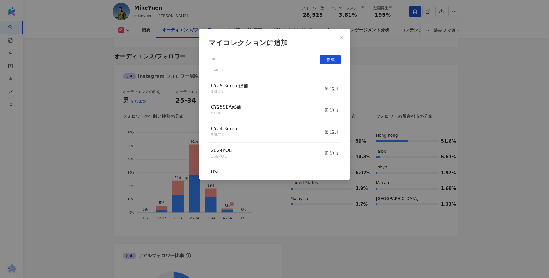
scroll to position [200, 0]
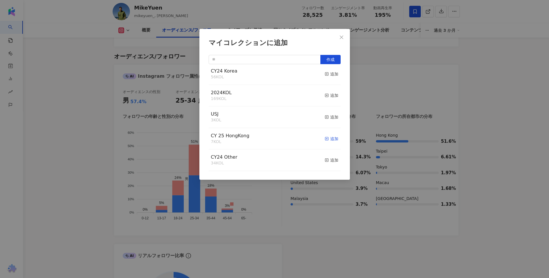
click at [333, 142] on div "追加" at bounding box center [332, 139] width 14 height 6
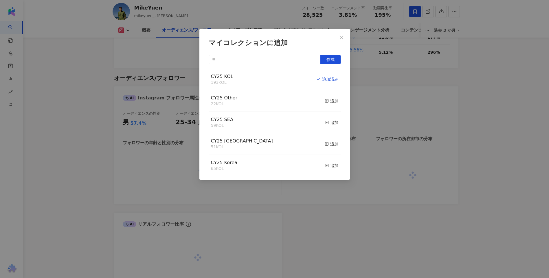
scroll to position [481, 0]
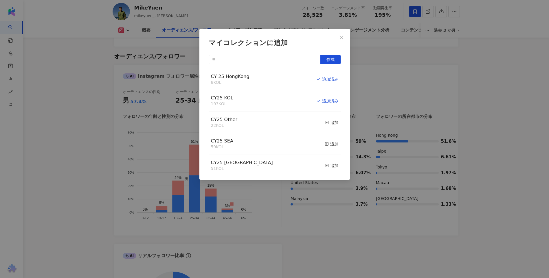
click at [439, 106] on div "マイコレクションに追加 作成 CY 25 HongKong 8 KOL 追加済み CY25 KOL 193 KOL 追加済み CY25 Other 22 KO…" at bounding box center [274, 139] width 549 height 278
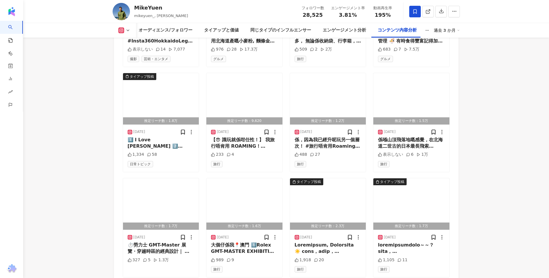
scroll to position [1870, 0]
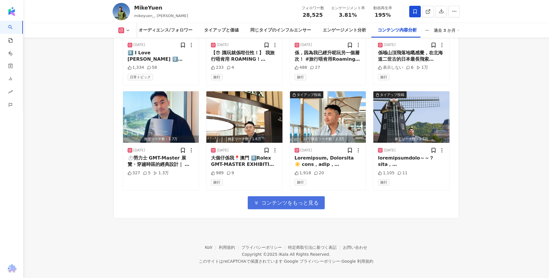
click at [283, 206] on span "コンテンツをもっと見る" at bounding box center [289, 203] width 57 height 6
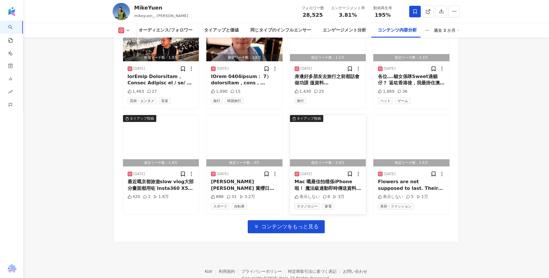
scroll to position [2188, 0]
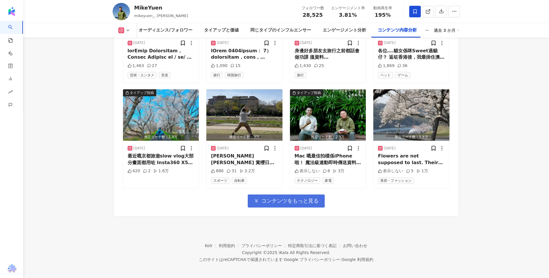
click at [285, 196] on button "コンテンツをもっと見る" at bounding box center [286, 201] width 77 height 13
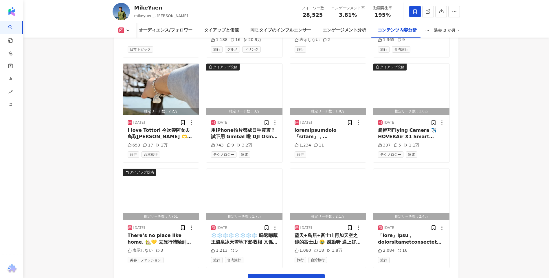
scroll to position [2506, 0]
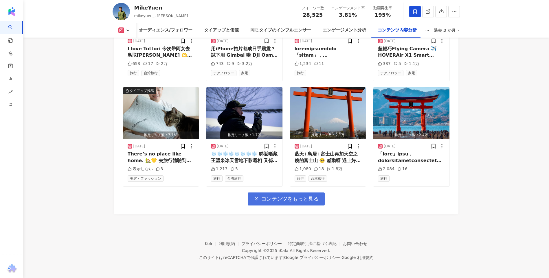
click at [287, 199] on span "コンテンツをもっと見る" at bounding box center [289, 199] width 57 height 6
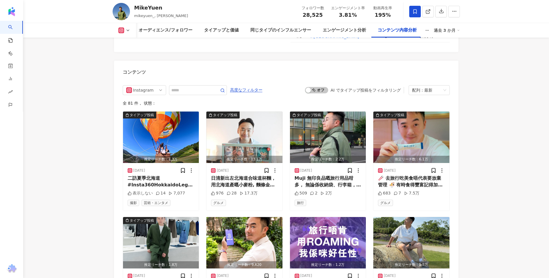
scroll to position [1638, 0]
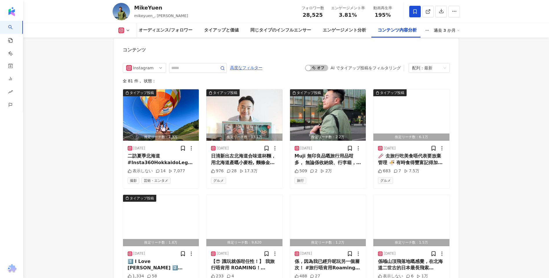
scroll to position [1649, 0]
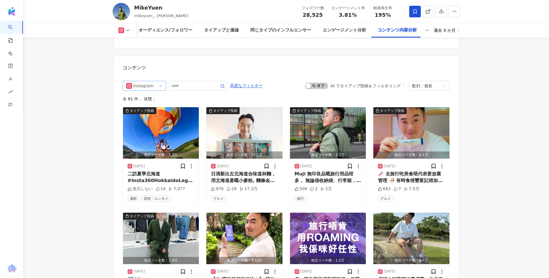
click at [149, 84] on div "Instagram" at bounding box center [142, 85] width 19 height 9
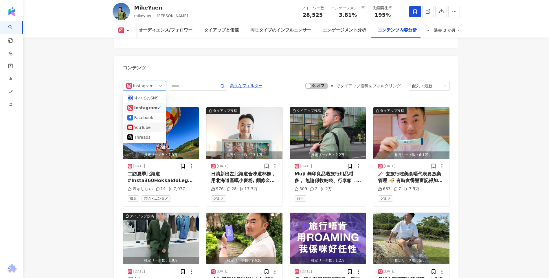
click at [146, 126] on div "YouTube" at bounding box center [143, 127] width 19 height 6
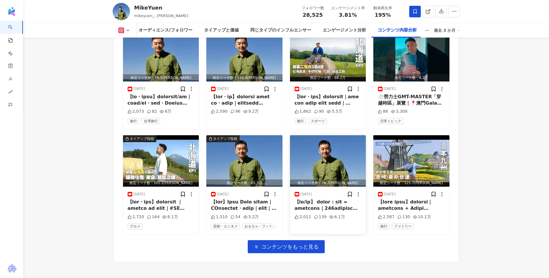
scroll to position [1842, 0]
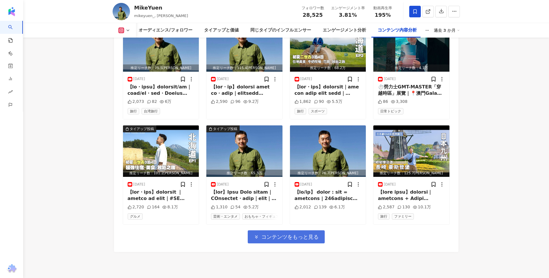
click at [285, 240] on span "コンテンツをもっと見る" at bounding box center [289, 237] width 57 height 6
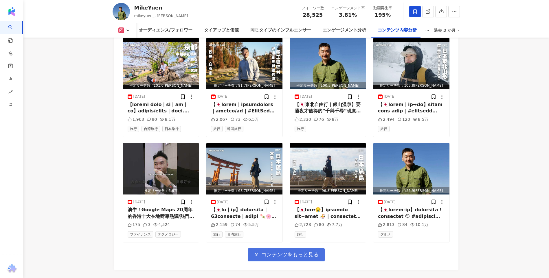
scroll to position [2189, 0]
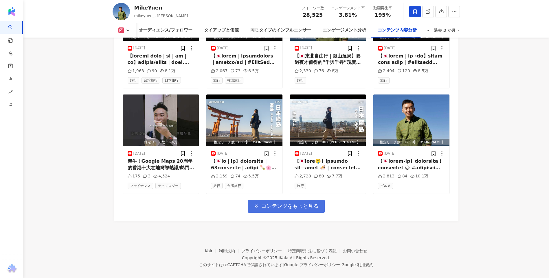
click at [279, 213] on button "コンテンツをもっと見る" at bounding box center [286, 206] width 77 height 13
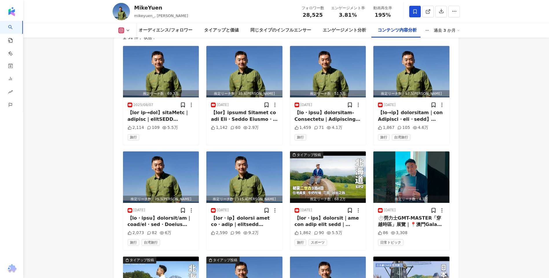
scroll to position [1697, 0]
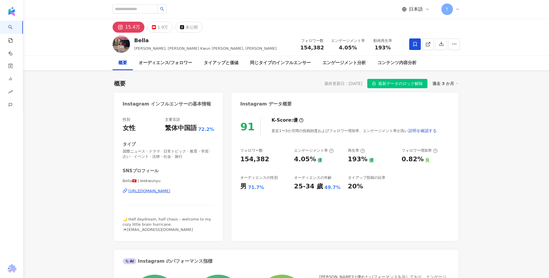
click at [419, 45] on span at bounding box center [415, 44] width 12 height 12
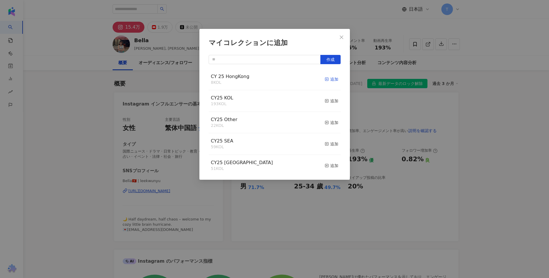
click at [331, 77] on div "追加" at bounding box center [332, 79] width 14 height 6
click at [327, 102] on div "追加" at bounding box center [332, 101] width 14 height 6
click at [84, 135] on div "マイコレクションに追加 作成 CY25 KOL 194 KOL 追加済み CY 25 HongKong 9 KOL 追加済み CY25 Other 22 KO…" at bounding box center [274, 139] width 549 height 278
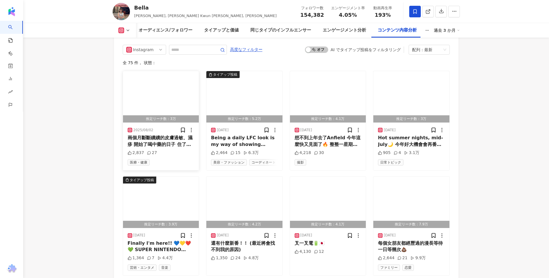
scroll to position [1595, 0]
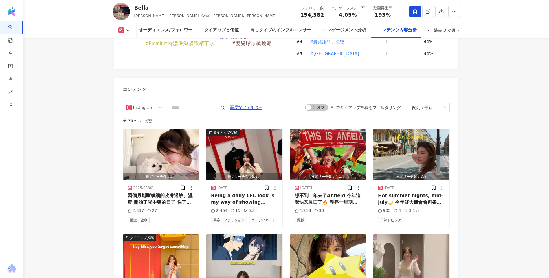
click at [138, 103] on div "Instagram" at bounding box center [142, 107] width 19 height 9
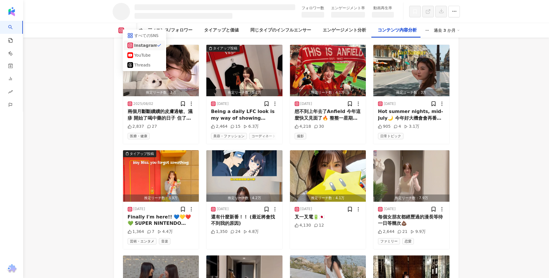
click at [150, 49] on div "Instagram" at bounding box center [143, 45] width 19 height 6
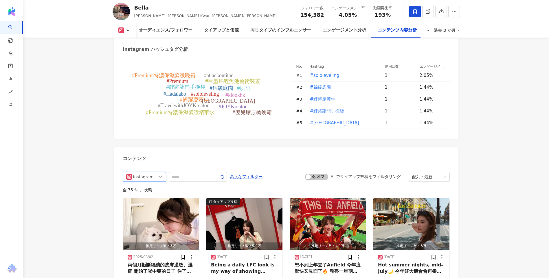
scroll to position [1627, 0]
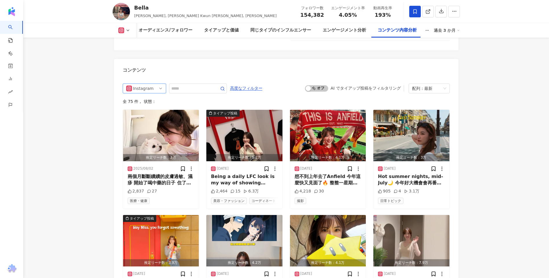
click at [145, 84] on div "Instagram" at bounding box center [142, 88] width 19 height 9
click at [147, 84] on div "Instagram" at bounding box center [142, 88] width 19 height 9
click at [148, 98] on div "すべてのSNS" at bounding box center [143, 101] width 19 height 6
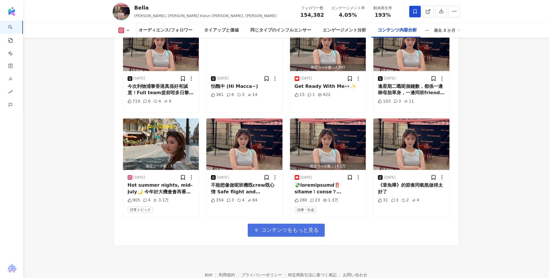
scroll to position [1853, 0]
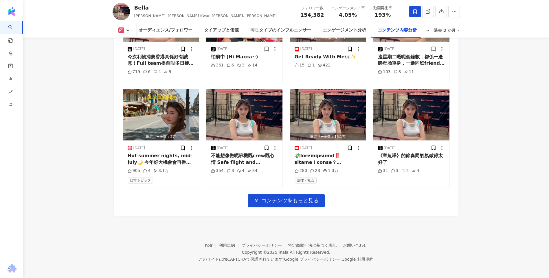
click at [285, 198] on span "コンテンツをもっと見る" at bounding box center [289, 201] width 57 height 6
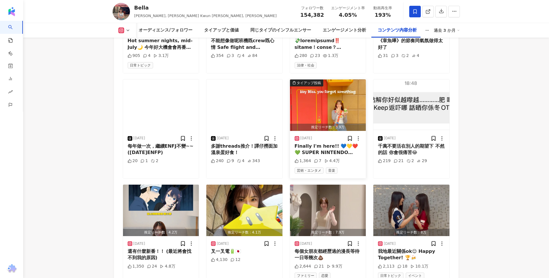
scroll to position [1968, 0]
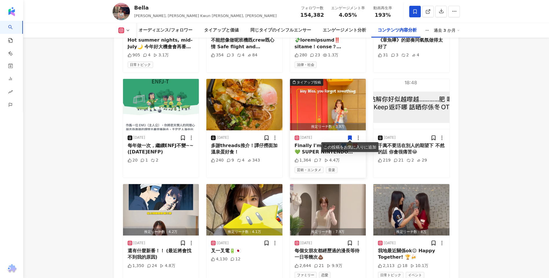
click at [351, 137] on icon at bounding box center [349, 138] width 3 height 4
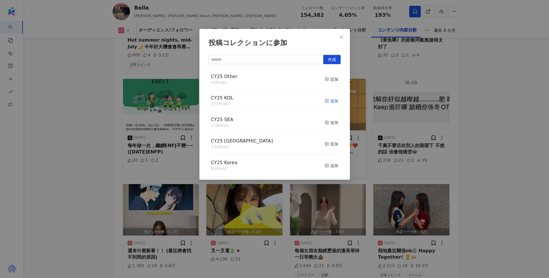
click at [330, 103] on div "追加" at bounding box center [332, 101] width 14 height 6
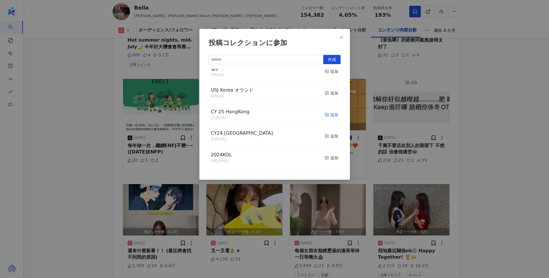
click at [327, 118] on div "追加" at bounding box center [332, 115] width 14 height 6
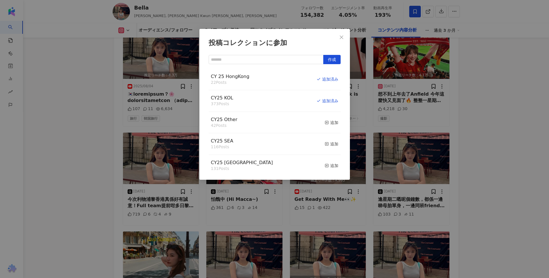
scroll to position [1679, 0]
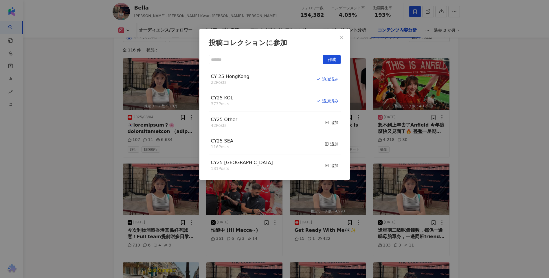
click at [480, 128] on div "投稿コレクションに参加 作成 CY 25 HongKong 22 Posts 追加済み CY25 KOL 373 Posts 追加済み CY25 Other …" at bounding box center [274, 139] width 549 height 278
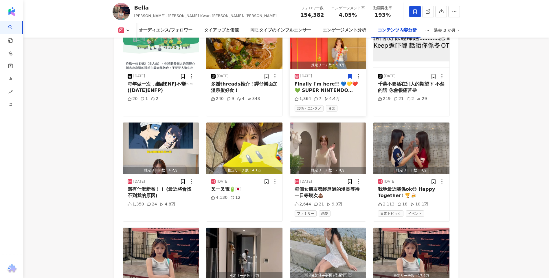
scroll to position [2055, 0]
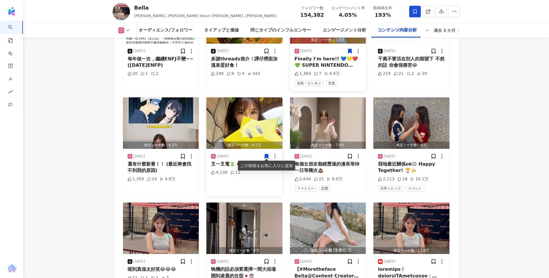
click at [267, 154] on icon at bounding box center [266, 156] width 3 height 4
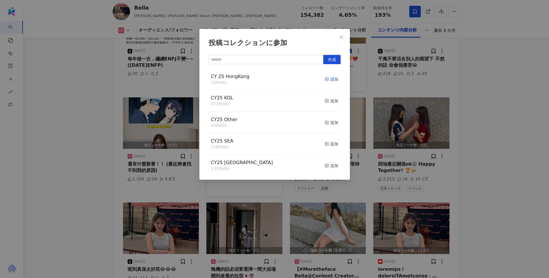
click at [327, 82] on div "追加" at bounding box center [332, 79] width 14 height 6
click at [328, 100] on div "追加" at bounding box center [332, 101] width 14 height 6
click at [425, 124] on div "投稿コレクションに参加 作成 CY25 KOL 374 Posts 追加済み CY 25 HongKong 23 Posts 追加済み CY25 Other …" at bounding box center [274, 139] width 549 height 278
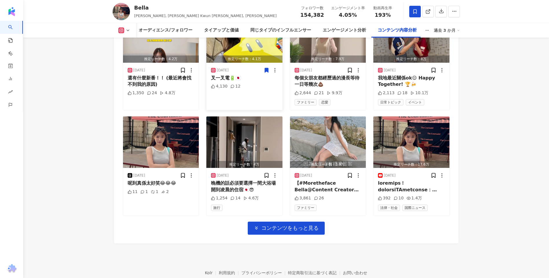
scroll to position [2142, 0]
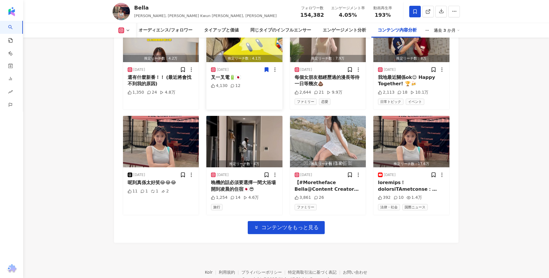
click at [287, 228] on span "コンテンツをもっと見る" at bounding box center [289, 228] width 57 height 6
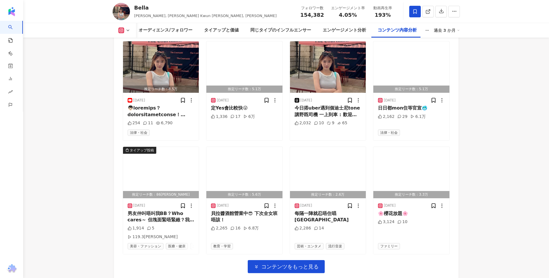
scroll to position [2431, 0]
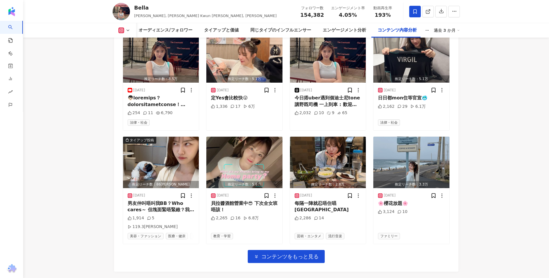
click at [286, 254] on span "コンテンツをもっと見る" at bounding box center [289, 257] width 57 height 6
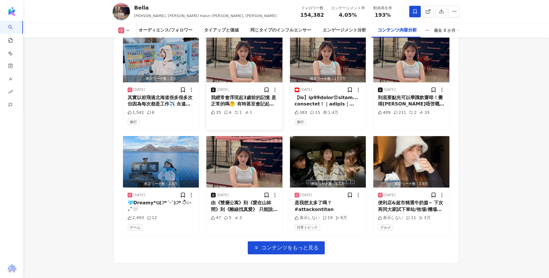
scroll to position [2799, 0]
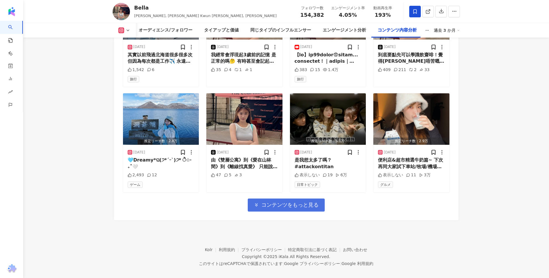
click at [271, 202] on span "コンテンツをもっと見る" at bounding box center [289, 205] width 57 height 6
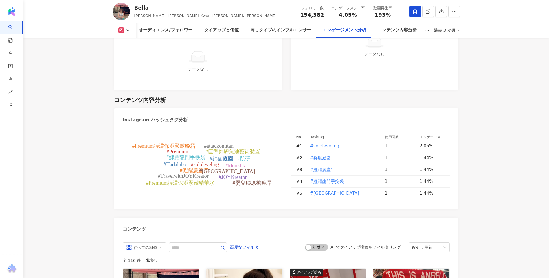
scroll to position [1613, 0]
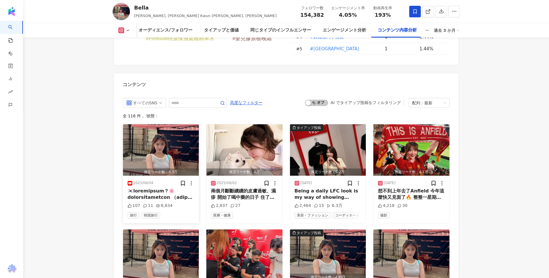
click at [171, 189] on div at bounding box center [161, 194] width 67 height 13
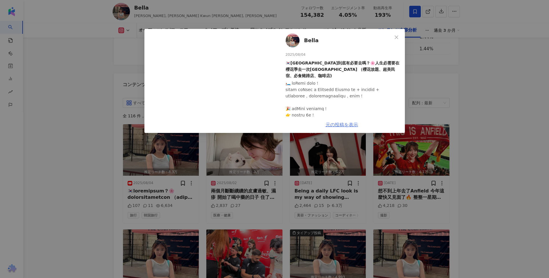
click at [336, 125] on link "元の投稿を表示" at bounding box center [341, 124] width 32 height 5
click at [85, 189] on div "Bella 2025/08/04 🇰🇷濟州島到底有必要去嗎？🌸人生必需要在櫻花季去一次濟州島 （櫻花放題、超美民宿、必食豬蹄店、咖啡店) 107 11 6,6…" at bounding box center [274, 139] width 549 height 278
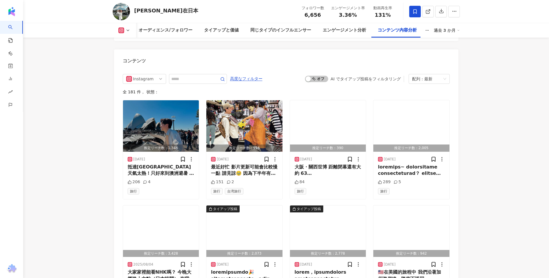
scroll to position [1649, 0]
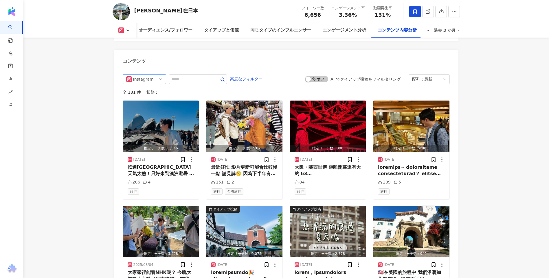
click at [142, 75] on div "Instagram" at bounding box center [142, 79] width 19 height 9
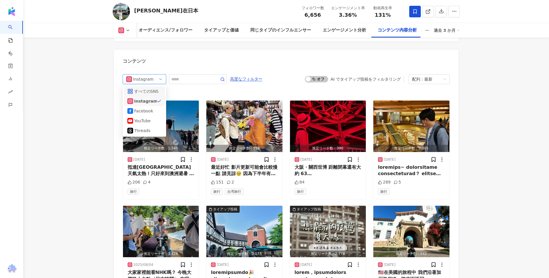
click at [145, 88] on div "すべてのSNS" at bounding box center [143, 91] width 19 height 6
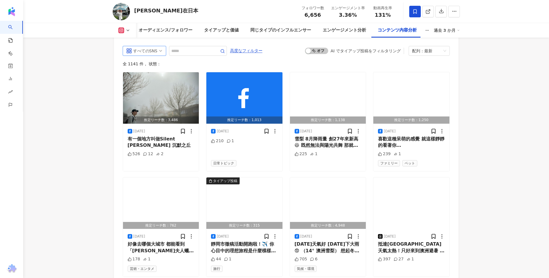
scroll to position [1861, 0]
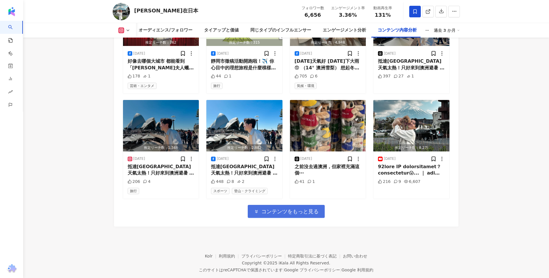
click at [279, 209] on span "コンテンツをもっと見る" at bounding box center [289, 212] width 57 height 6
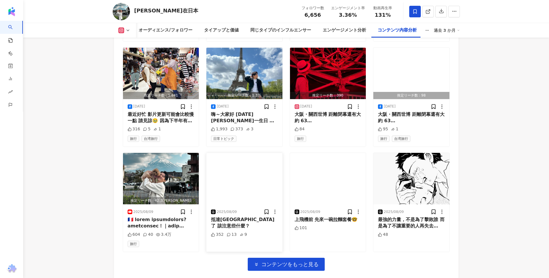
scroll to position [2177, 0]
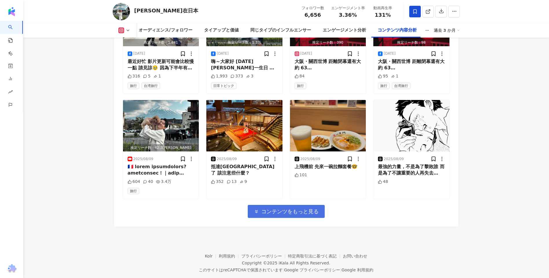
click at [280, 209] on span "コンテンツをもっと見る" at bounding box center [289, 212] width 57 height 6
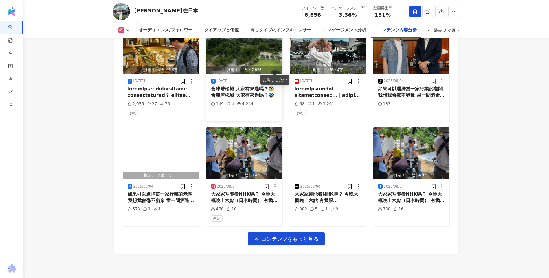
scroll to position [2493, 0]
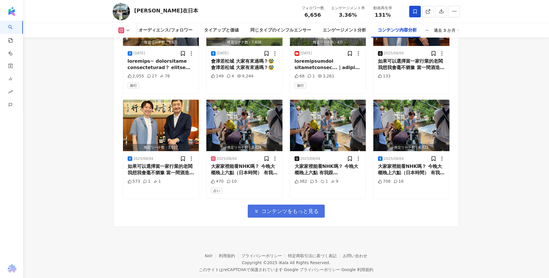
click at [290, 208] on span "コンテンツをもっと見る" at bounding box center [289, 211] width 57 height 6
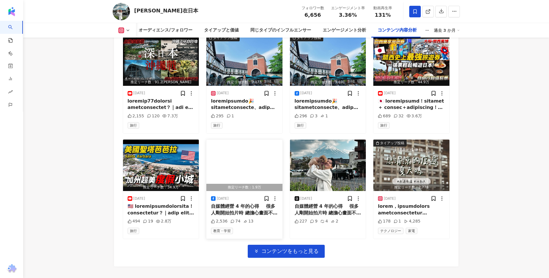
scroll to position [2810, 0]
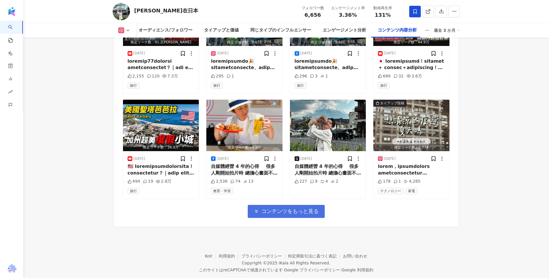
click at [302, 208] on span "コンテンツをもっと見る" at bounding box center [289, 211] width 57 height 6
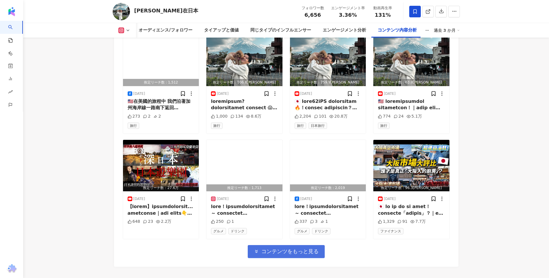
scroll to position [3126, 0]
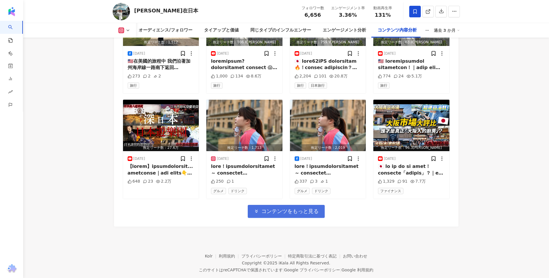
click at [290, 208] on span "コンテンツをもっと見る" at bounding box center [289, 211] width 57 height 6
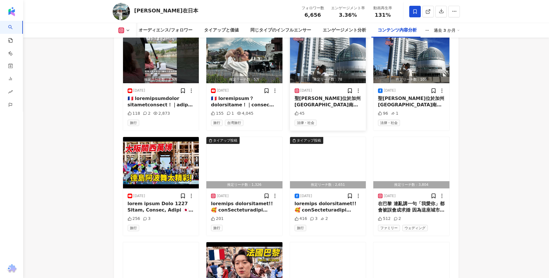
scroll to position [3442, 0]
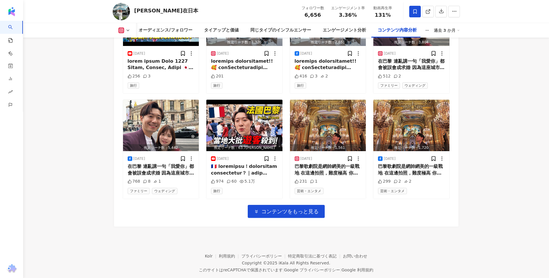
click at [290, 209] on span "コンテンツをもっと見る" at bounding box center [289, 212] width 57 height 6
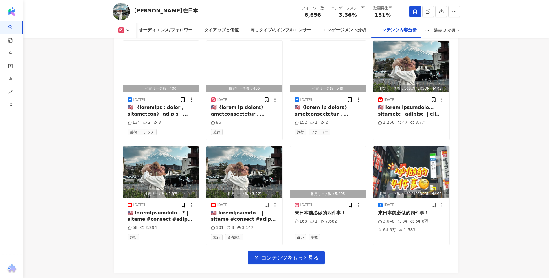
scroll to position [3758, 0]
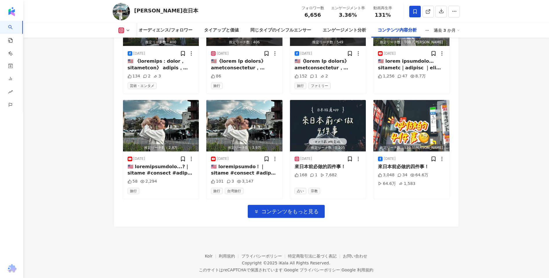
click at [290, 209] on span "コンテンツをもっと見る" at bounding box center [289, 212] width 57 height 6
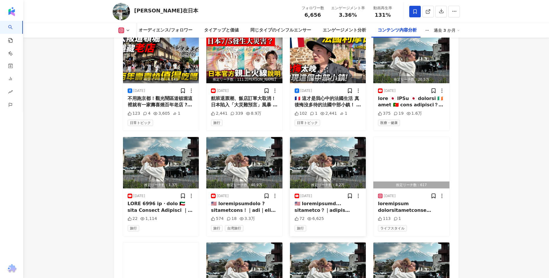
scroll to position [4074, 0]
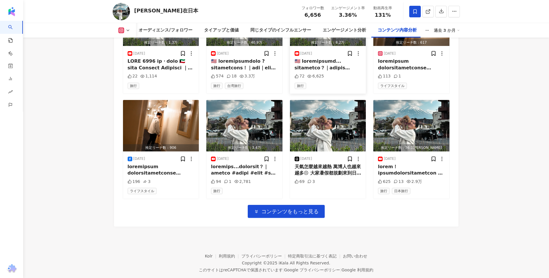
click at [292, 209] on span "コンテンツをもっと見る" at bounding box center [289, 212] width 57 height 6
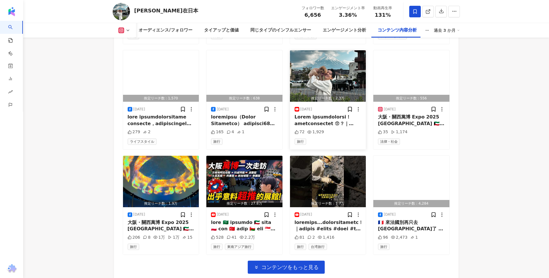
scroll to position [4391, 0]
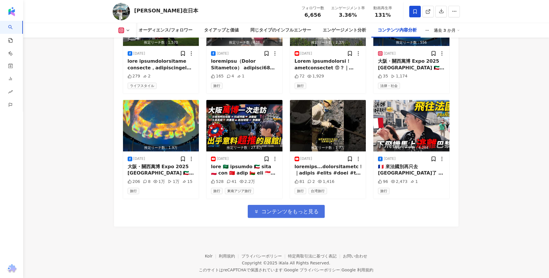
click at [291, 209] on span "コンテンツをもっと見る" at bounding box center [289, 212] width 57 height 6
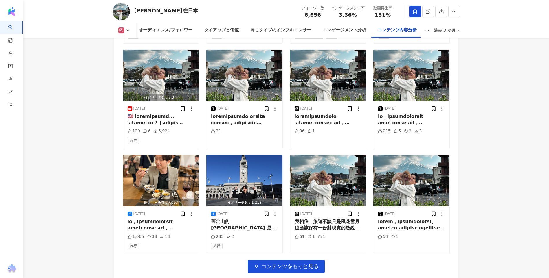
scroll to position [4707, 0]
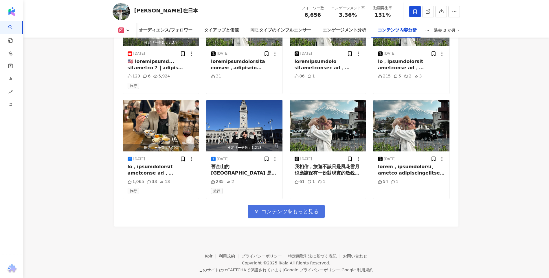
click at [316, 209] on span "コンテンツをもっと見る" at bounding box center [289, 212] width 57 height 6
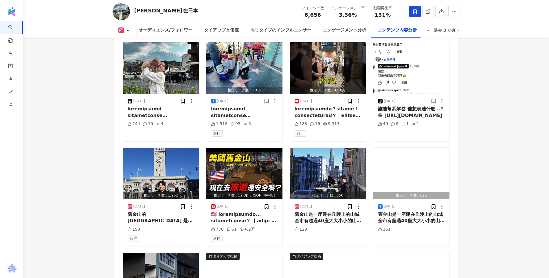
scroll to position [4996, 0]
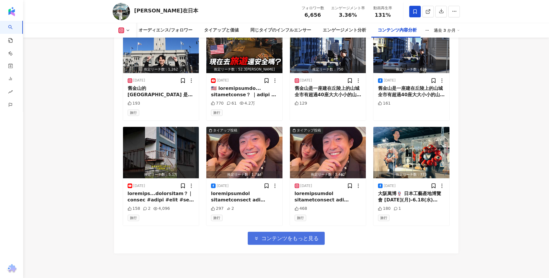
click at [274, 236] on span "コンテンツをもっと見る" at bounding box center [289, 239] width 57 height 6
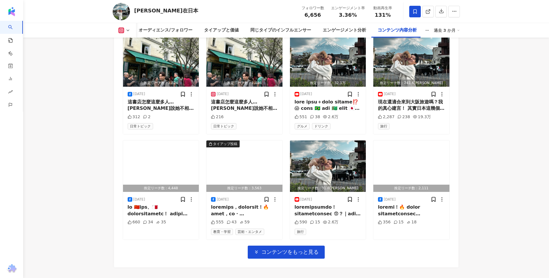
scroll to position [5340, 0]
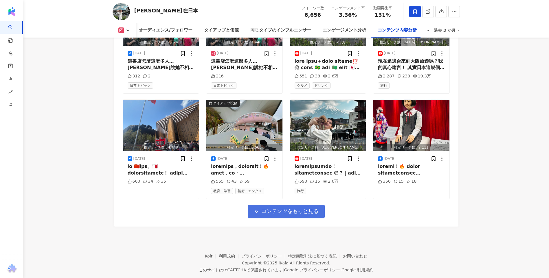
click at [295, 205] on button "コンテンツをもっと見る" at bounding box center [286, 211] width 77 height 13
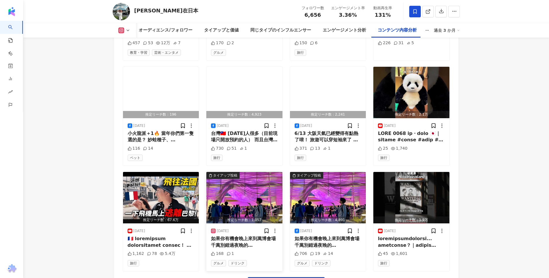
scroll to position [5629, 0]
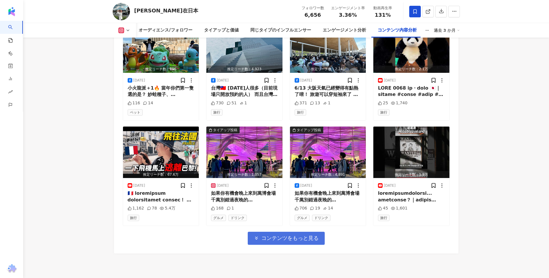
click at [304, 232] on button "コンテンツをもっと見る" at bounding box center [286, 238] width 77 height 13
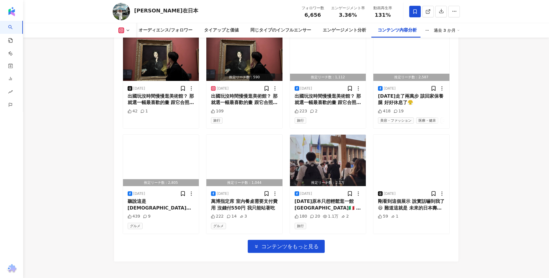
scroll to position [5976, 0]
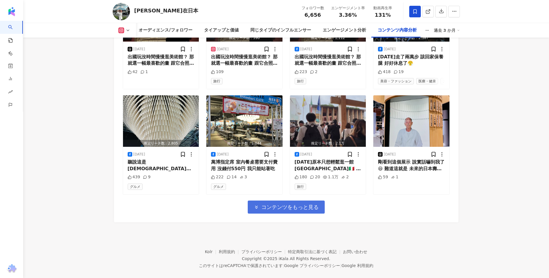
click at [284, 204] on span "コンテンツをもっと見る" at bounding box center [289, 207] width 57 height 6
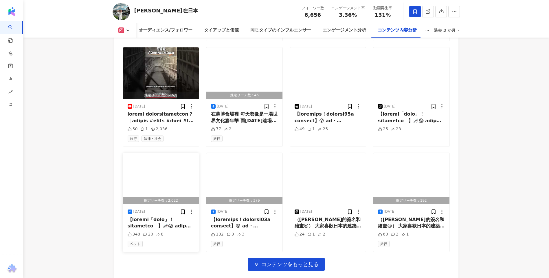
scroll to position [6293, 0]
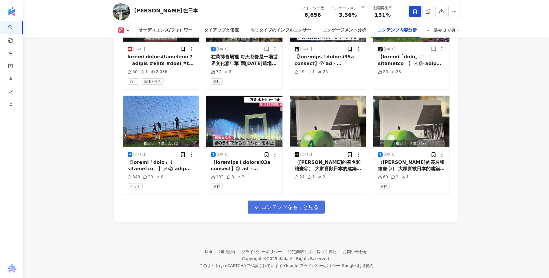
click at [313, 204] on span "コンテンツをもっと見る" at bounding box center [289, 207] width 57 height 6
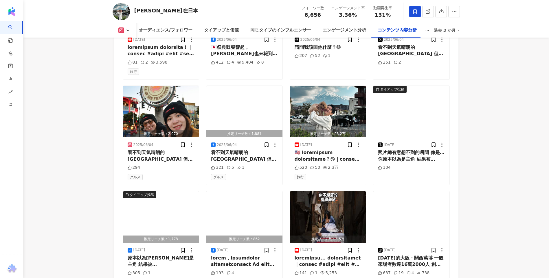
scroll to position [6553, 0]
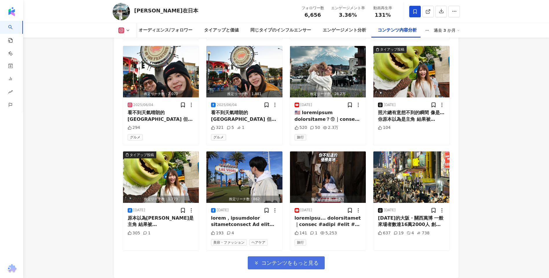
click at [289, 257] on button "コンテンツをもっと見る" at bounding box center [286, 263] width 77 height 13
click at [150, 170] on img "button" at bounding box center [161, 177] width 76 height 51
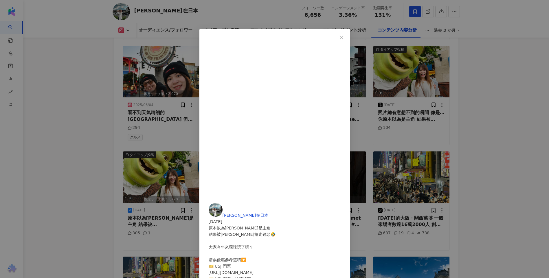
click at [461, 155] on div "[PERSON_NAME]在日本 [DATE] 原本以為Abby是主角 結果被史瑞克搶走鏡頭🤣 大家今年來環球玩了嗎？ 購票優惠參考這唷🔽 🎫 USJ 門票：…" at bounding box center [274, 139] width 549 height 278
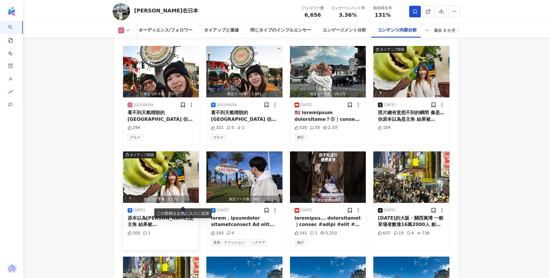
click at [184, 208] on icon at bounding box center [182, 210] width 3 height 4
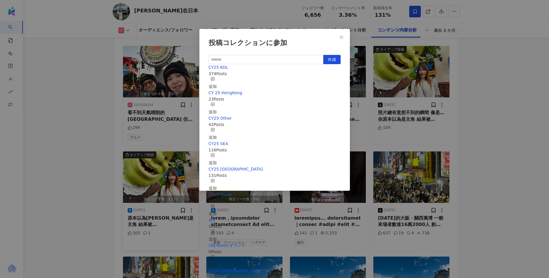
click at [217, 77] on div "追加" at bounding box center [213, 83] width 8 height 13
click at [217, 179] on div "追加" at bounding box center [213, 185] width 8 height 13
click at [484, 108] on div "投稿コレクションに参加 作成 CY25 [GEOGRAPHIC_DATA] 132 Posts 追加済み CY25 KOL 375 Posts 追加済み CY…" at bounding box center [274, 139] width 549 height 278
click at [213, 79] on line "button" at bounding box center [212, 79] width 1 height 0
click at [217, 102] on div "追加" at bounding box center [213, 108] width 8 height 13
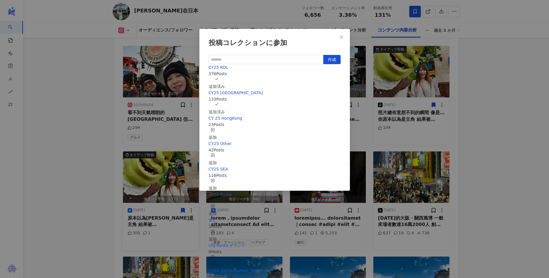
click at [484, 118] on div "投稿コレクションに参加 作成 CY25 KOL 376 Posts 追加済み CY25 [GEOGRAPHIC_DATA] 133 Posts 追加済み CY…" at bounding box center [274, 139] width 549 height 278
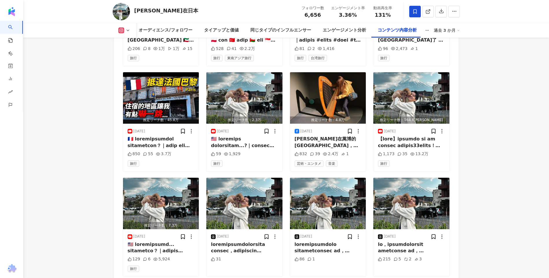
scroll to position [4470, 0]
